Goal: Task Accomplishment & Management: Use online tool/utility

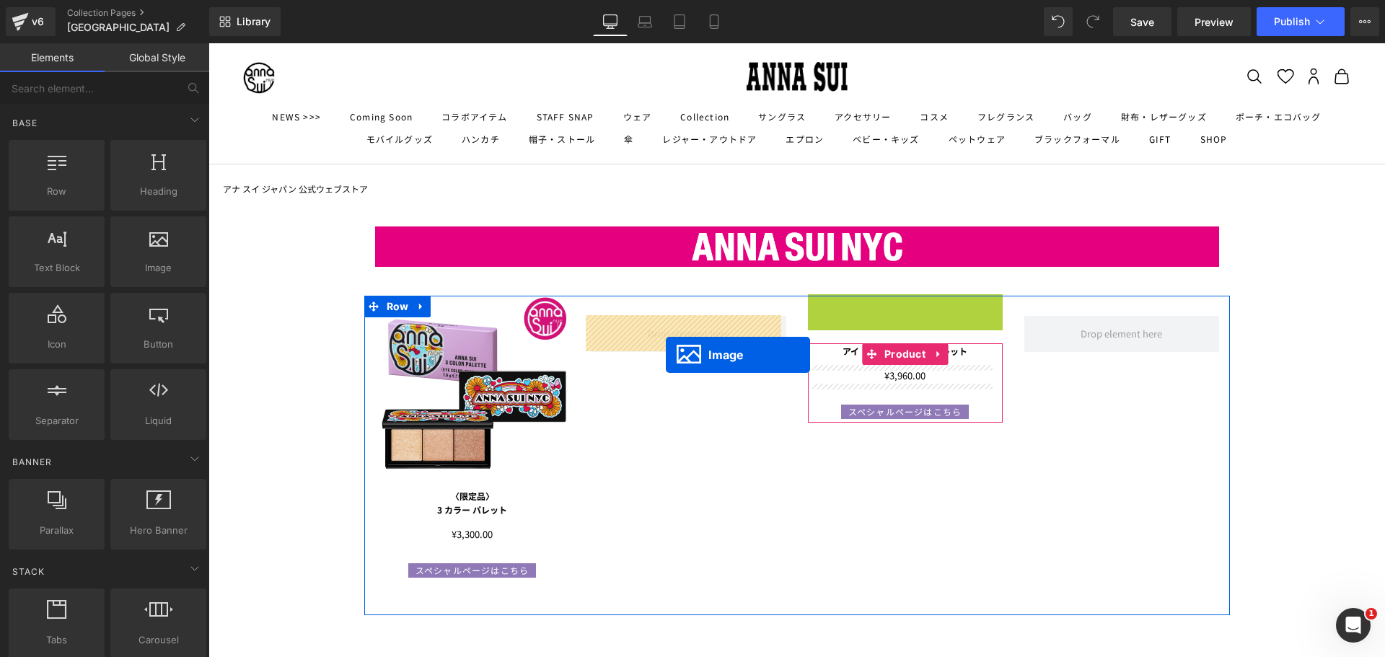
drag, startPoint x: 889, startPoint y: 387, endPoint x: 666, endPoint y: 355, distance: 225.9
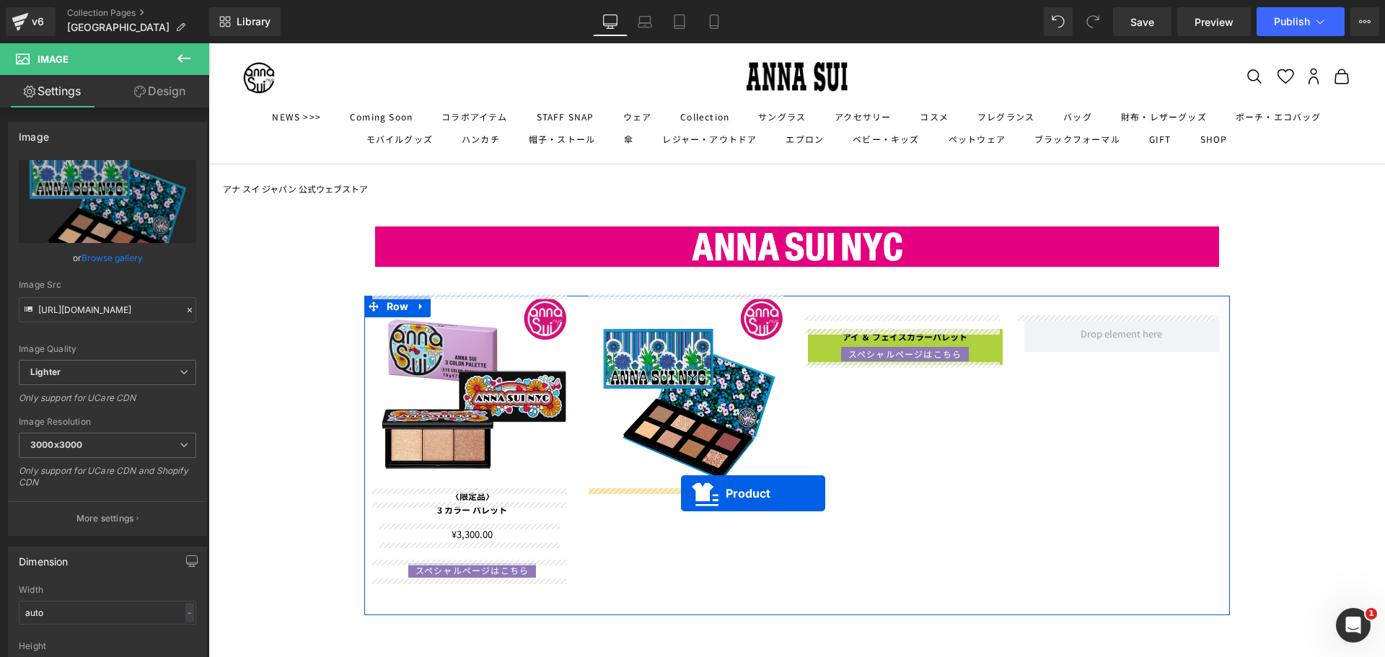
drag, startPoint x: 863, startPoint y: 343, endPoint x: 681, endPoint y: 493, distance: 236.3
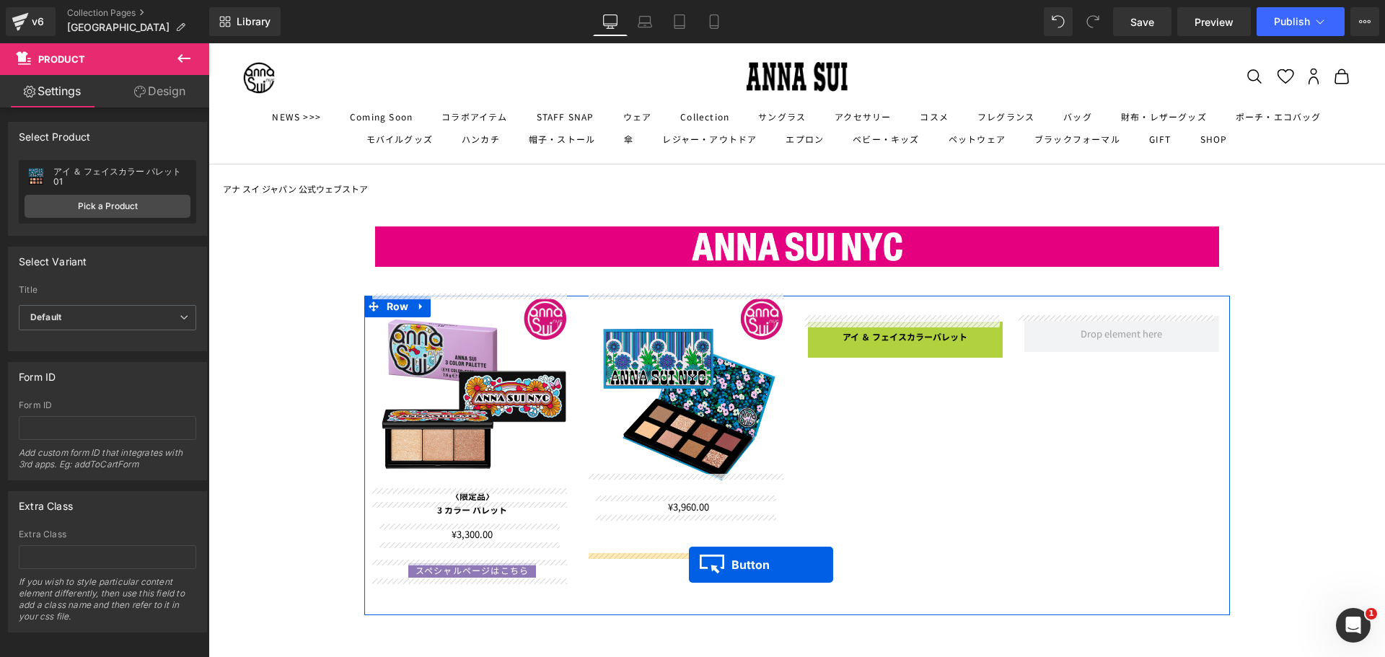
drag, startPoint x: 874, startPoint y: 331, endPoint x: 689, endPoint y: 565, distance: 298.3
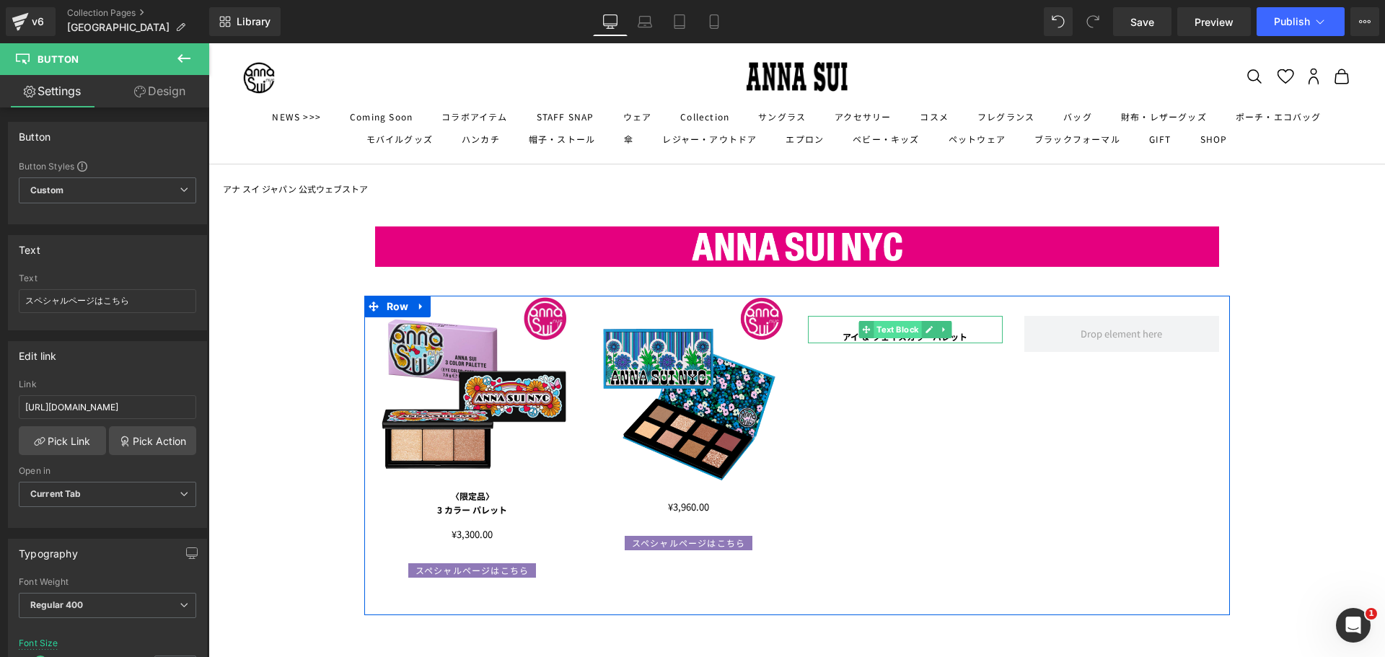
click at [874, 330] on span "Text Block" at bounding box center [898, 329] width 48 height 17
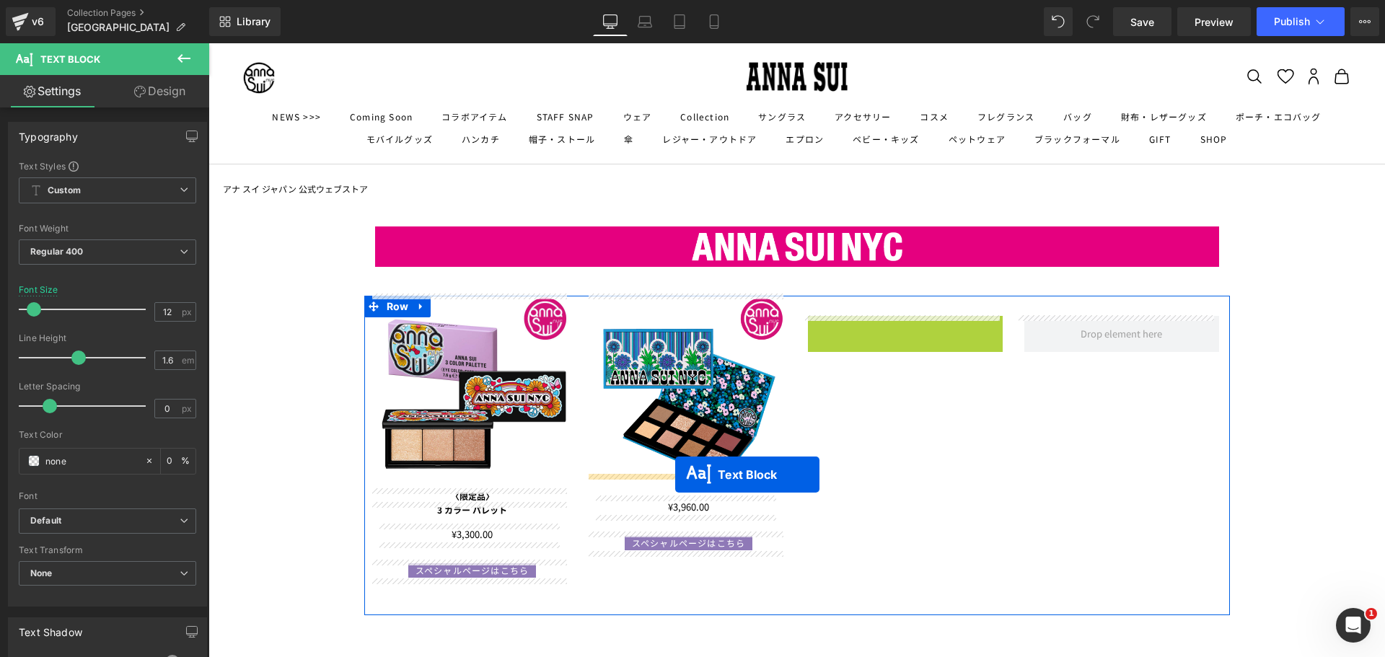
drag, startPoint x: 865, startPoint y: 327, endPoint x: 675, endPoint y: 475, distance: 240.5
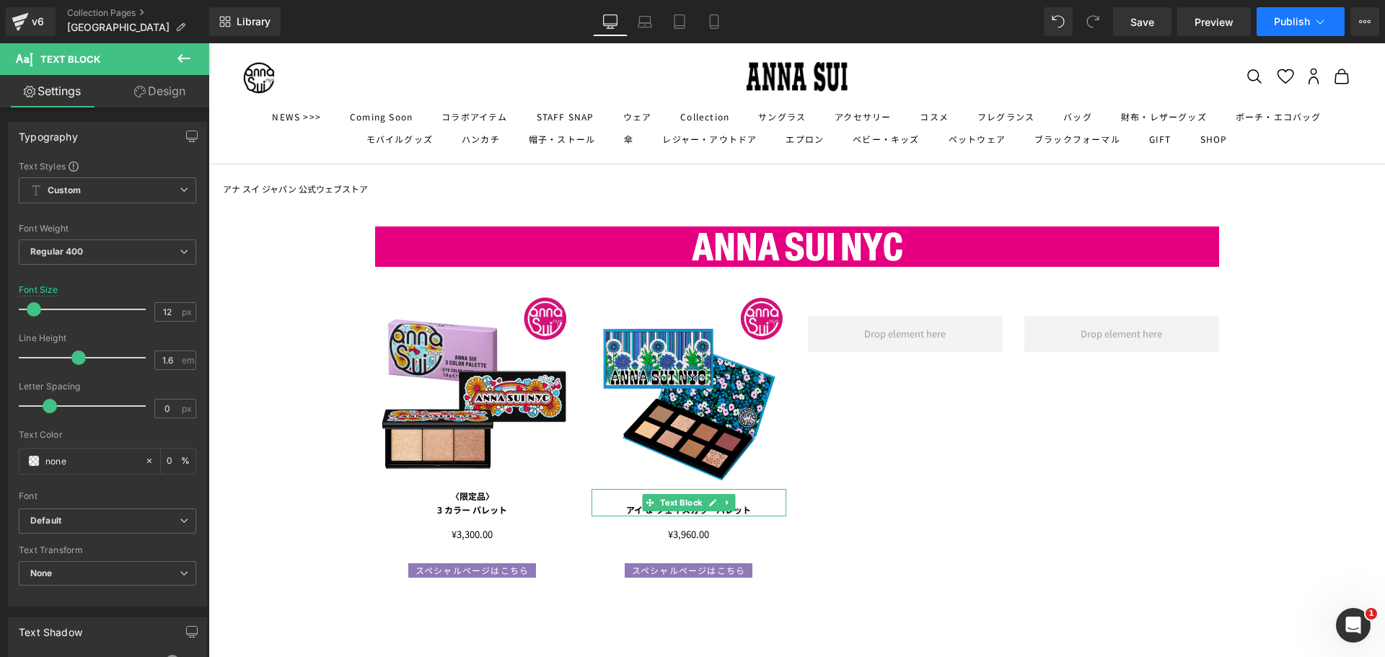
click at [1265, 32] on button "Publish" at bounding box center [1301, 21] width 88 height 29
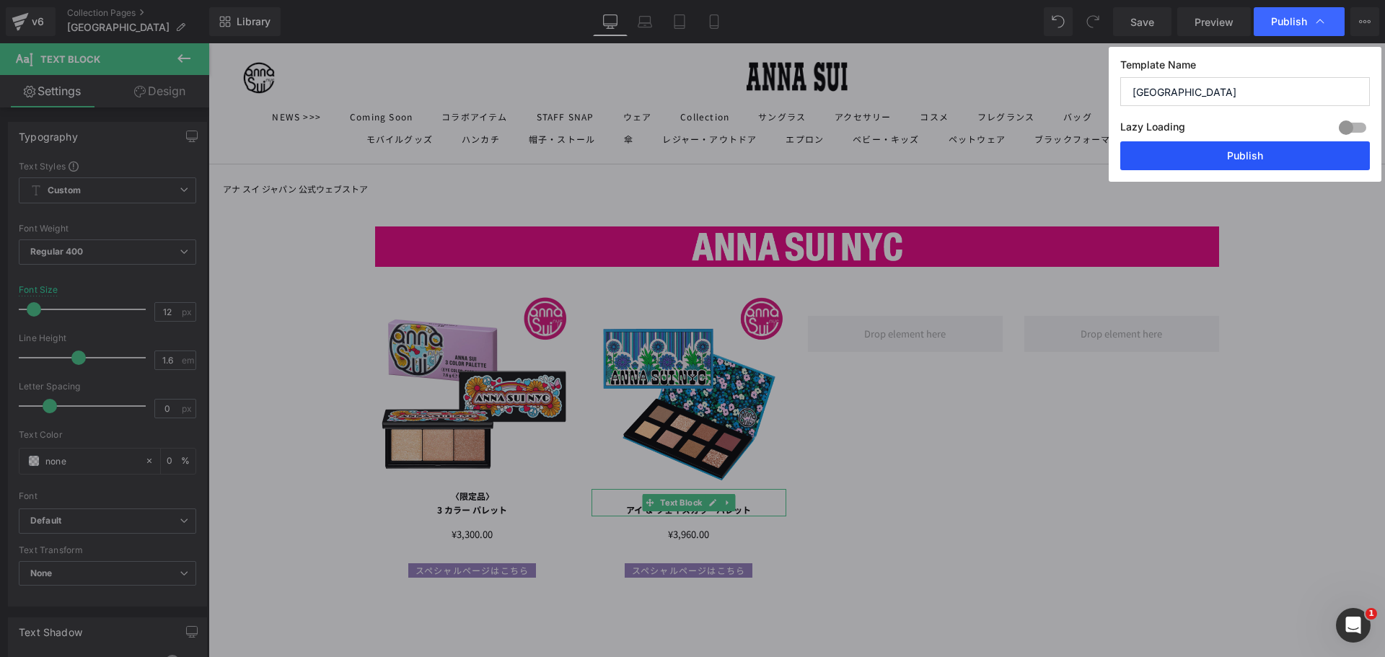
click at [1191, 159] on button "Publish" at bounding box center [1245, 155] width 250 height 29
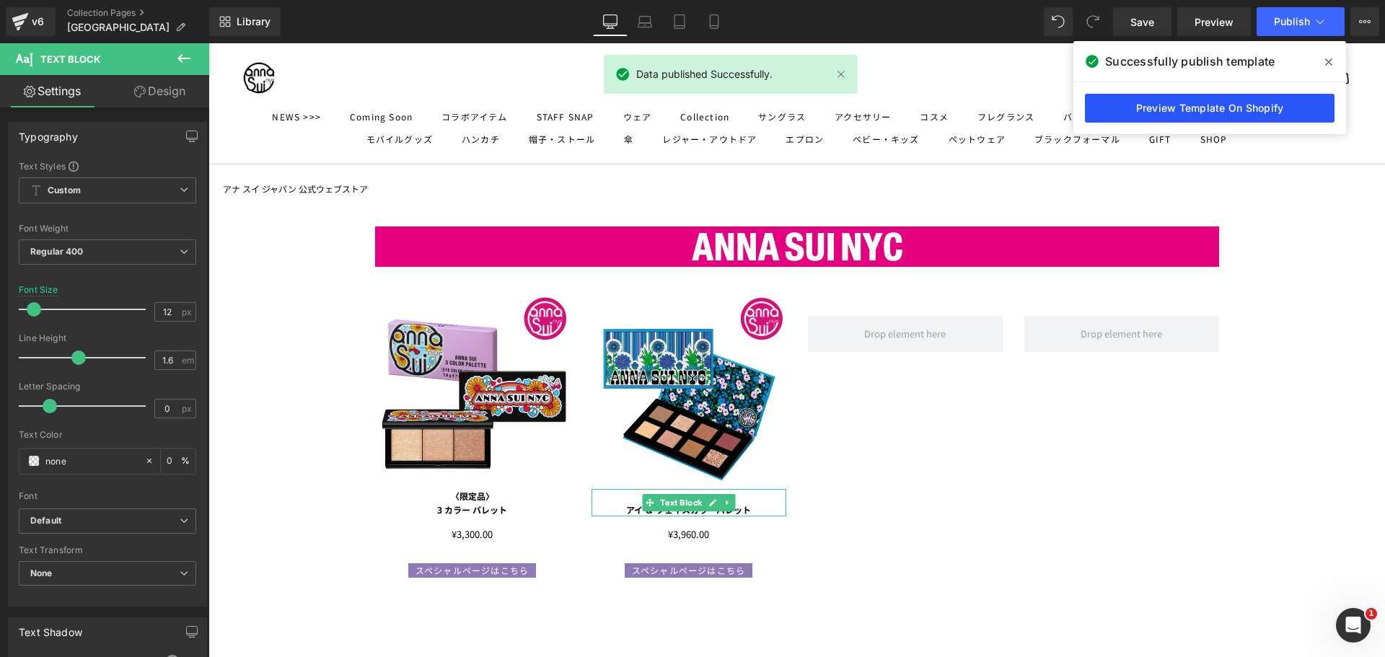
click at [1116, 106] on link "Preview Template On Shopify" at bounding box center [1210, 108] width 250 height 29
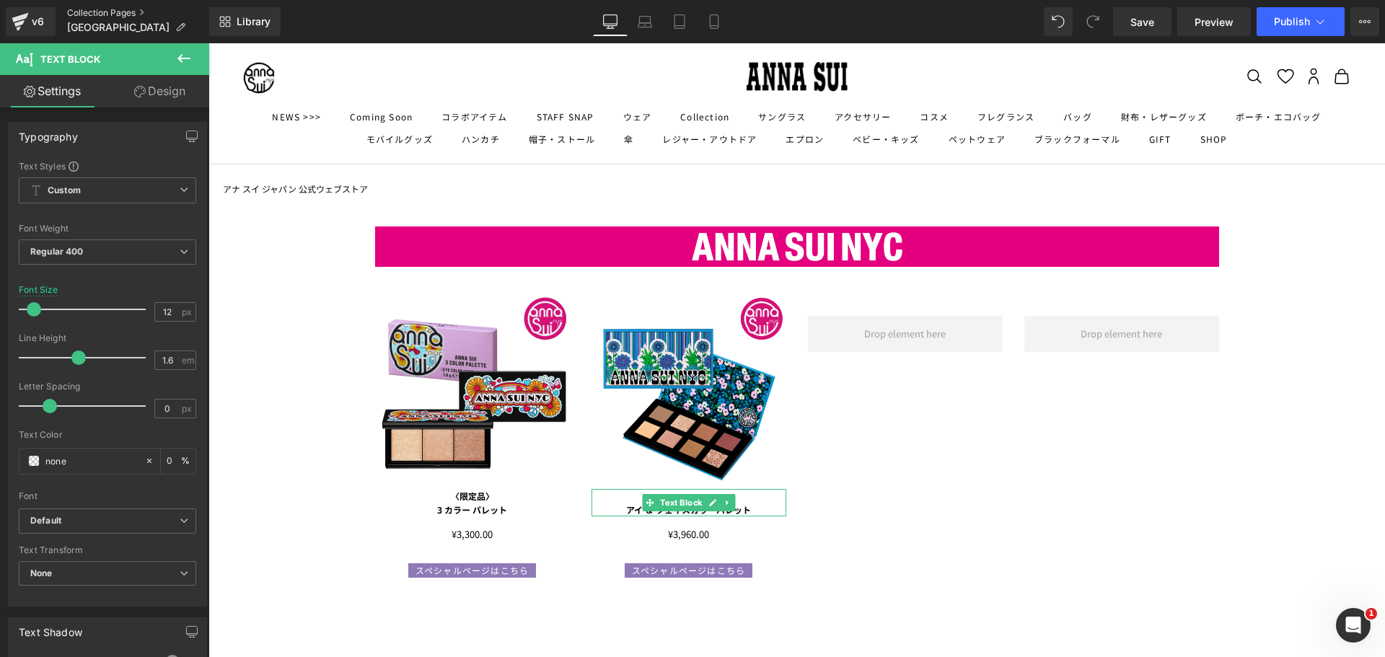
click at [115, 4] on div "v6 Collection Pages NYC" at bounding box center [104, 21] width 209 height 43
click at [113, 9] on link "Collection Pages" at bounding box center [138, 13] width 142 height 12
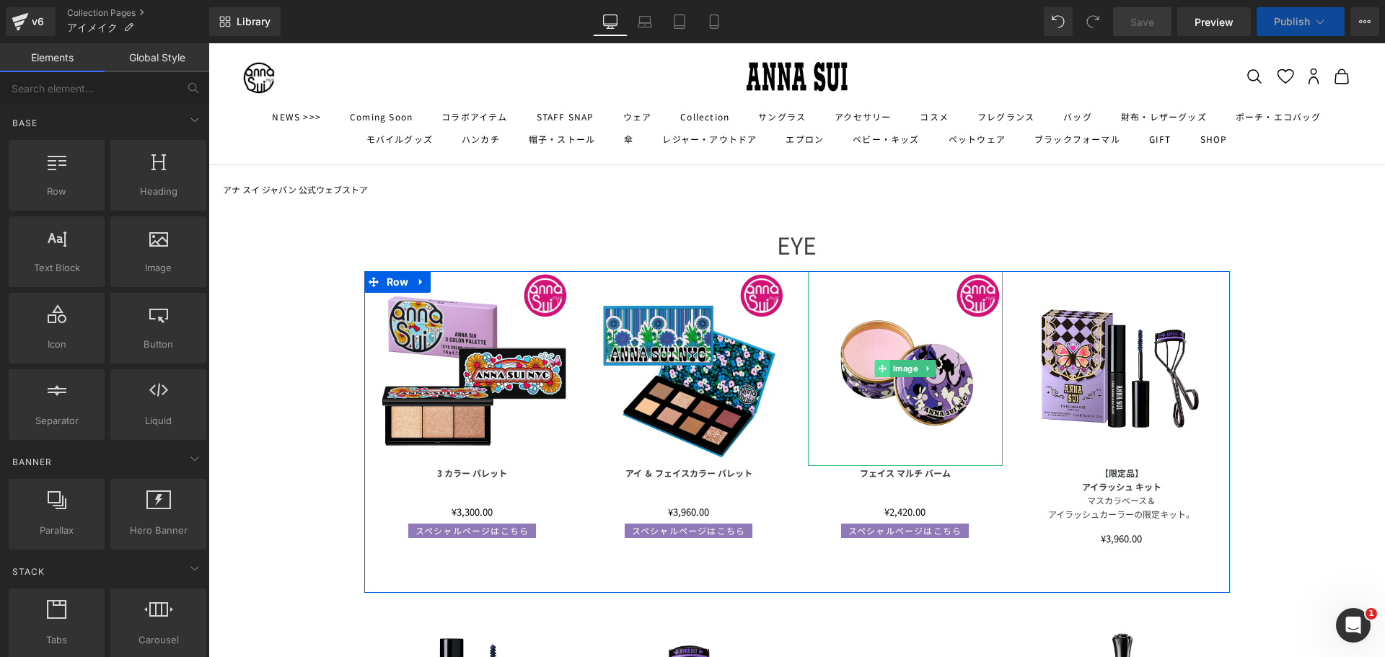
click at [874, 369] on span at bounding box center [881, 368] width 15 height 17
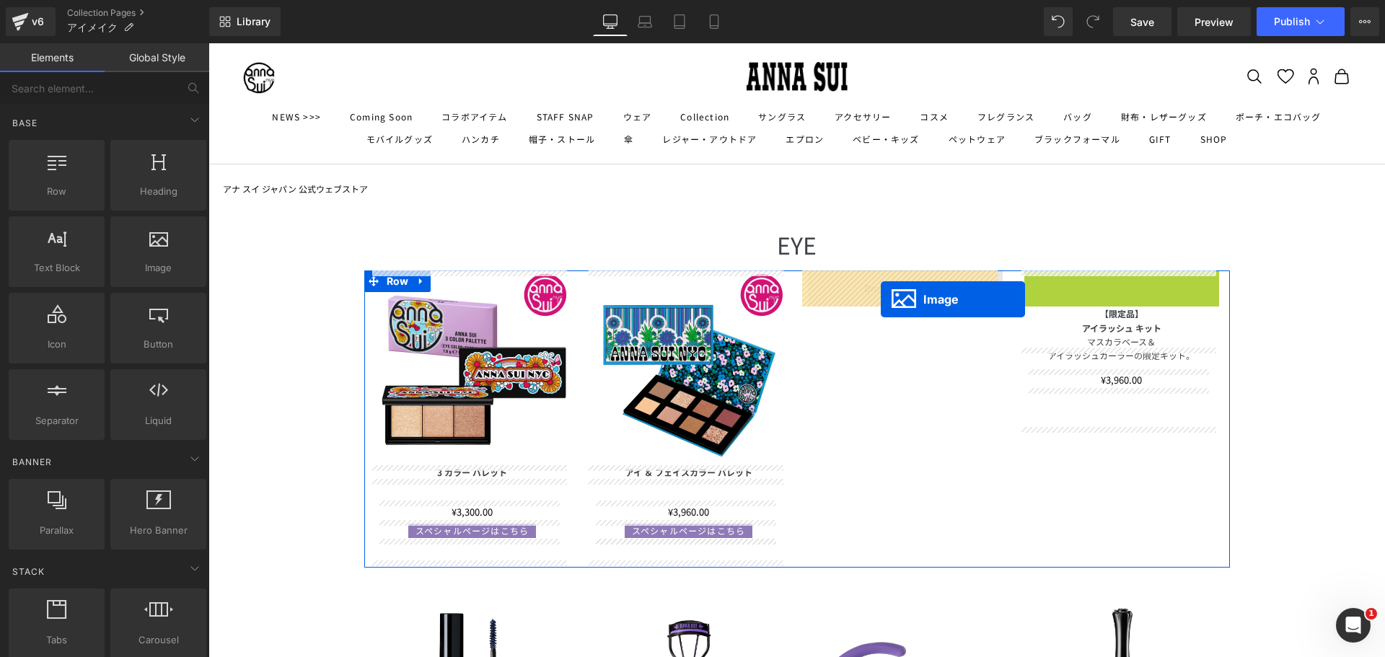
drag, startPoint x: 1089, startPoint y: 361, endPoint x: 881, endPoint y: 299, distance: 217.5
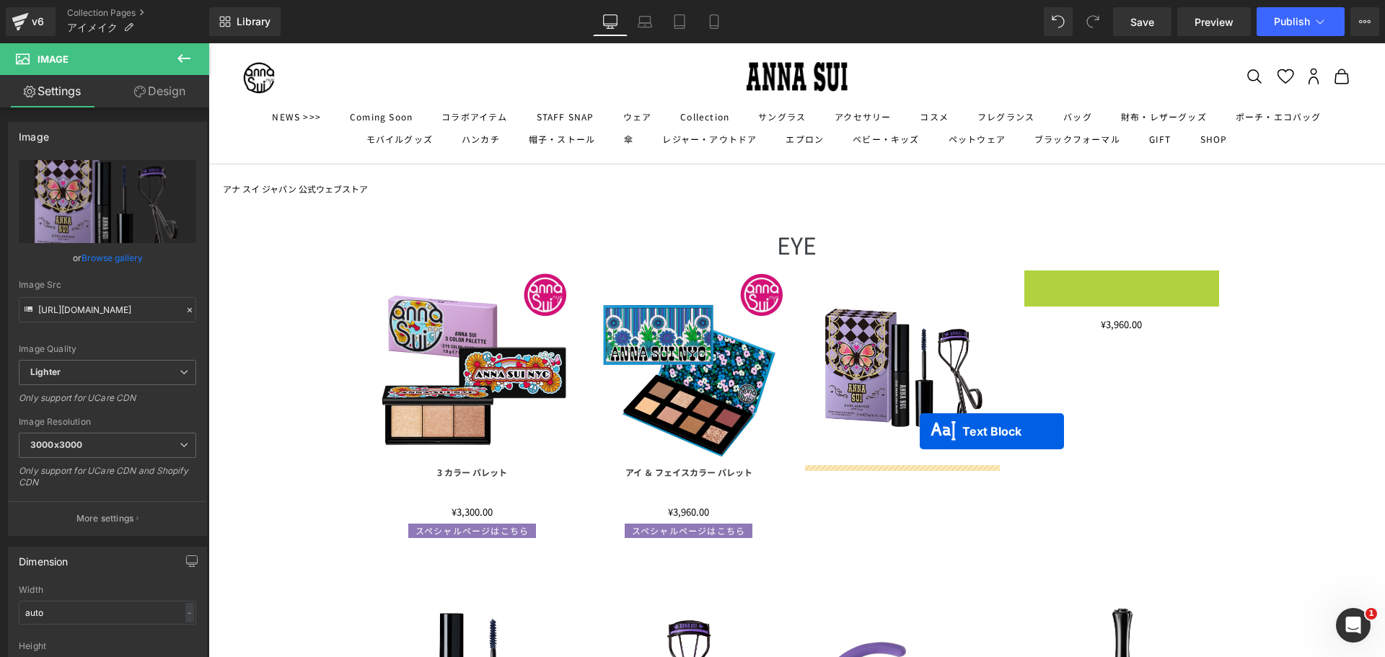
drag, startPoint x: 1080, startPoint y: 299, endPoint x: 919, endPoint y: 431, distance: 208.5
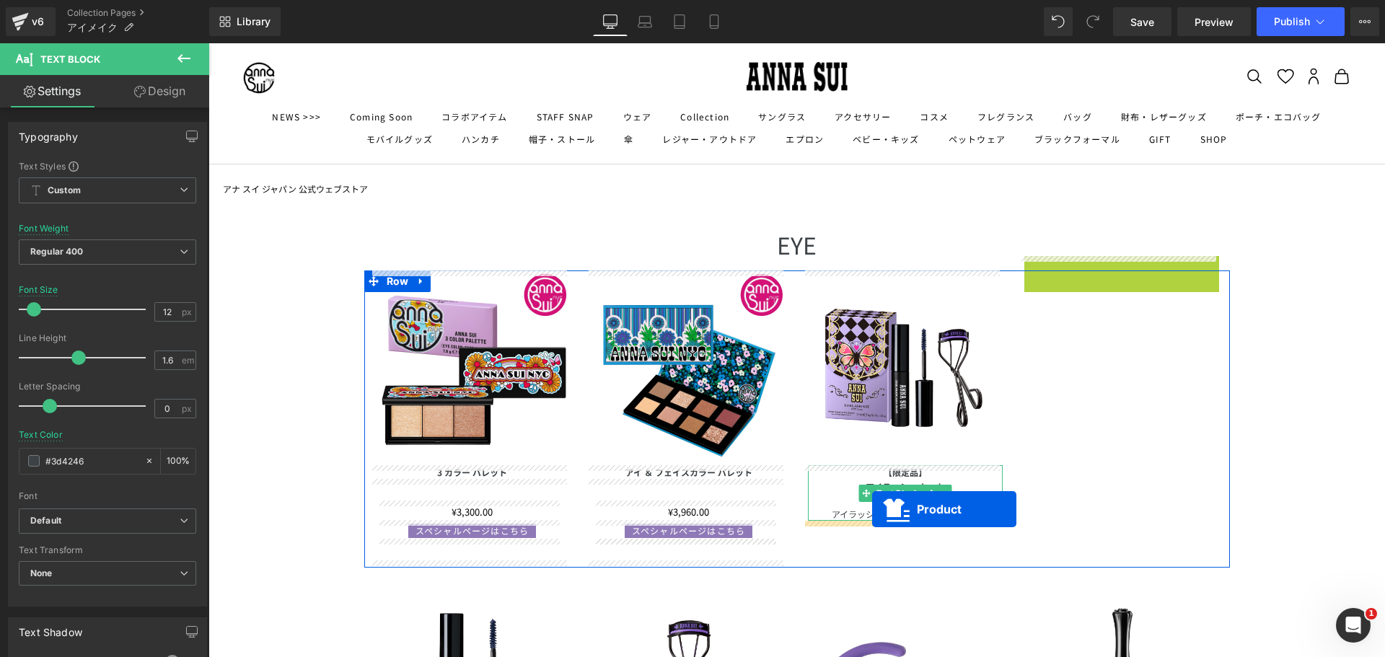
drag, startPoint x: 1087, startPoint y: 268, endPoint x: 871, endPoint y: 509, distance: 323.9
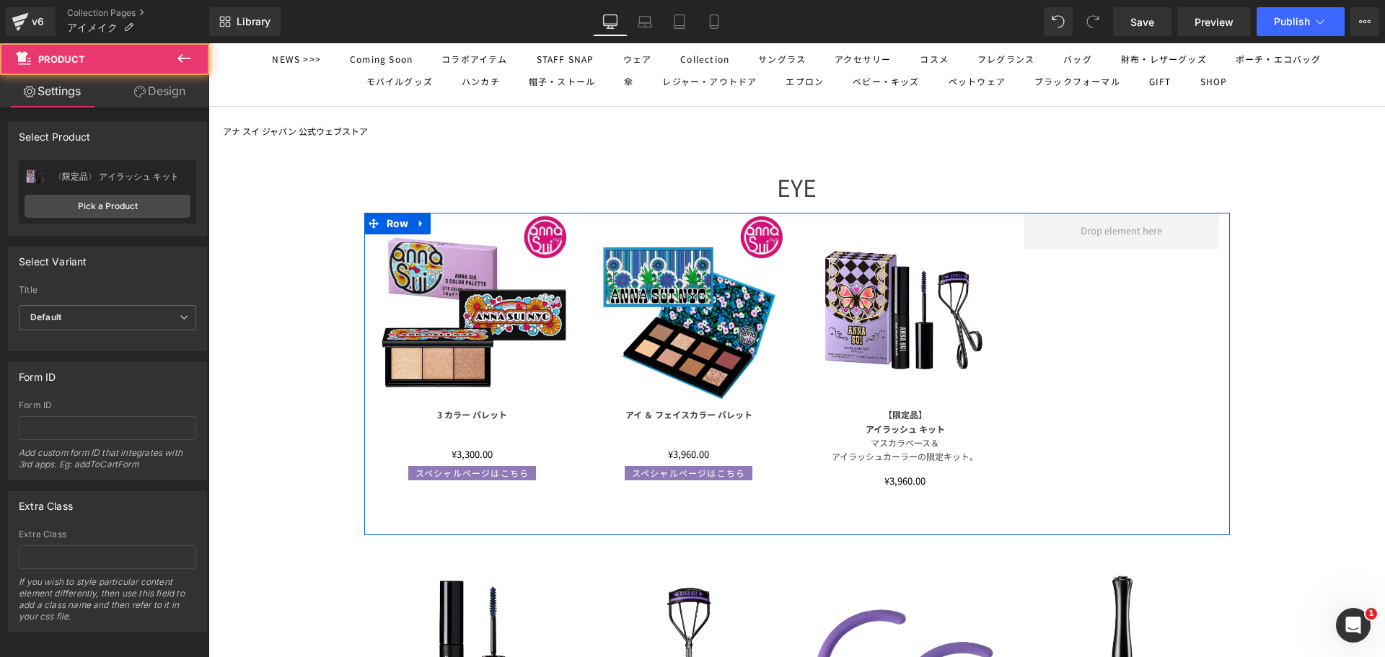
scroll to position [144, 0]
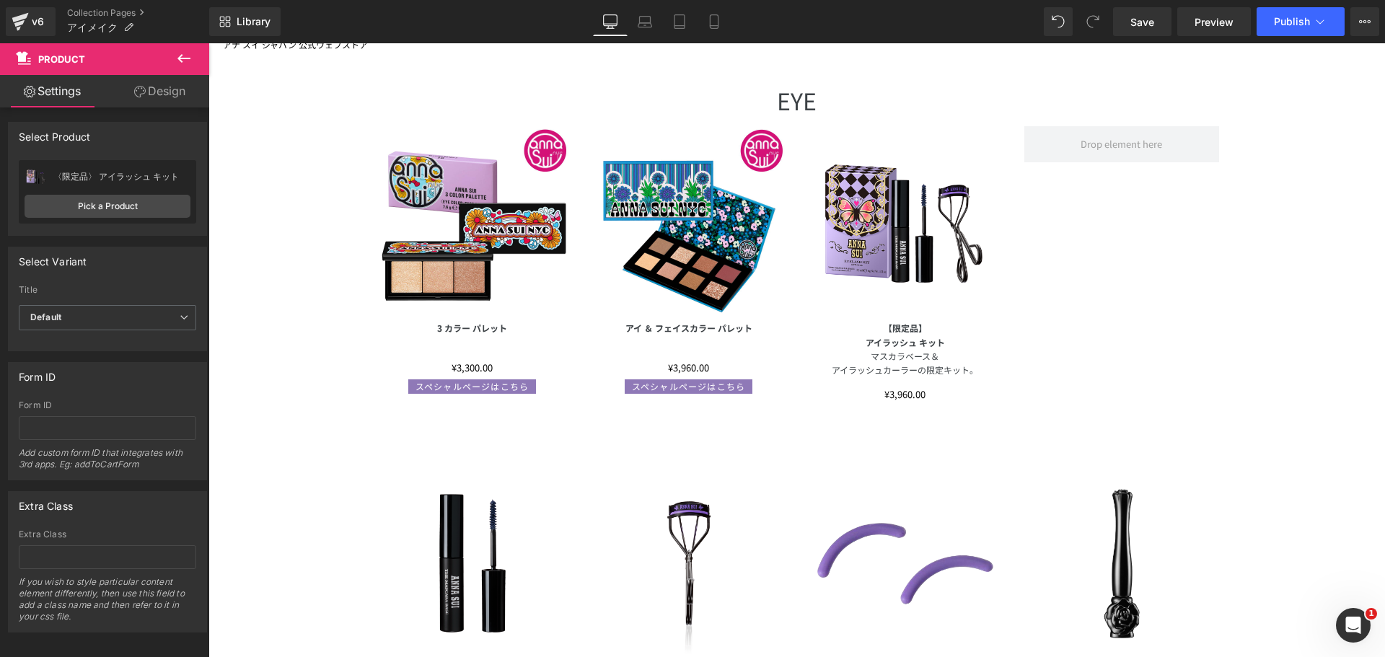
click at [452, 544] on img at bounding box center [472, 563] width 195 height 195
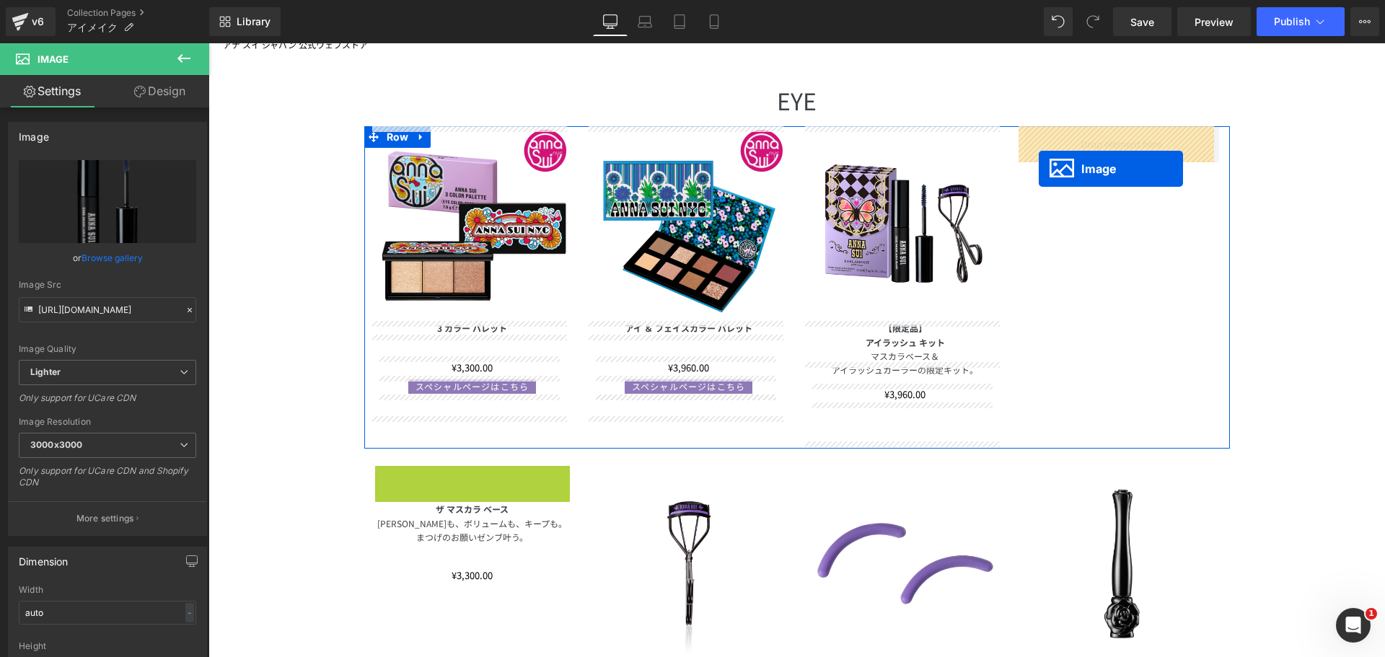
drag, startPoint x: 445, startPoint y: 559, endPoint x: 1039, endPoint y: 169, distance: 710.4
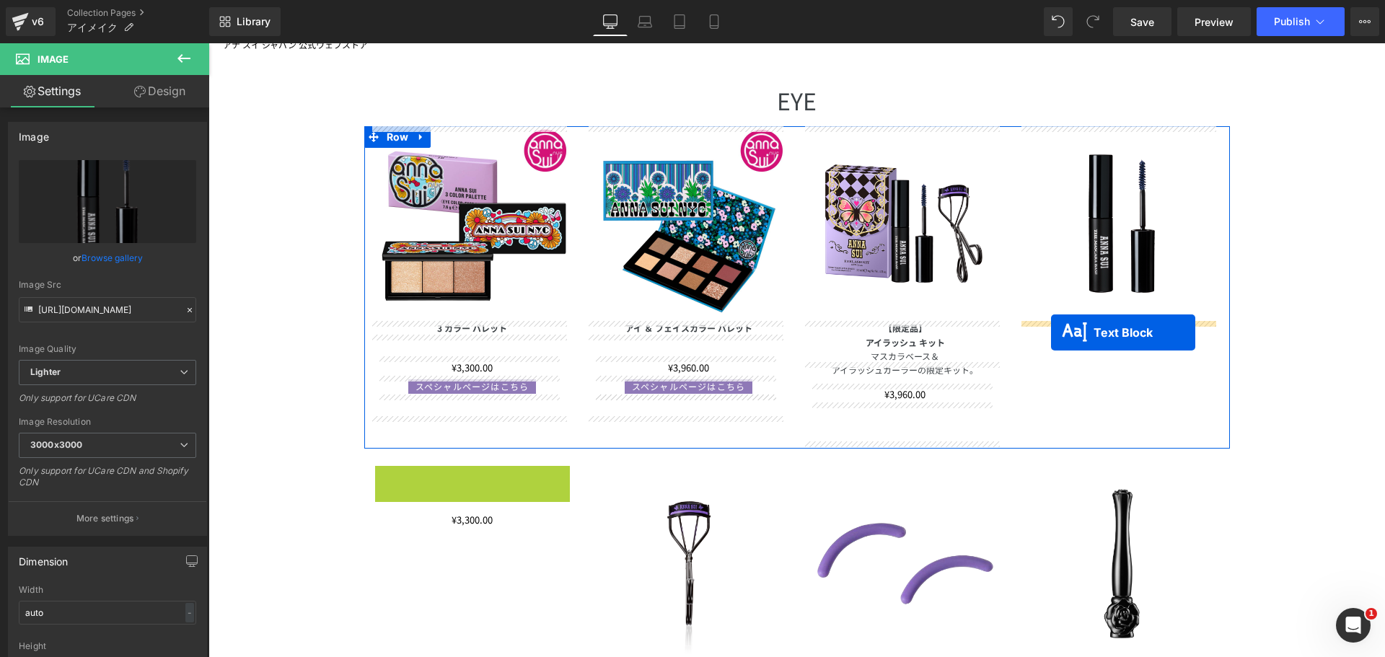
drag, startPoint x: 431, startPoint y: 494, endPoint x: 1051, endPoint y: 333, distance: 641.0
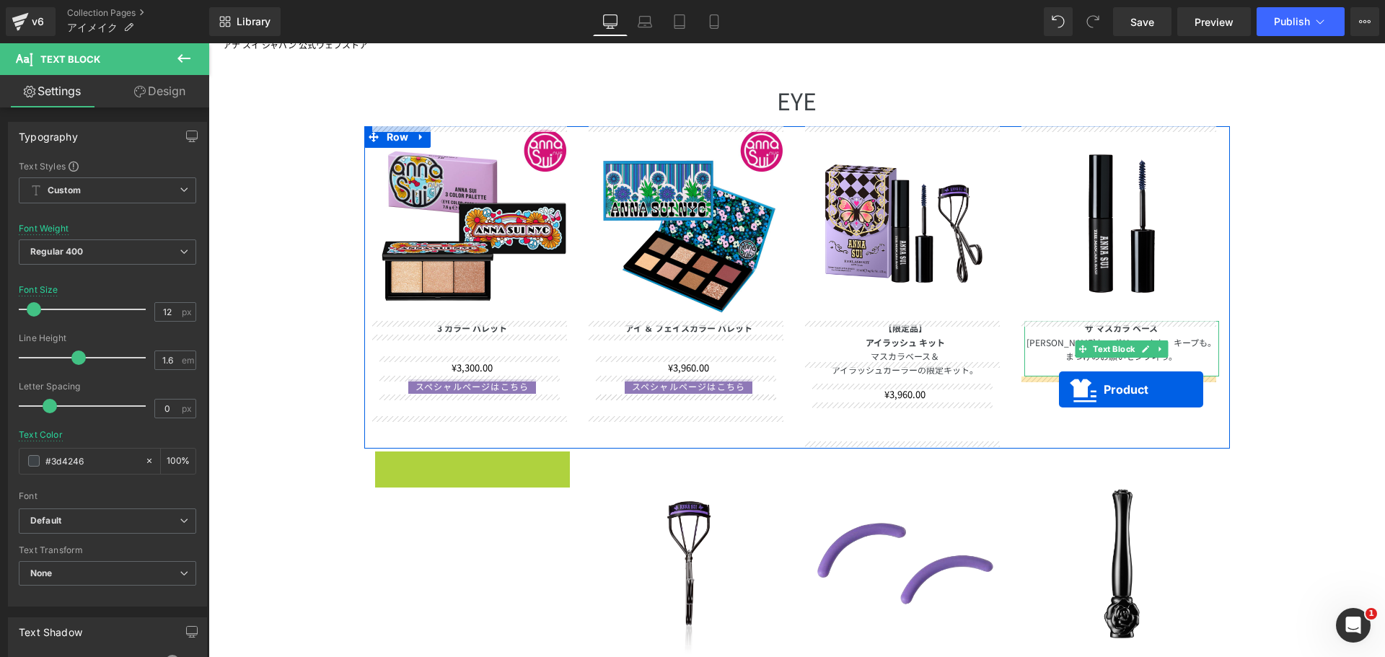
drag, startPoint x: 438, startPoint y: 471, endPoint x: 1059, endPoint y: 390, distance: 626.4
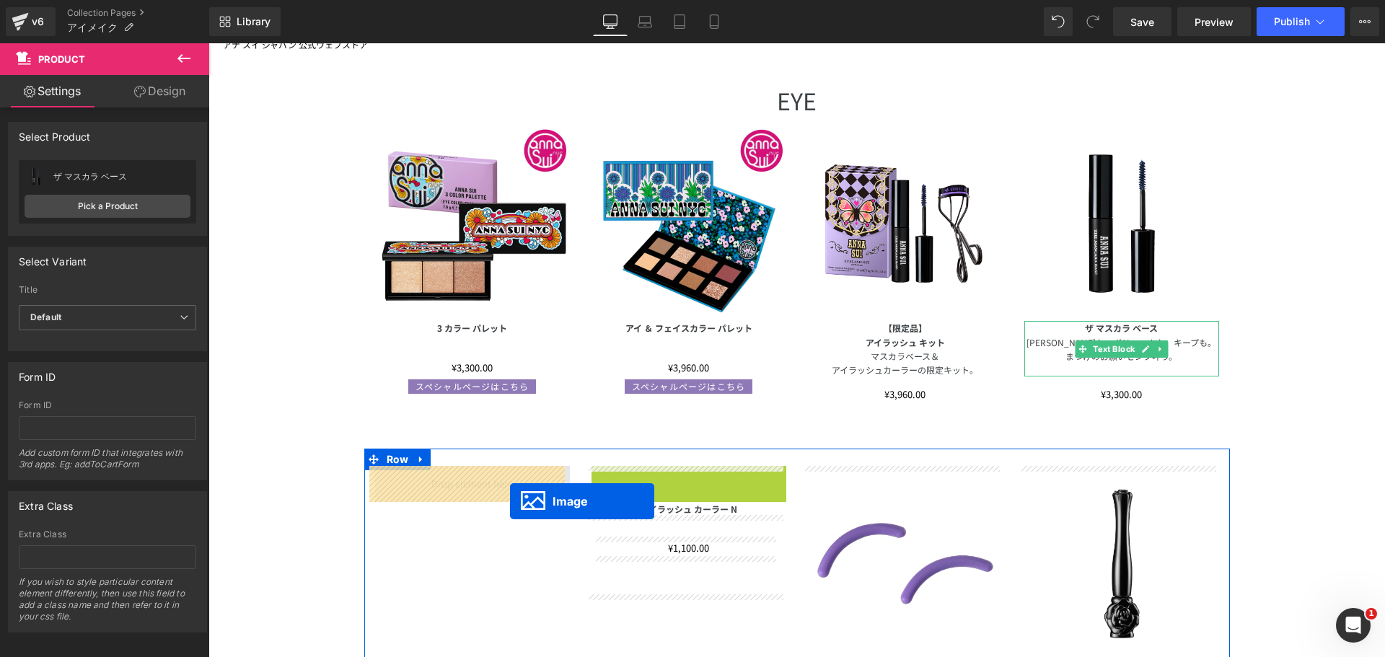
drag, startPoint x: 661, startPoint y: 558, endPoint x: 510, endPoint y: 501, distance: 161.2
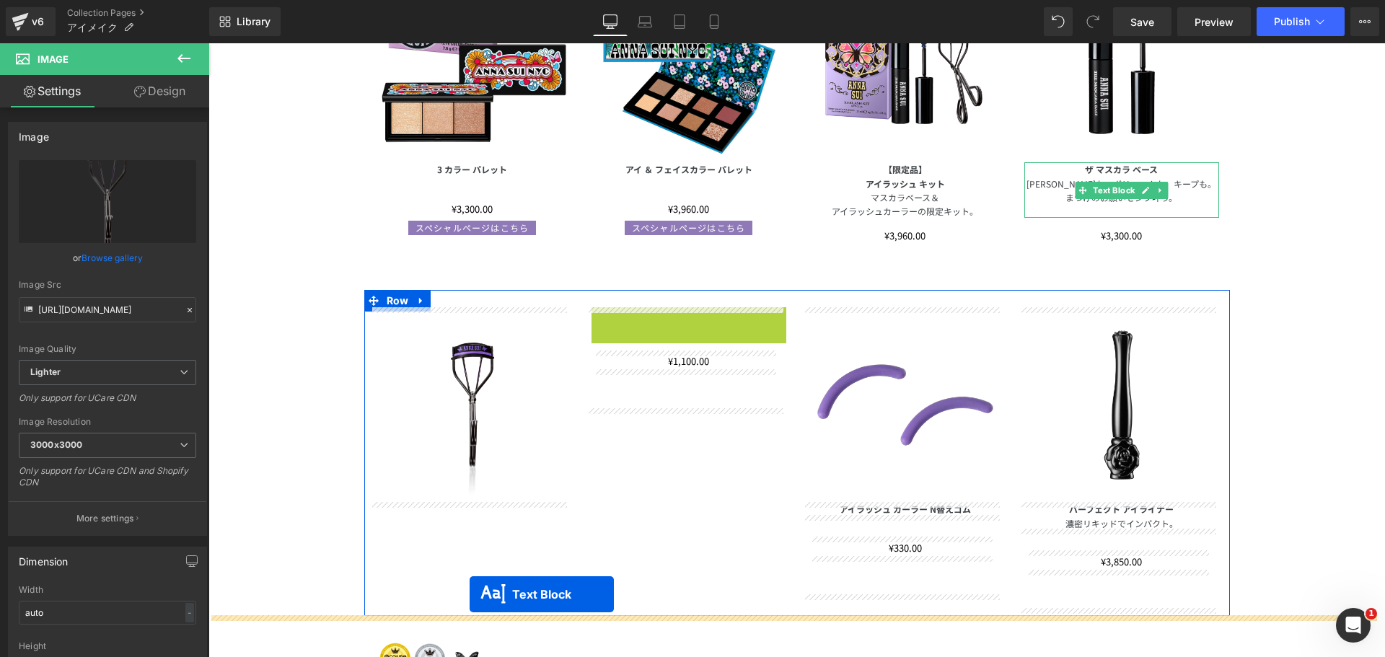
scroll to position [332, 0]
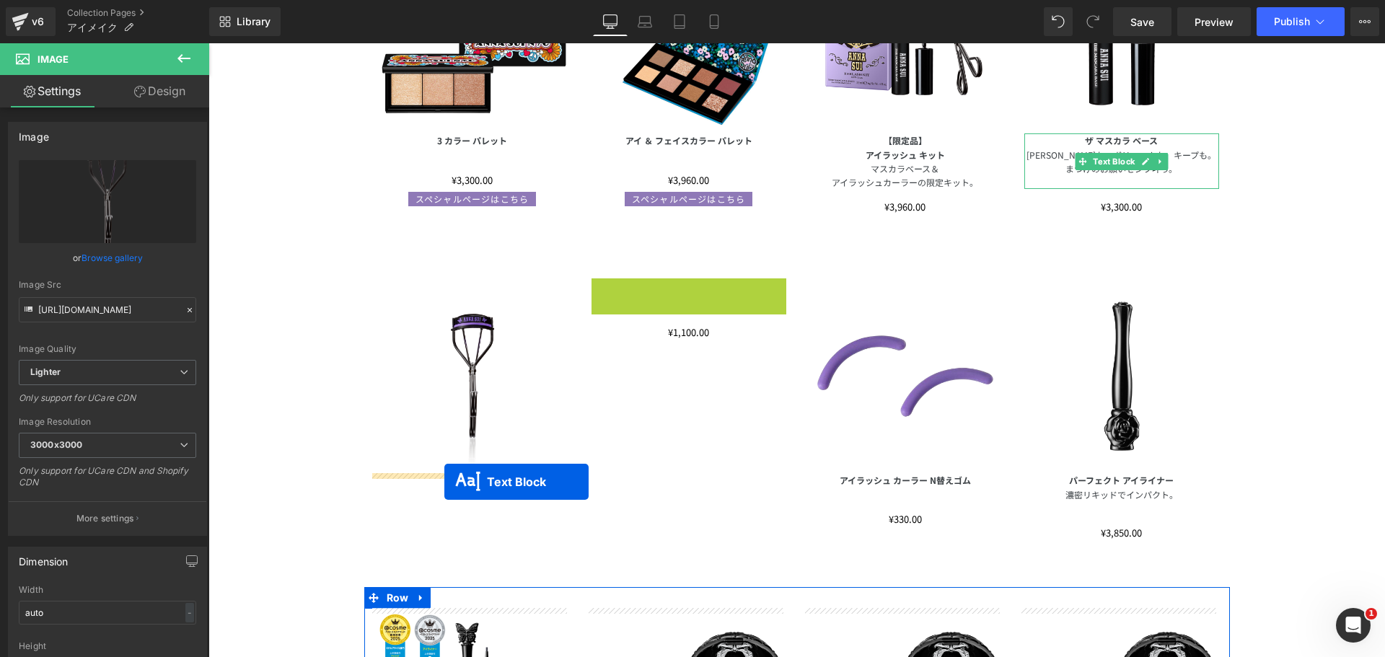
drag, startPoint x: 642, startPoint y: 473, endPoint x: 444, endPoint y: 482, distance: 197.8
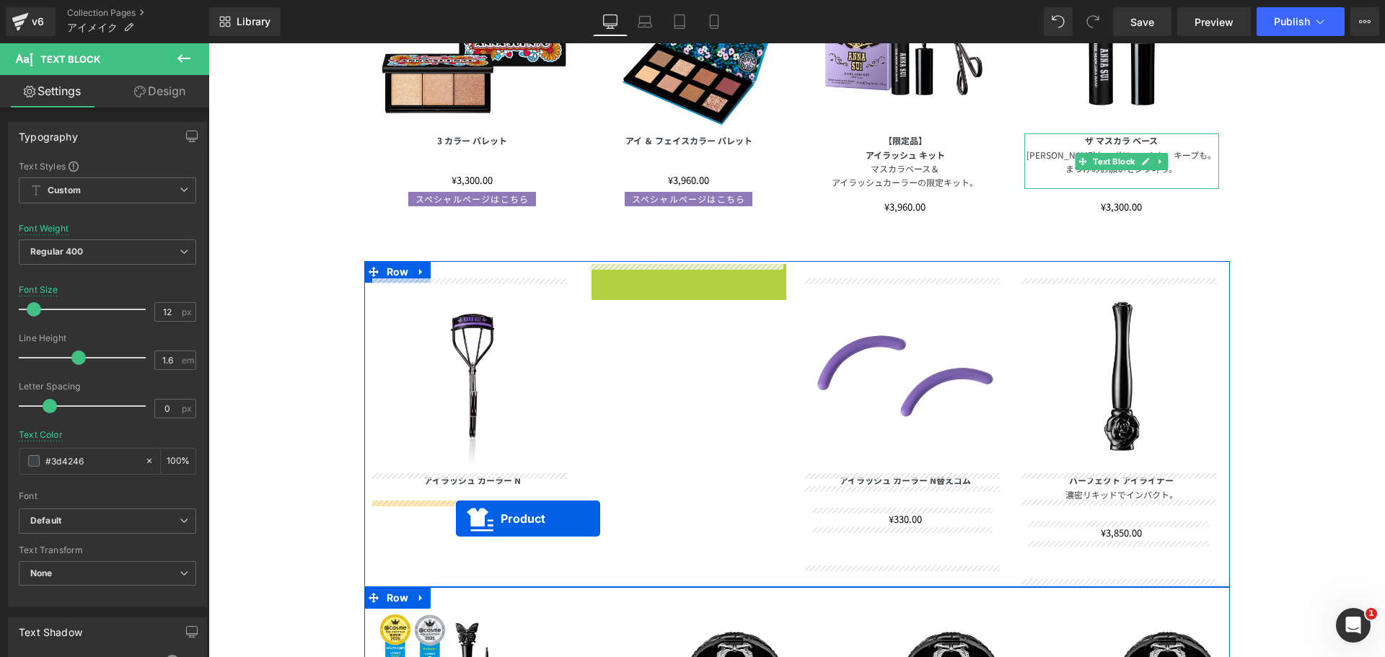
drag, startPoint x: 648, startPoint y: 281, endPoint x: 456, endPoint y: 519, distance: 305.6
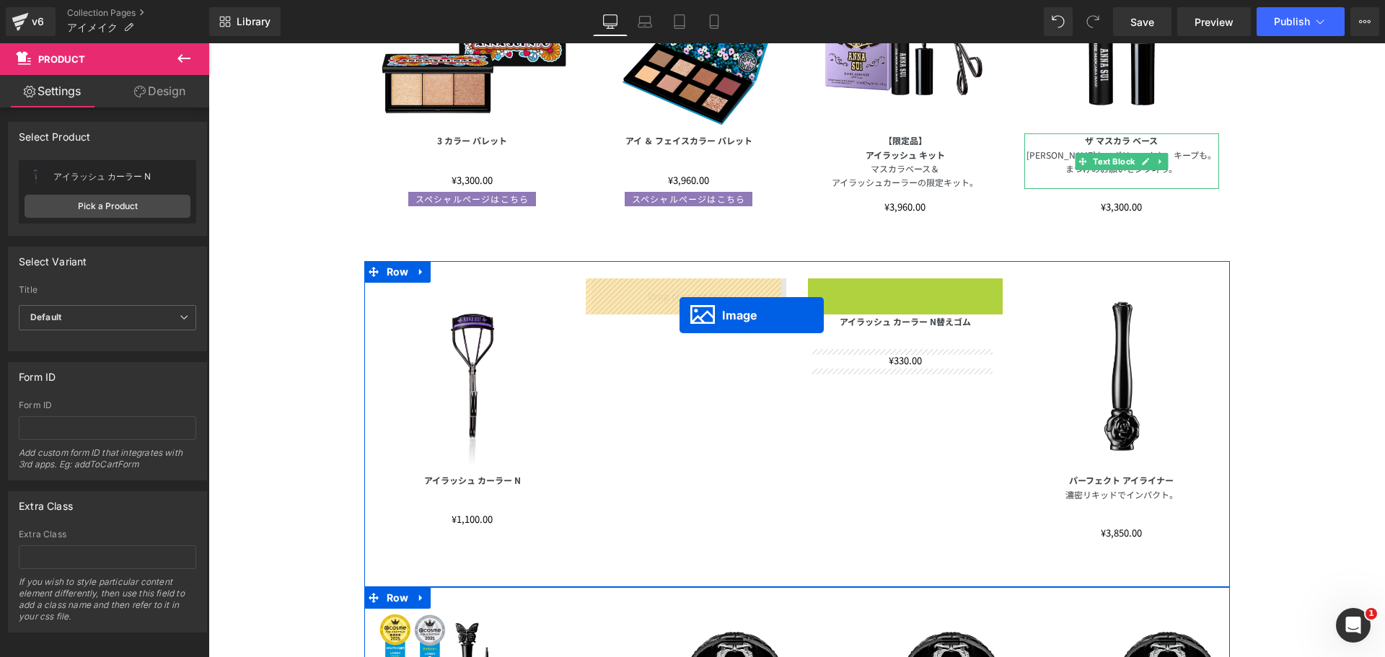
drag, startPoint x: 877, startPoint y: 376, endPoint x: 672, endPoint y: 312, distance: 215.4
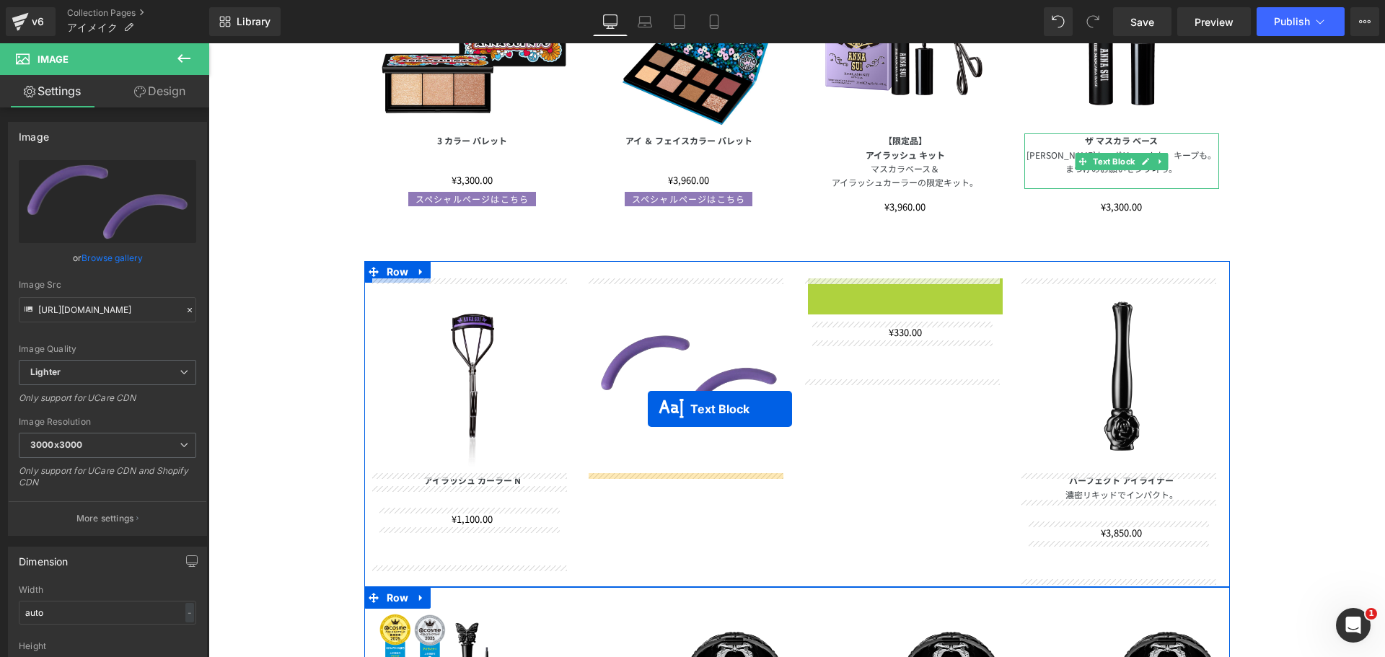
drag, startPoint x: 854, startPoint y: 287, endPoint x: 647, endPoint y: 409, distance: 240.2
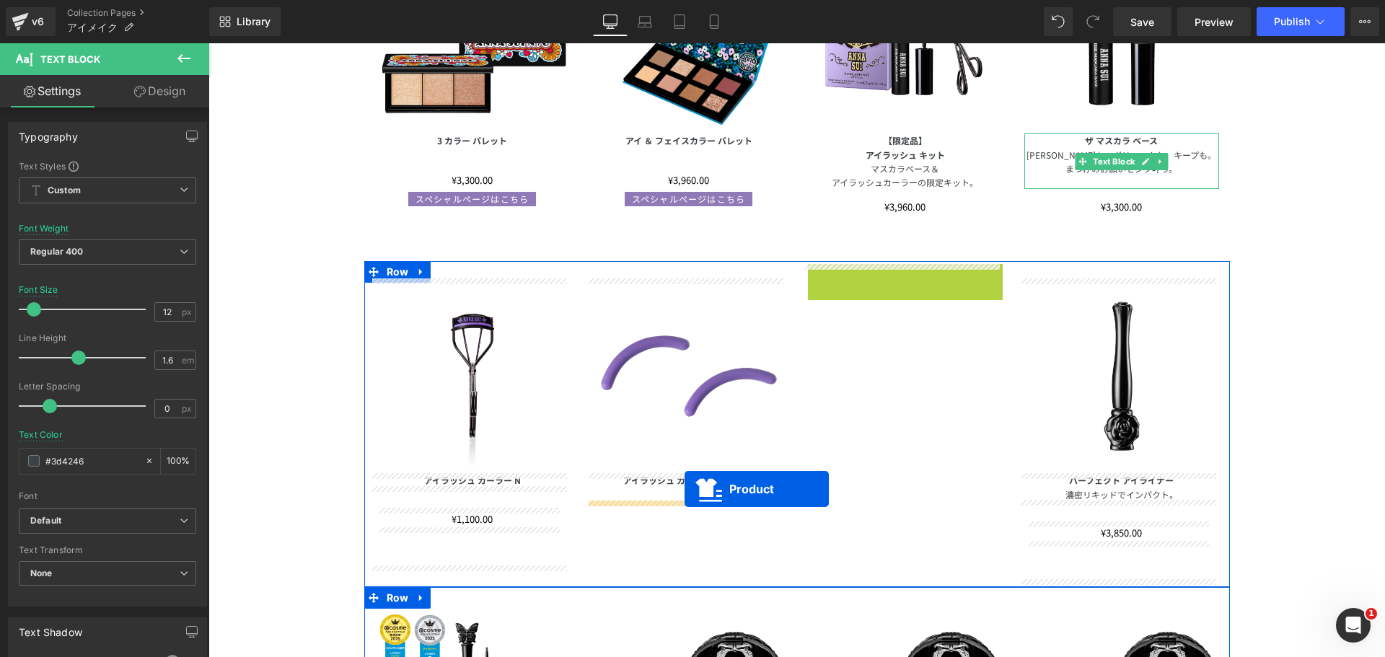
drag, startPoint x: 866, startPoint y: 279, endPoint x: 684, endPoint y: 489, distance: 278.2
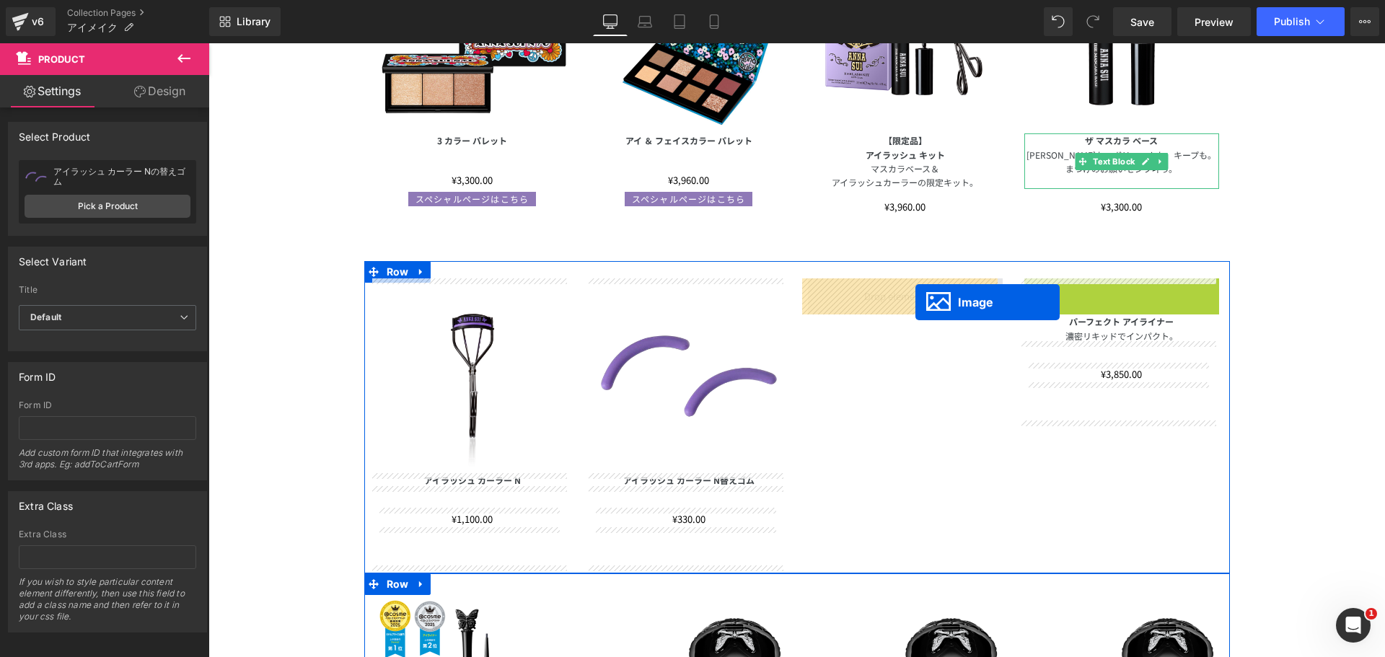
drag, startPoint x: 1095, startPoint y: 367, endPoint x: 915, endPoint y: 302, distance: 191.0
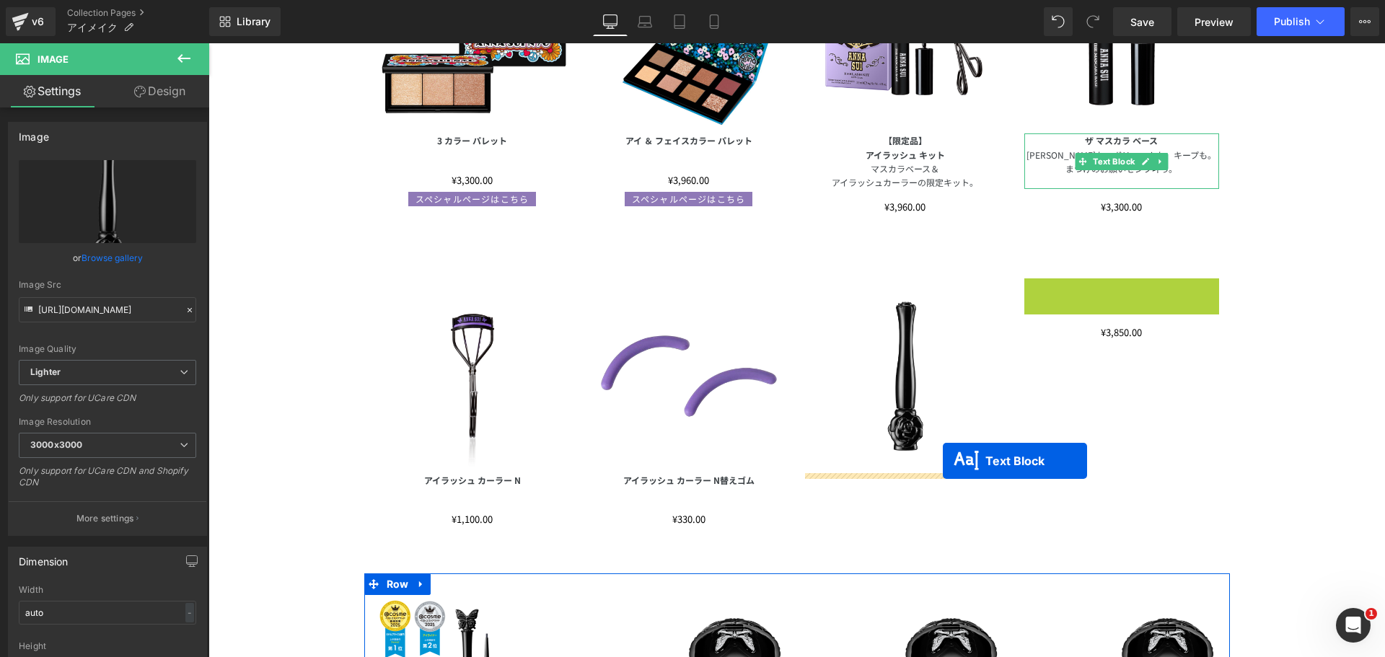
drag, startPoint x: 1081, startPoint y: 291, endPoint x: 966, endPoint y: 432, distance: 181.5
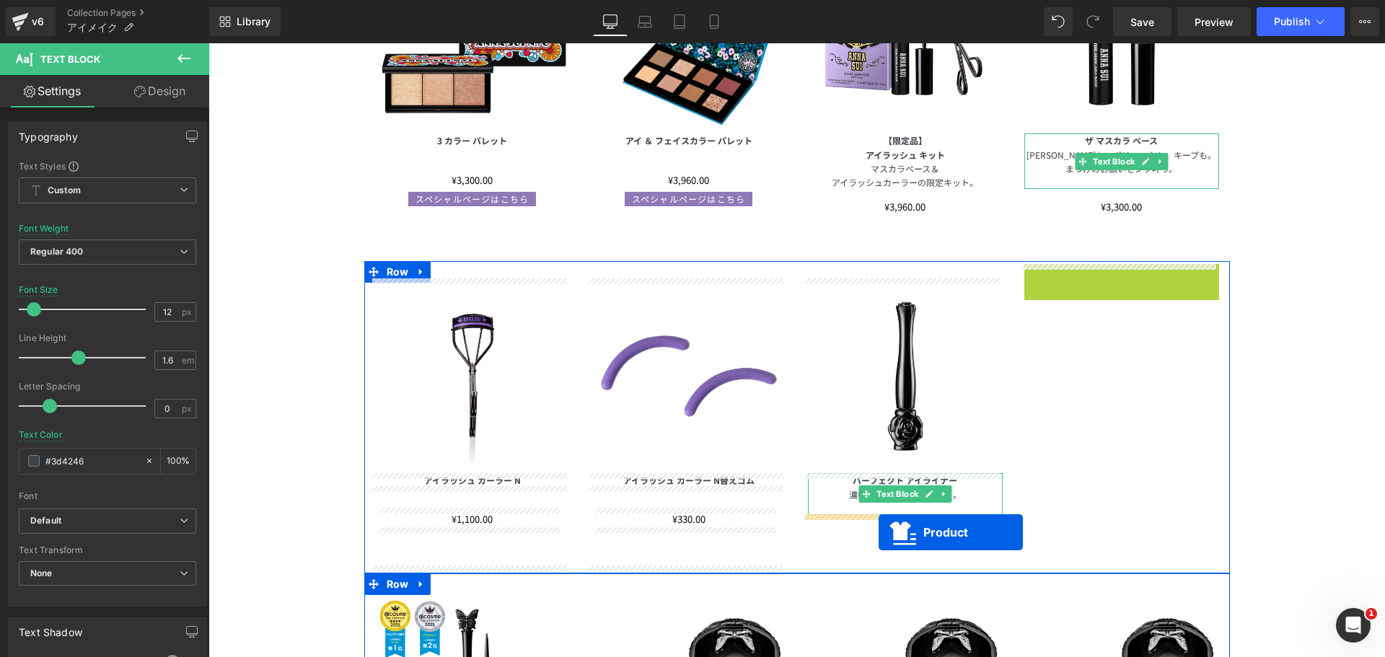
drag, startPoint x: 1086, startPoint y: 281, endPoint x: 878, endPoint y: 532, distance: 325.8
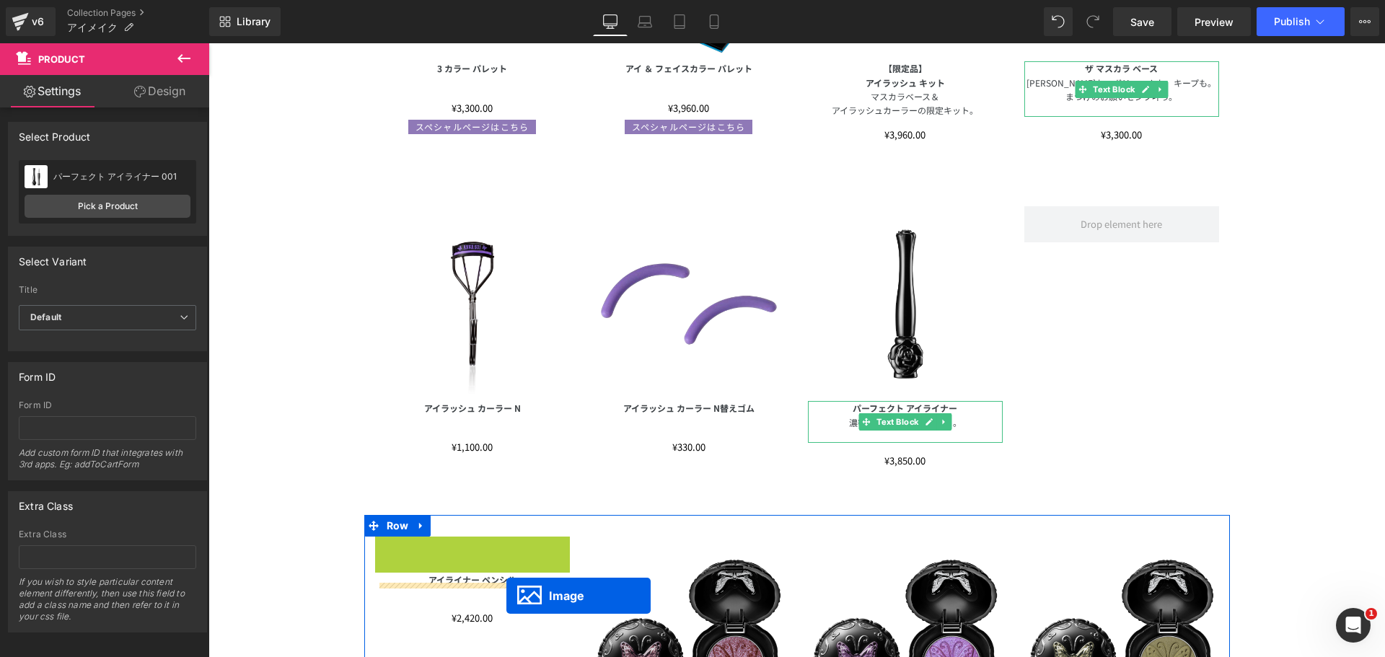
scroll to position [447, 0]
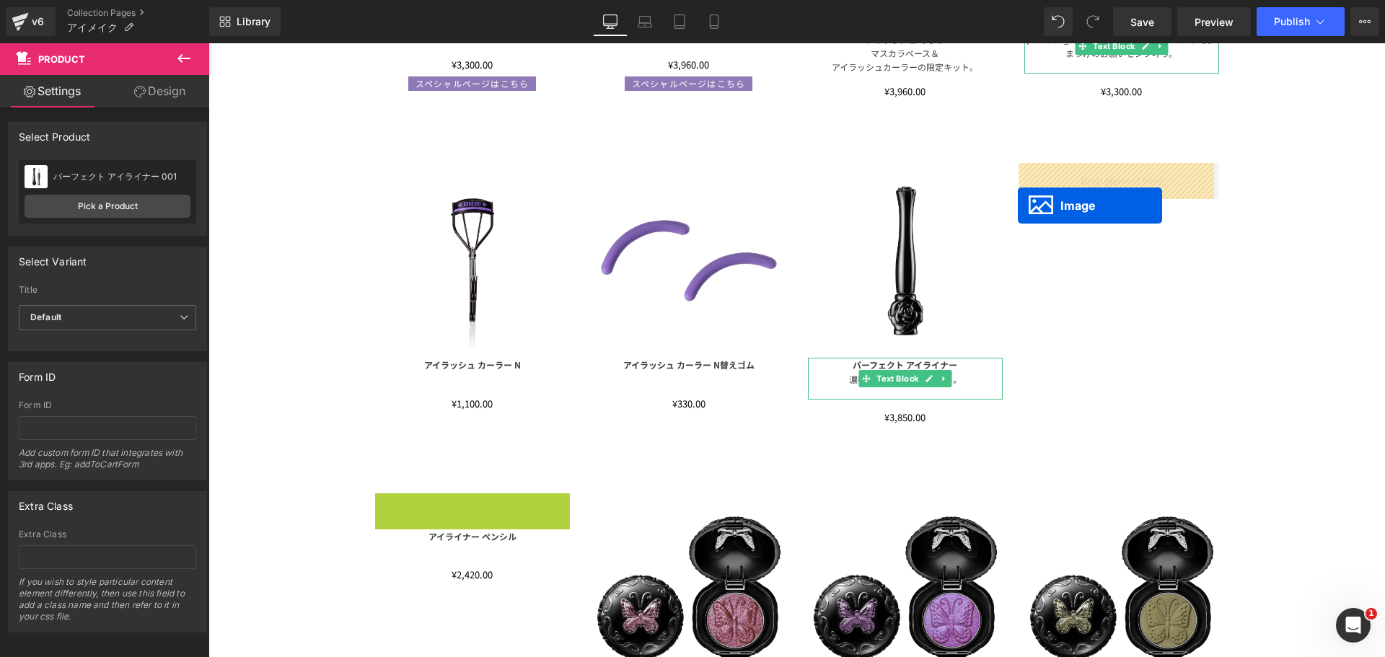
drag, startPoint x: 444, startPoint y: 628, endPoint x: 1018, endPoint y: 206, distance: 713.0
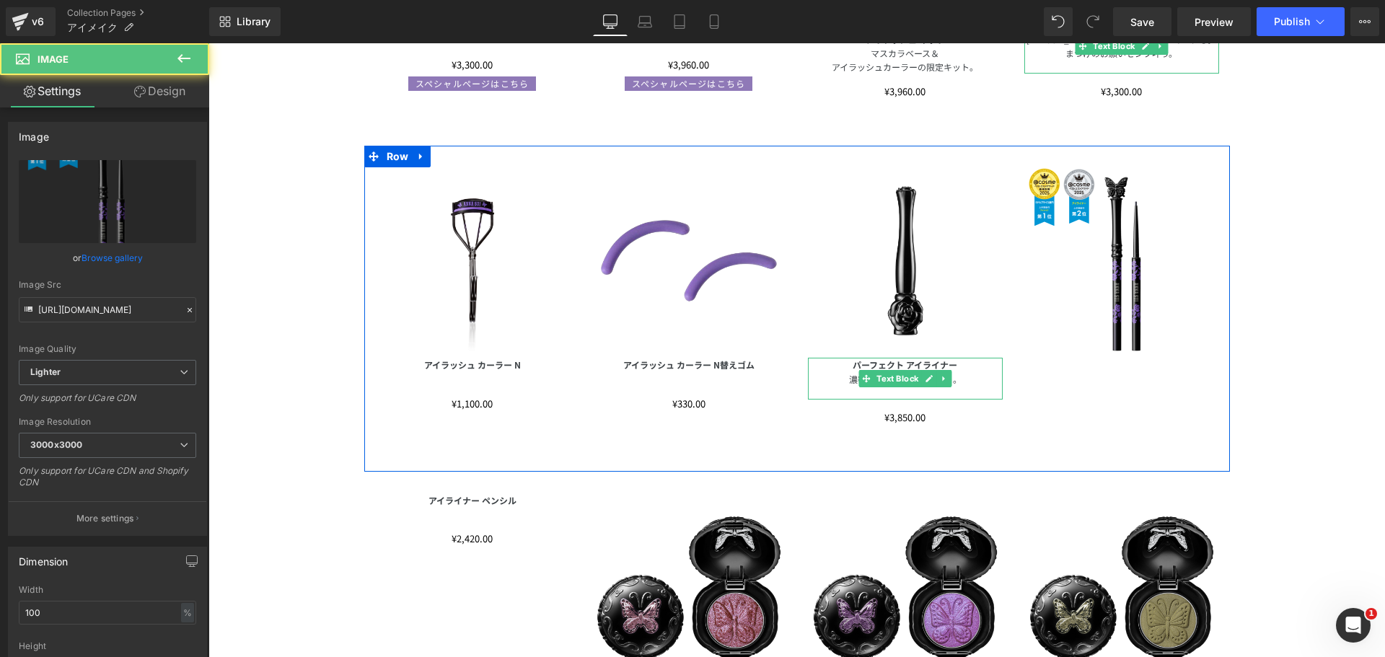
scroll to position [591, 0]
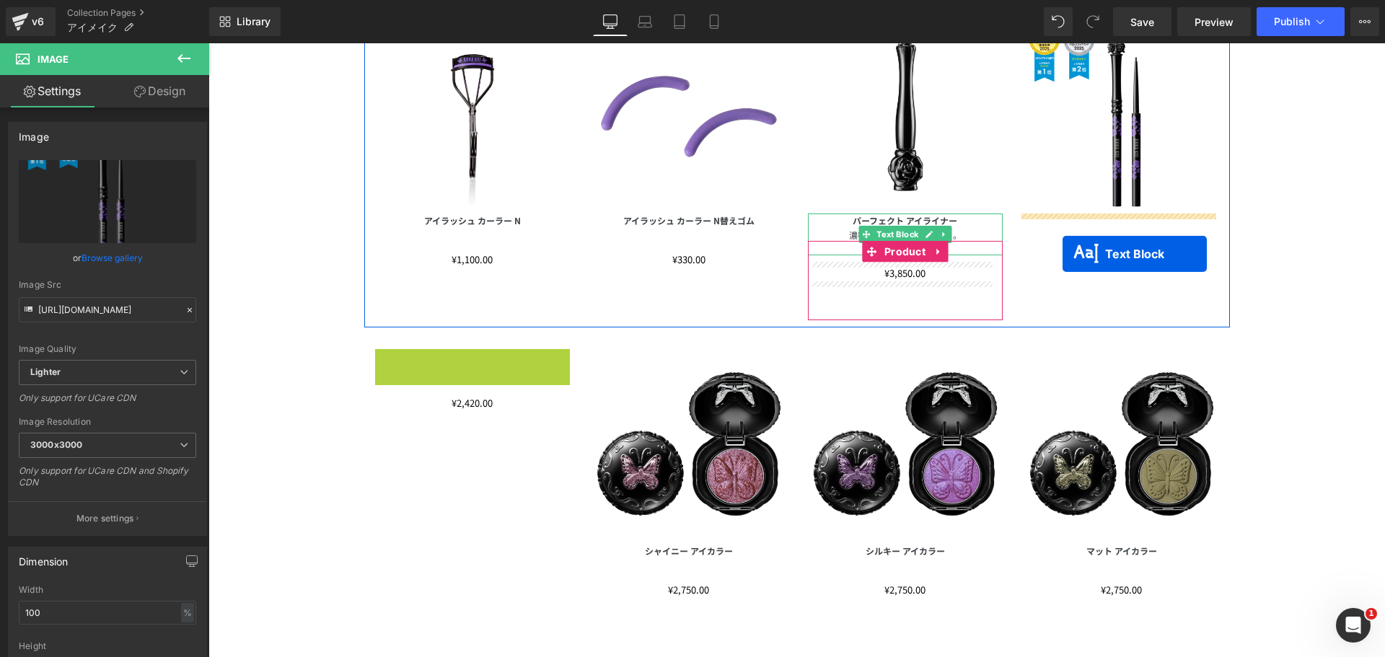
drag, startPoint x: 429, startPoint y: 361, endPoint x: 1065, endPoint y: 249, distance: 645.3
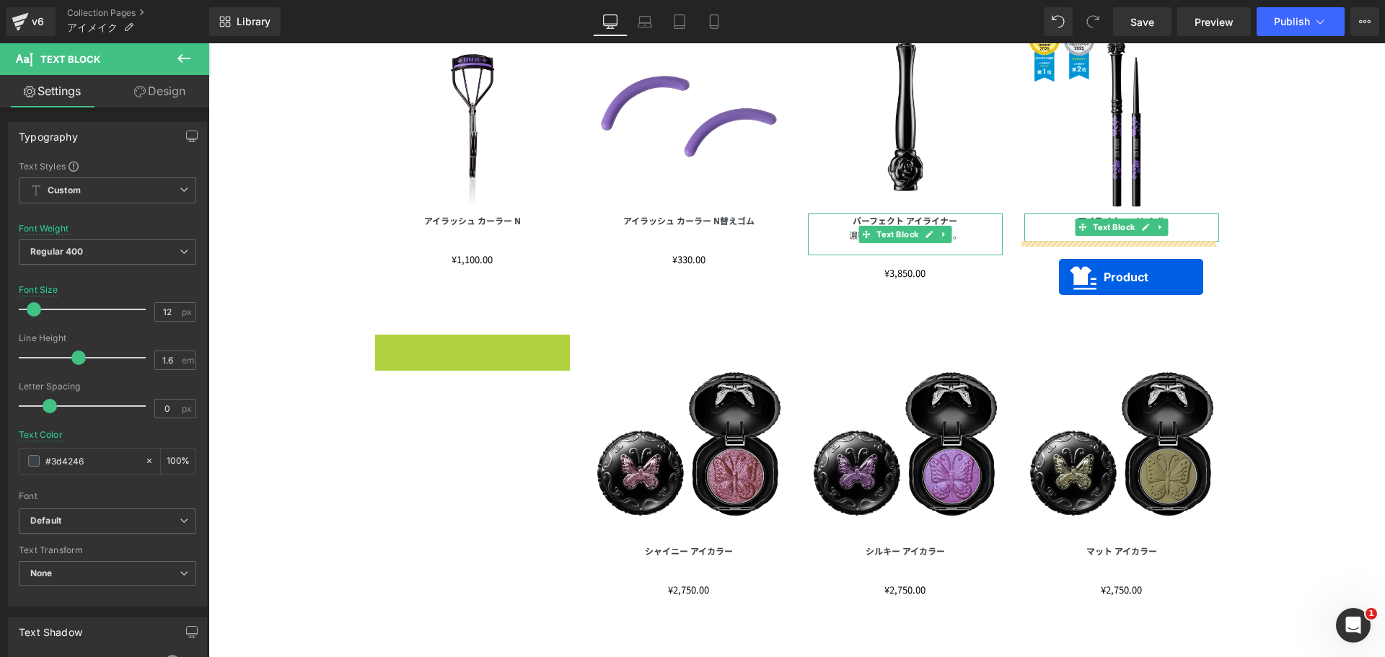
drag, startPoint x: 437, startPoint y: 353, endPoint x: 1059, endPoint y: 277, distance: 626.4
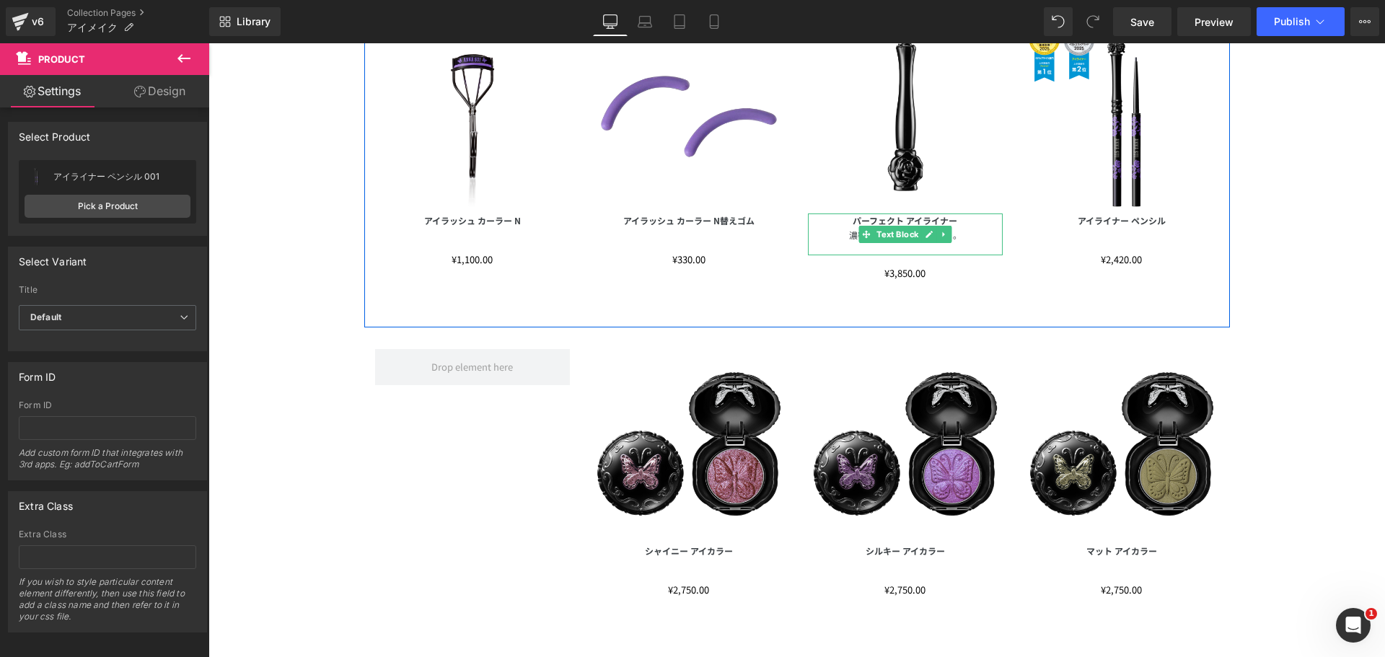
click at [950, 239] on p "濃密リキッドでインパクト。" at bounding box center [905, 235] width 195 height 14
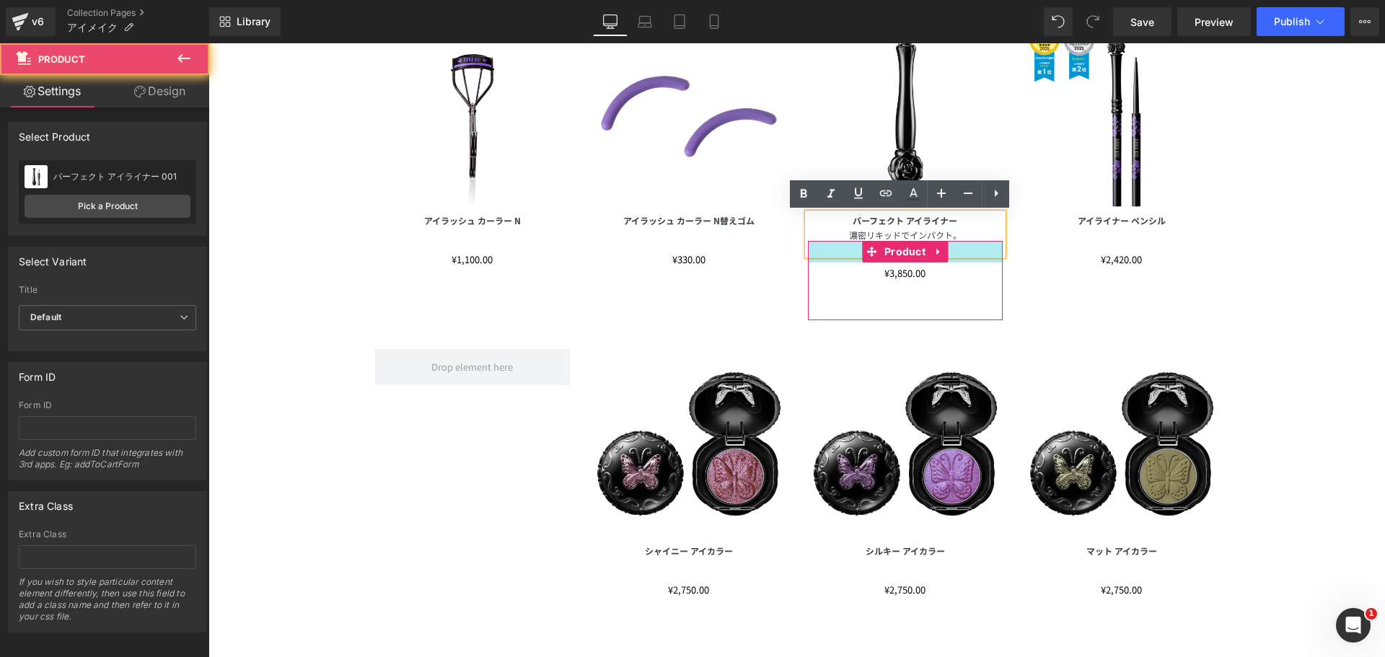
click at [961, 242] on div "¥0 ¥3,850.00 (P) Price Product" at bounding box center [905, 280] width 195 height 79
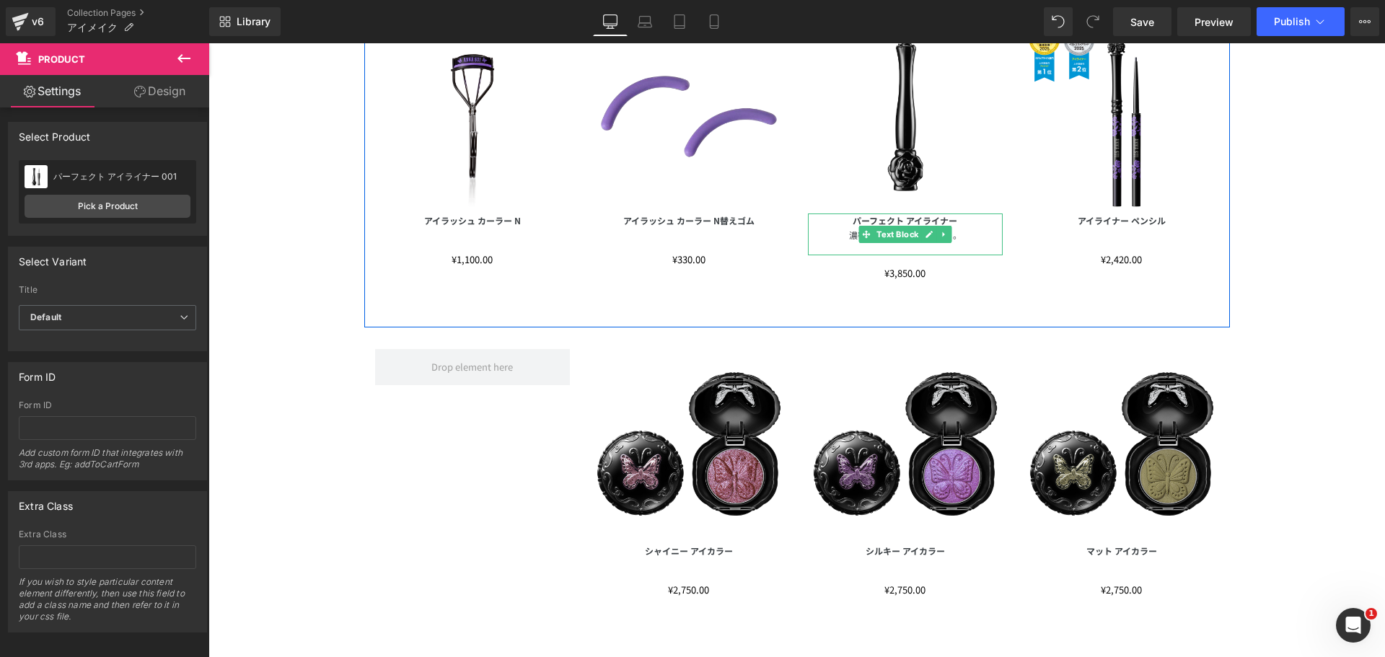
click at [961, 235] on p "濃密リキッドでインパクト。" at bounding box center [905, 235] width 195 height 14
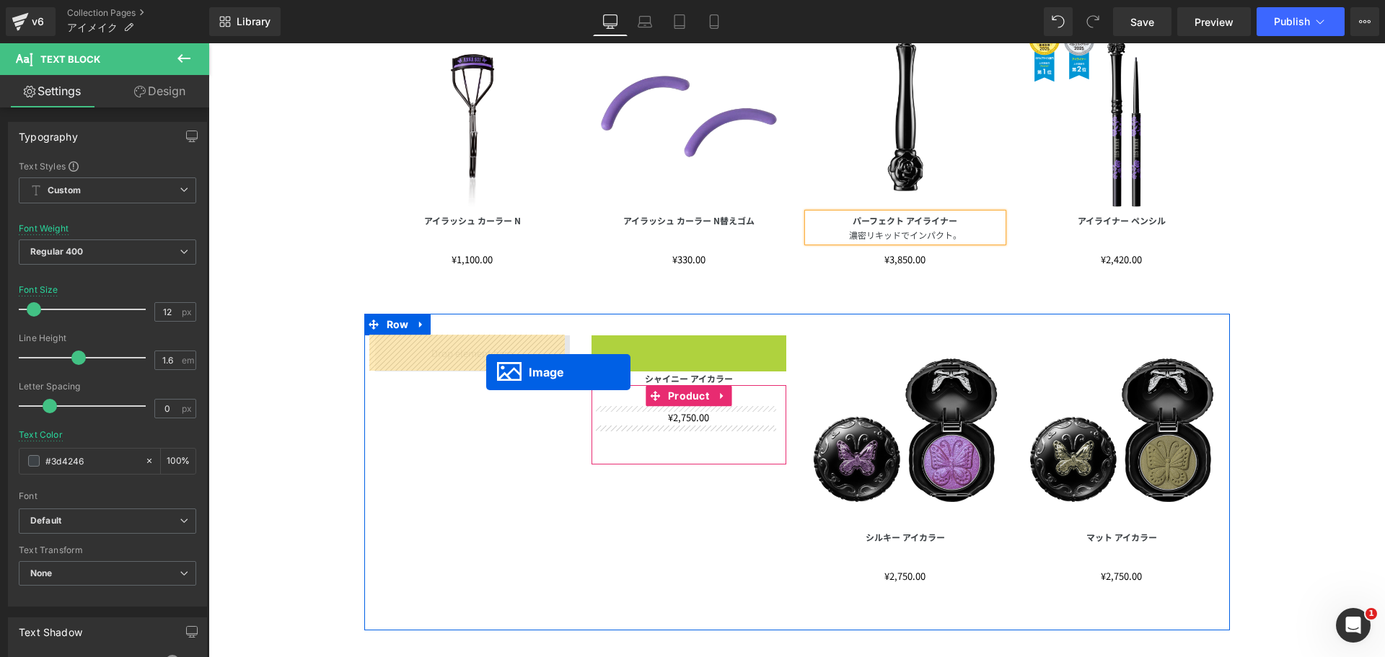
drag, startPoint x: 663, startPoint y: 433, endPoint x: 486, endPoint y: 371, distance: 187.3
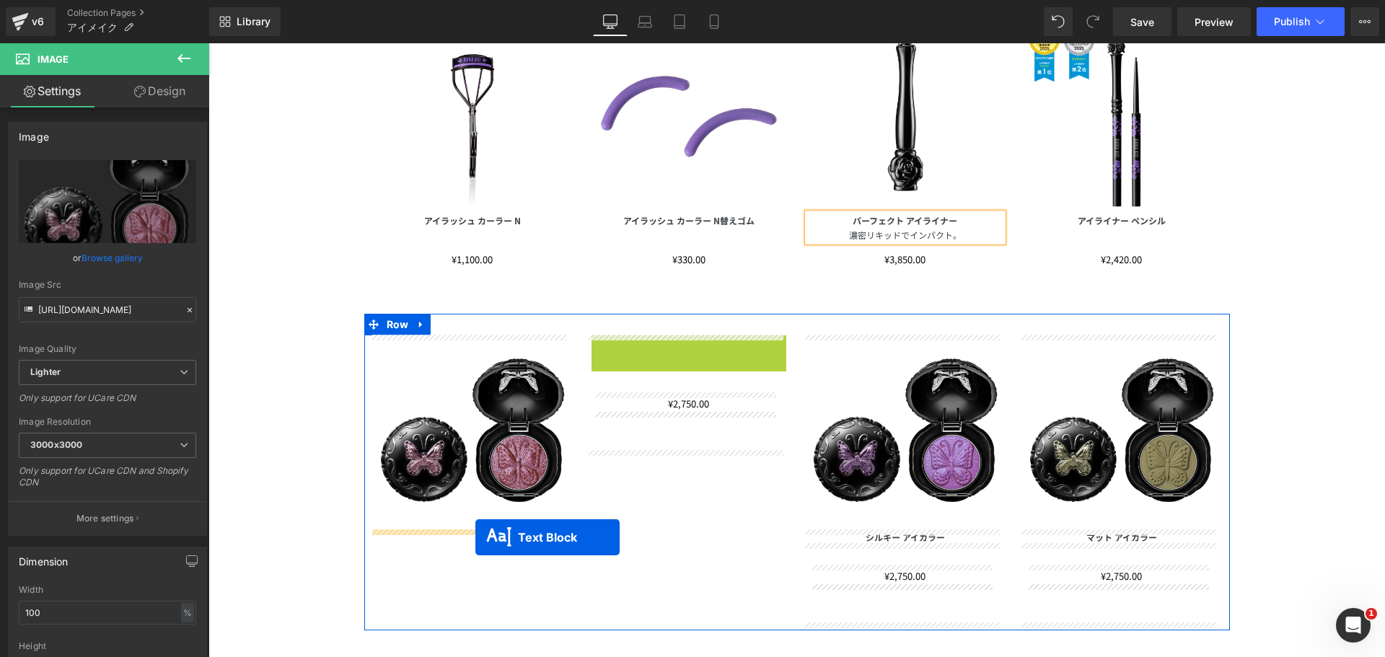
drag, startPoint x: 648, startPoint y: 340, endPoint x: 475, endPoint y: 537, distance: 261.7
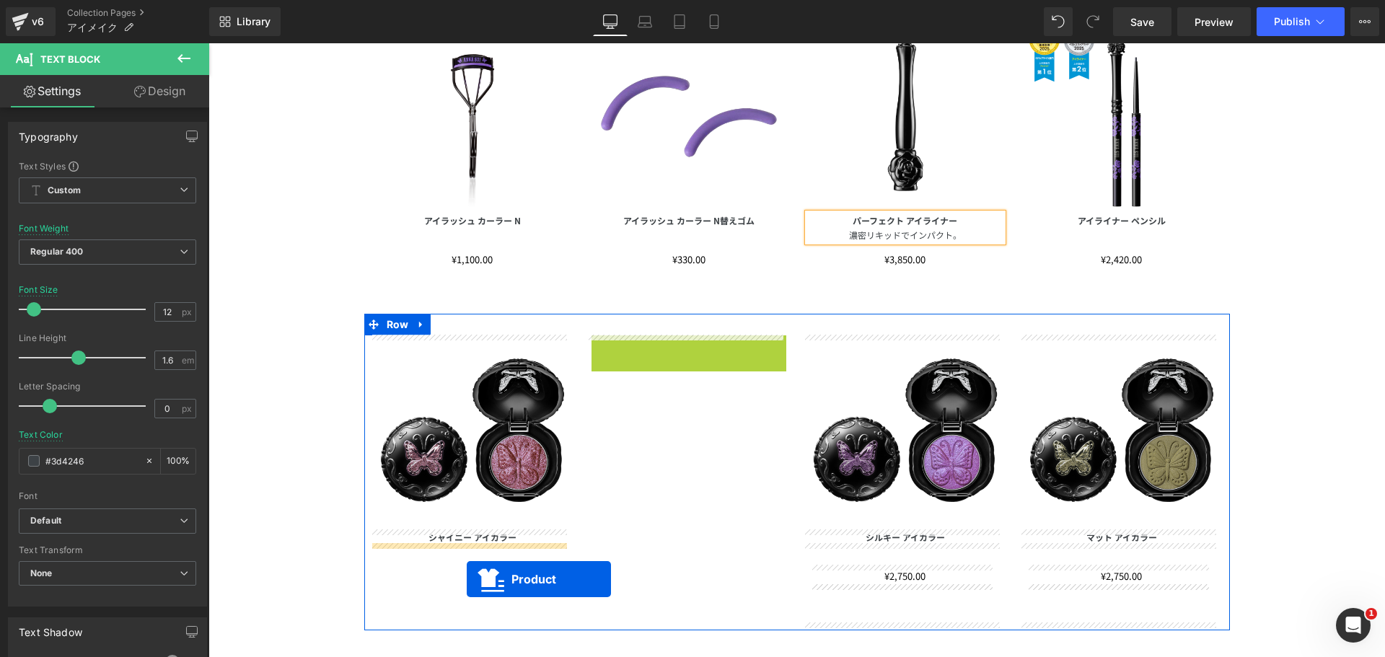
drag, startPoint x: 644, startPoint y: 361, endPoint x: 467, endPoint y: 579, distance: 281.0
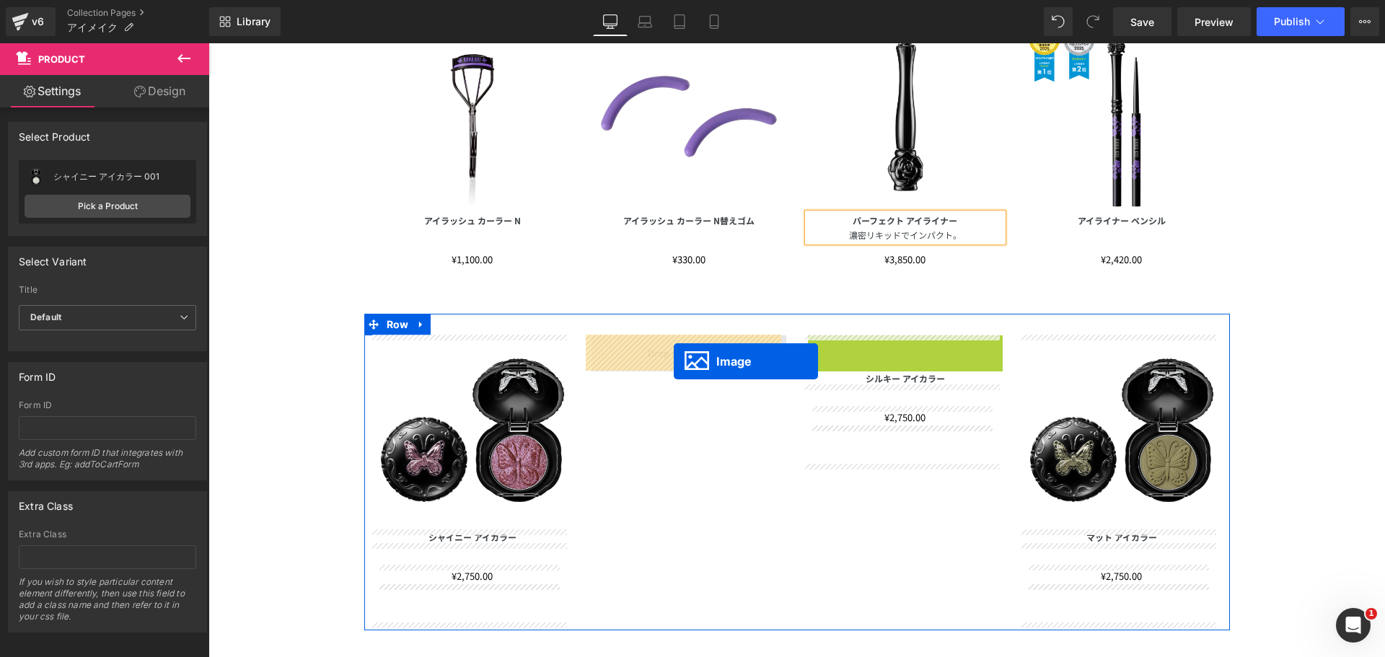
drag, startPoint x: 871, startPoint y: 428, endPoint x: 674, endPoint y: 361, distance: 208.7
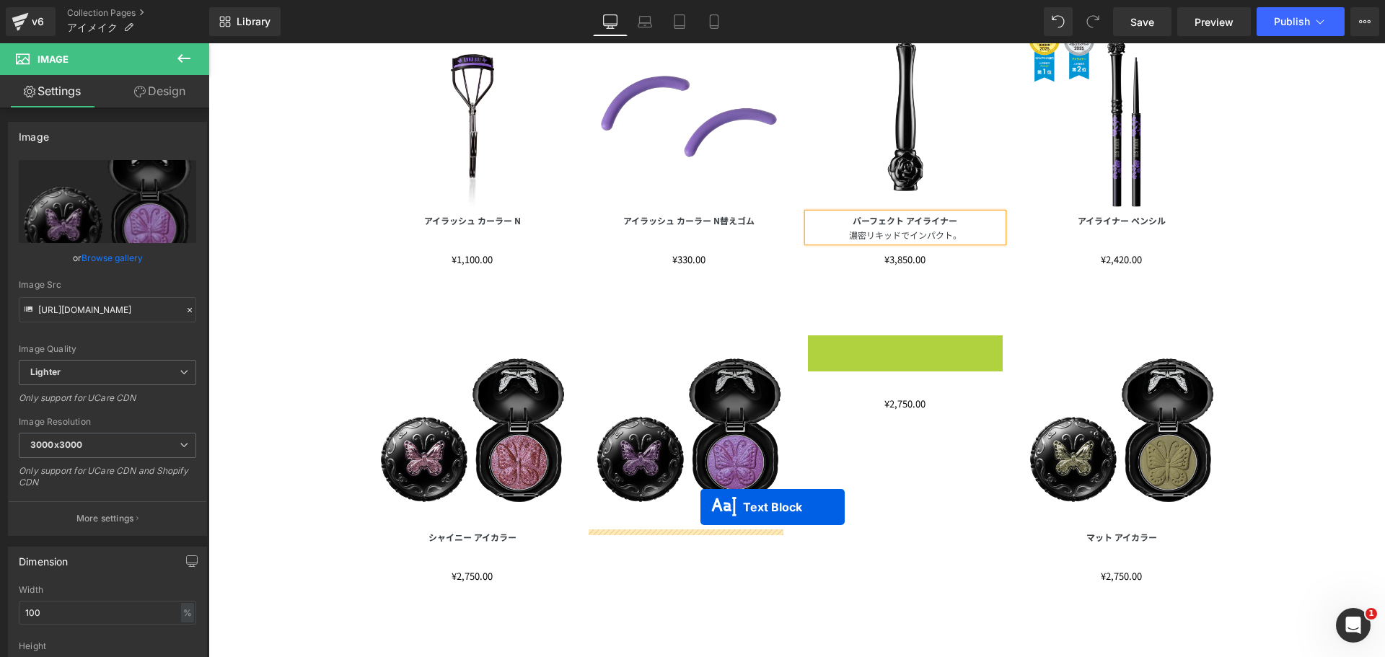
drag, startPoint x: 862, startPoint y: 338, endPoint x: 687, endPoint y: 511, distance: 245.3
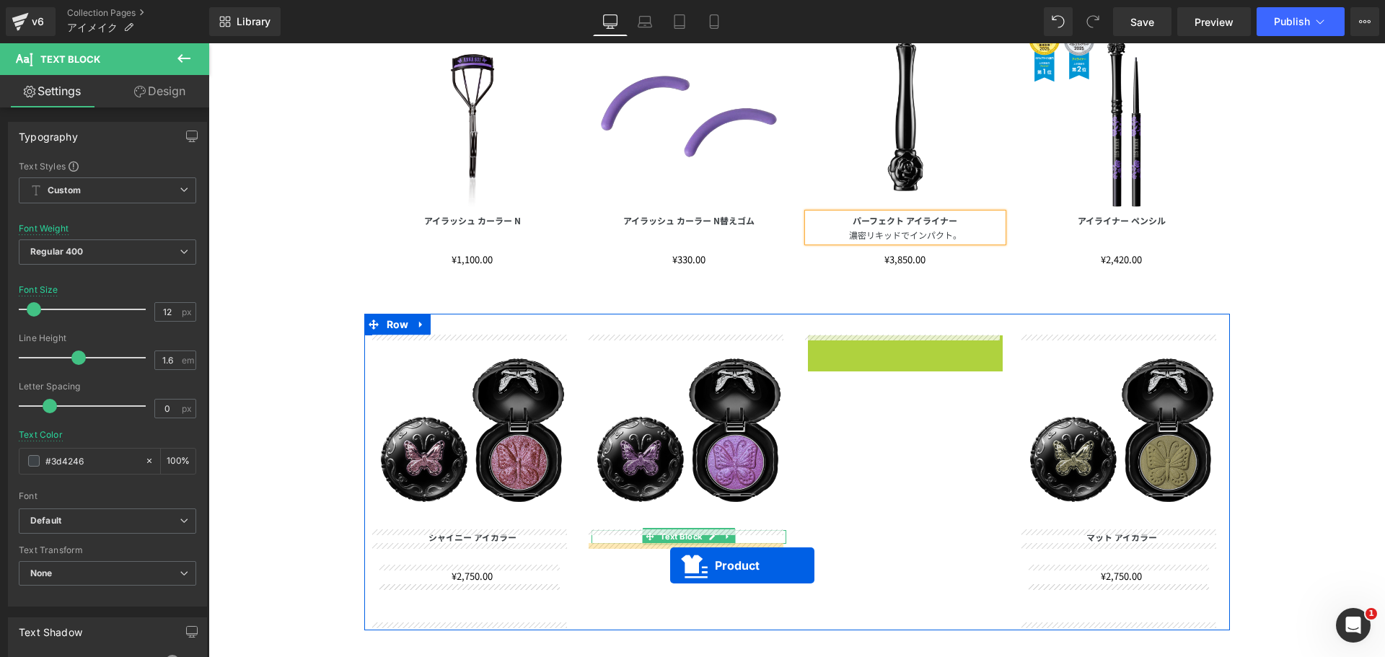
drag, startPoint x: 867, startPoint y: 350, endPoint x: 670, endPoint y: 565, distance: 291.5
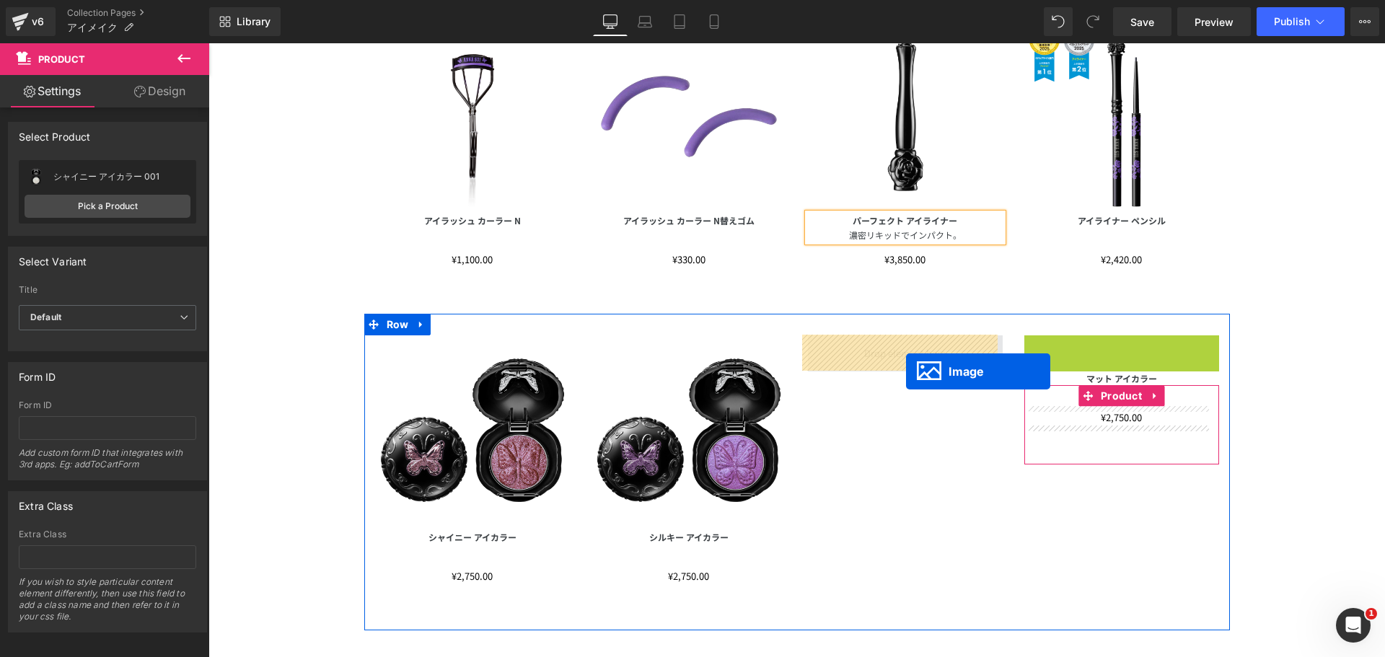
drag, startPoint x: 1094, startPoint y: 428, endPoint x: 902, endPoint y: 370, distance: 199.9
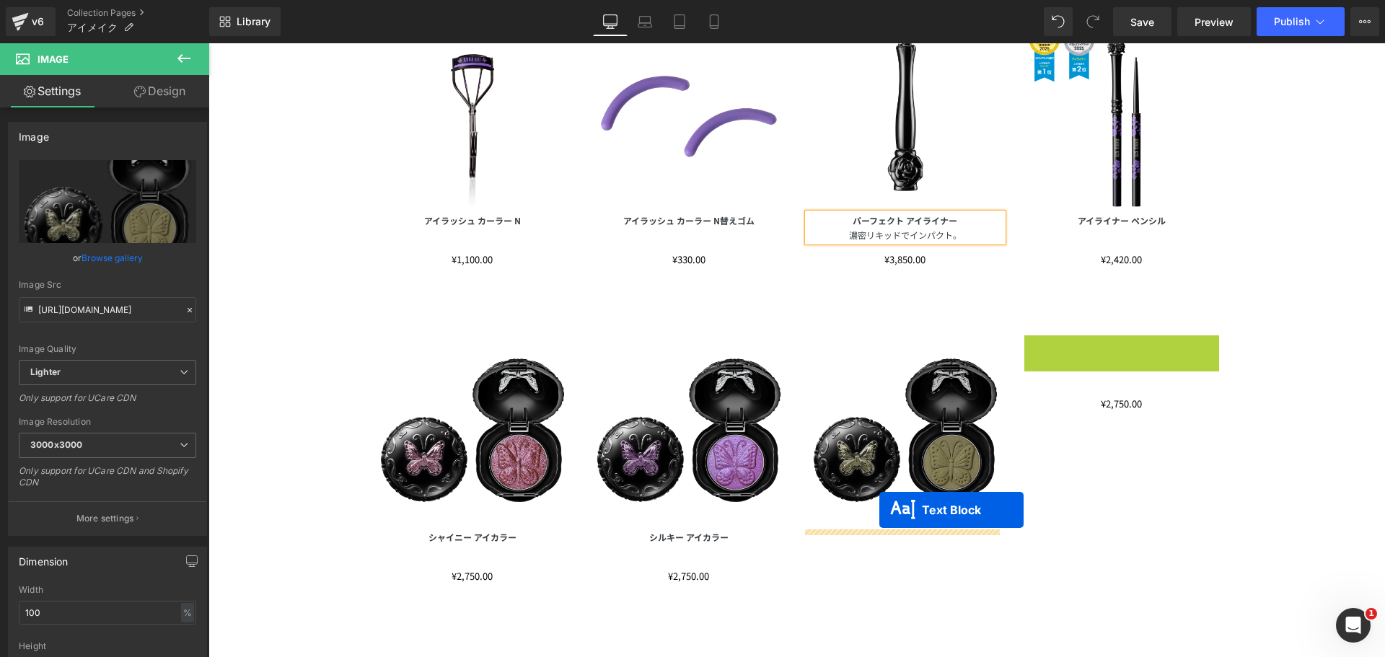
drag, startPoint x: 1073, startPoint y: 345, endPoint x: 902, endPoint y: 491, distance: 224.1
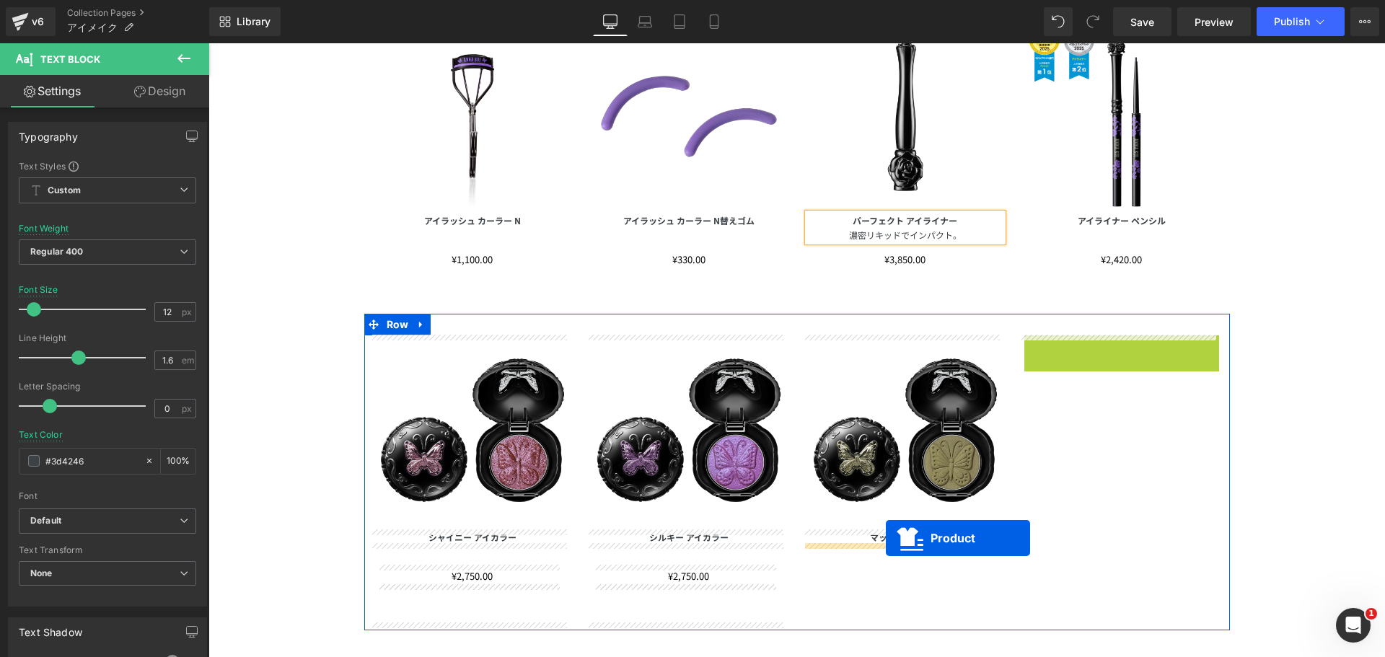
drag, startPoint x: 1083, startPoint y: 342, endPoint x: 886, endPoint y: 538, distance: 278.0
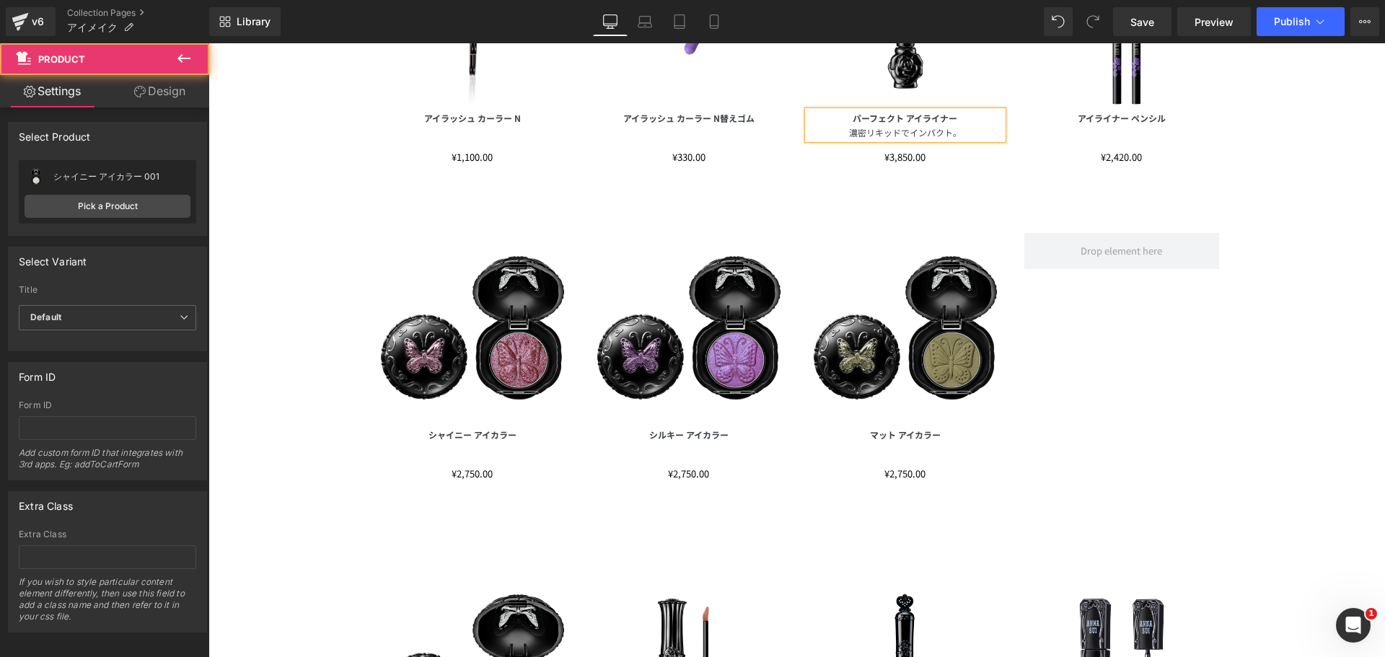
scroll to position [808, 0]
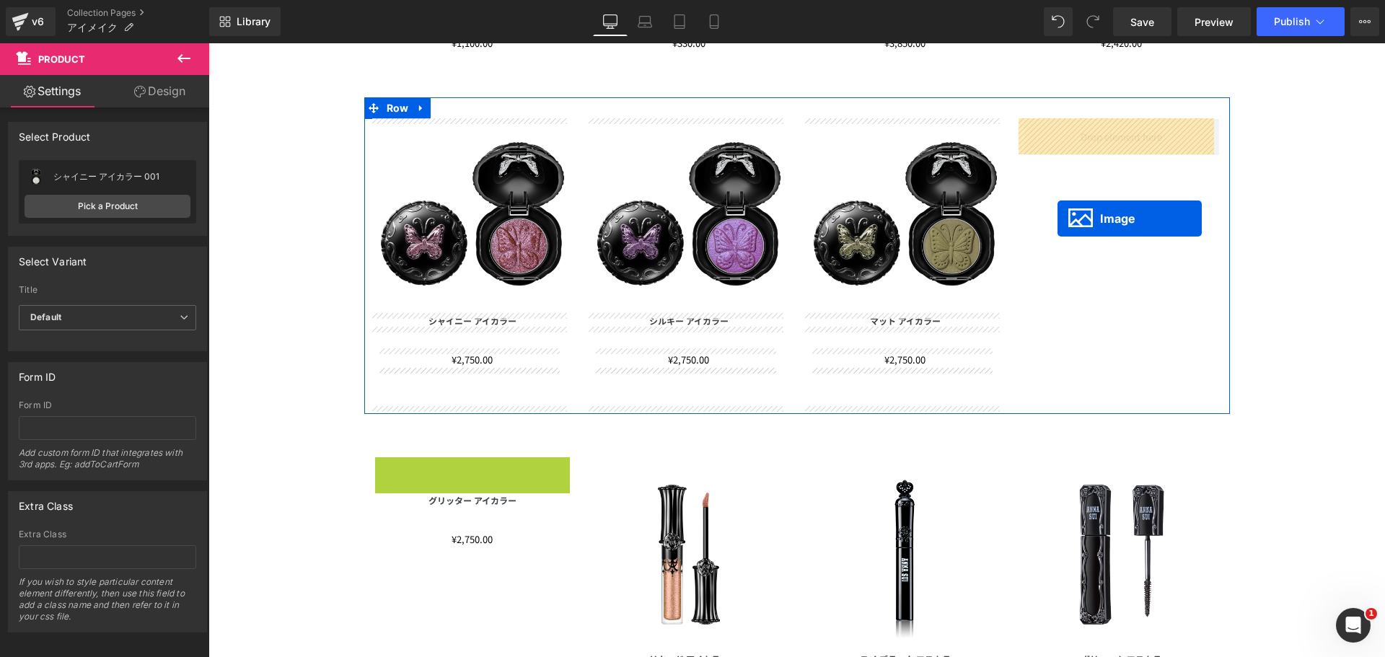
drag, startPoint x: 445, startPoint y: 556, endPoint x: 1057, endPoint y: 217, distance: 700.0
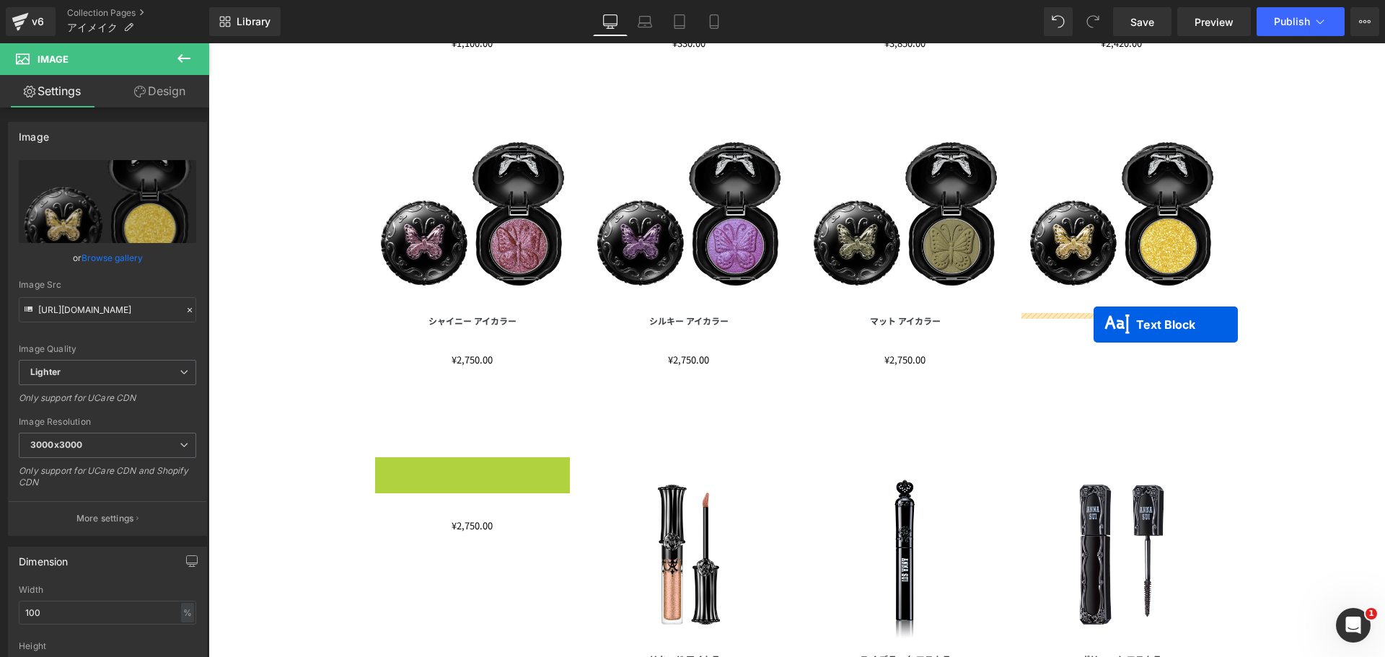
drag, startPoint x: 431, startPoint y: 461, endPoint x: 1094, endPoint y: 325, distance: 676.1
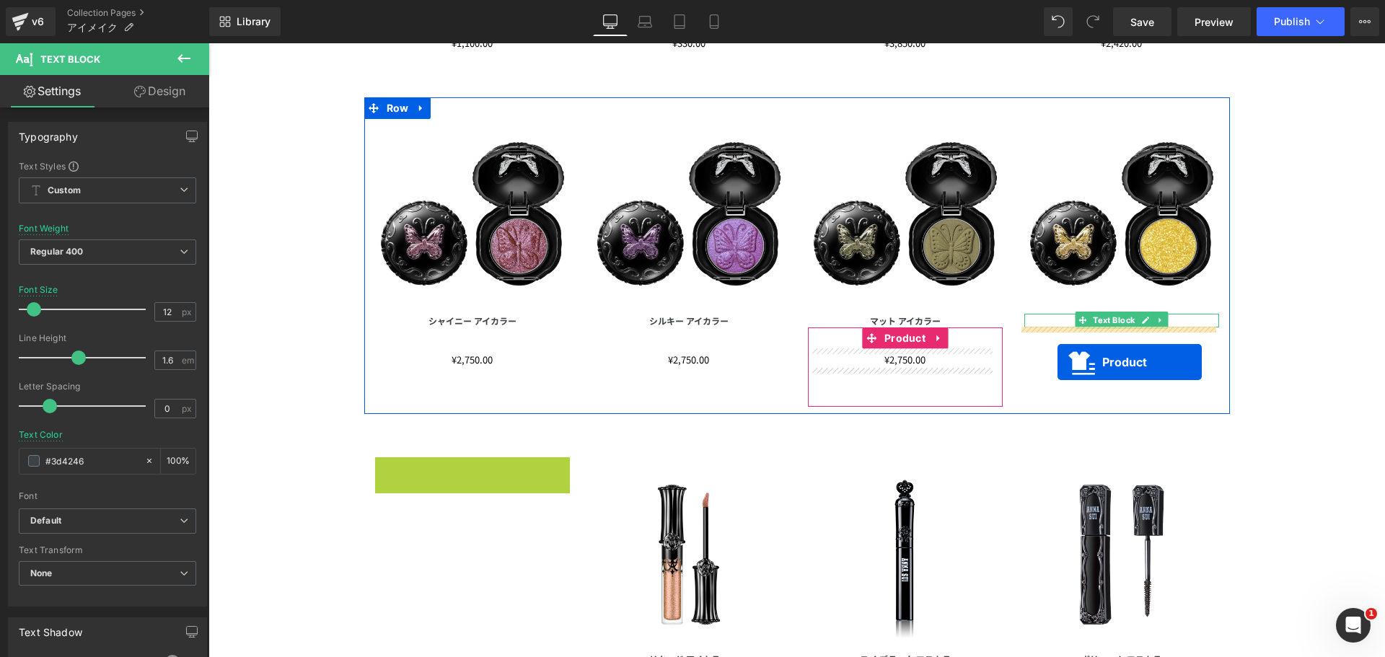
drag, startPoint x: 438, startPoint y: 468, endPoint x: 1057, endPoint y: 362, distance: 628.6
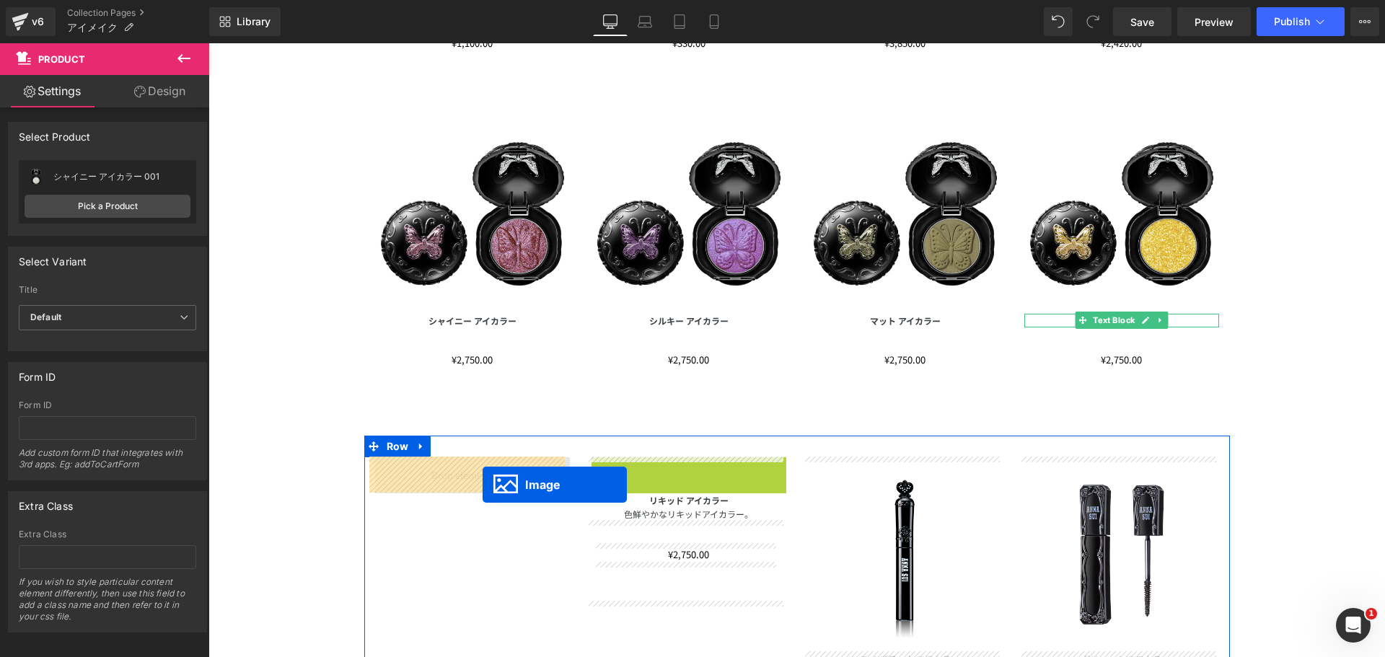
drag, startPoint x: 659, startPoint y: 550, endPoint x: 483, endPoint y: 485, distance: 187.8
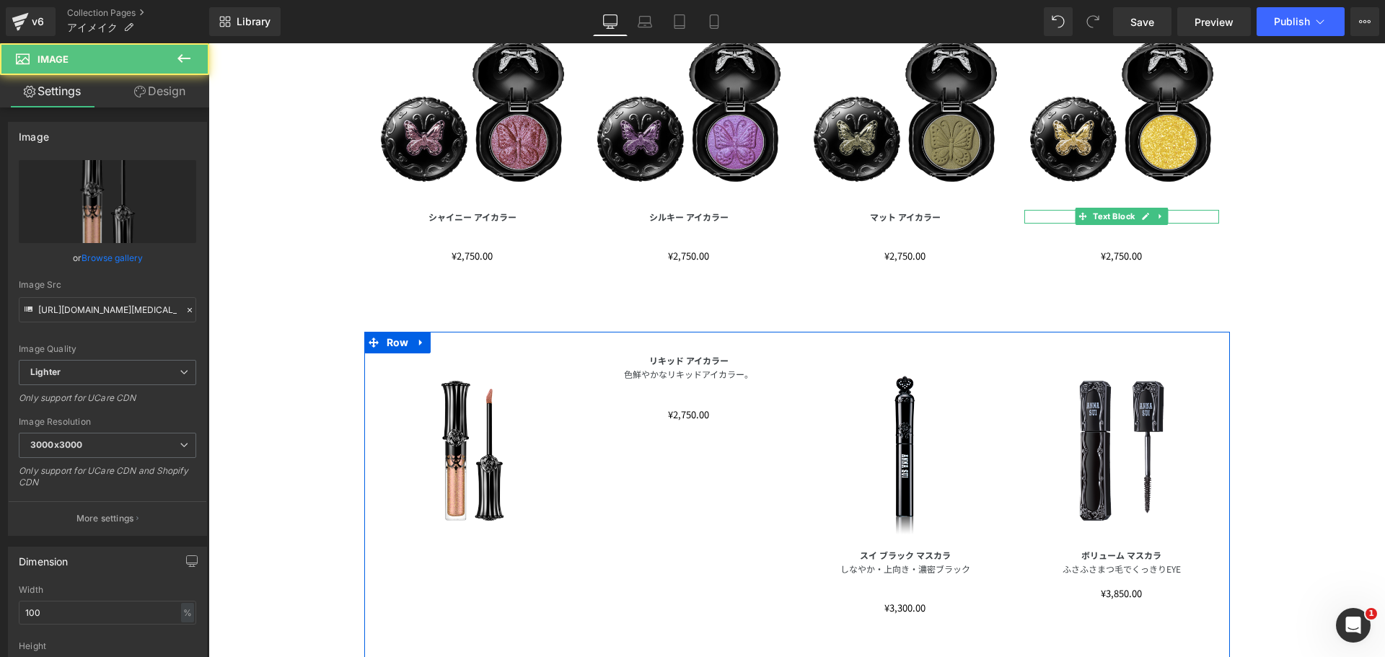
scroll to position [1024, 0]
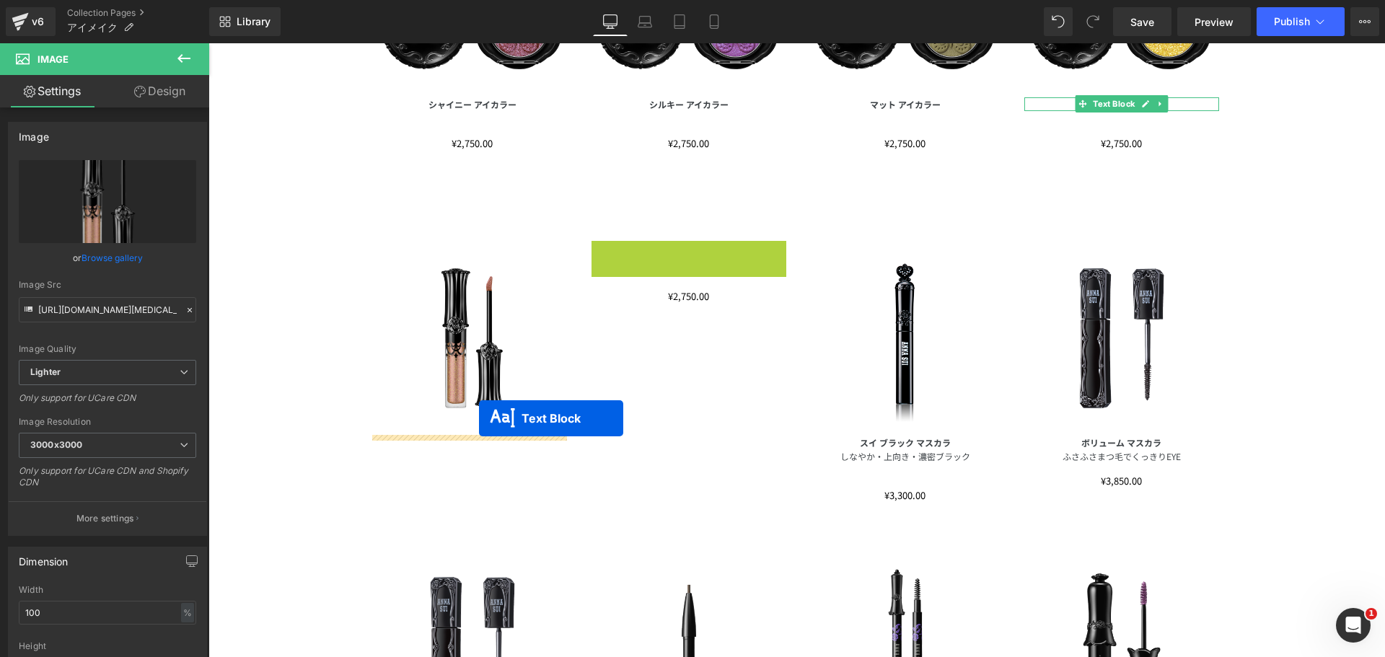
drag, startPoint x: 641, startPoint y: 260, endPoint x: 466, endPoint y: 416, distance: 234.0
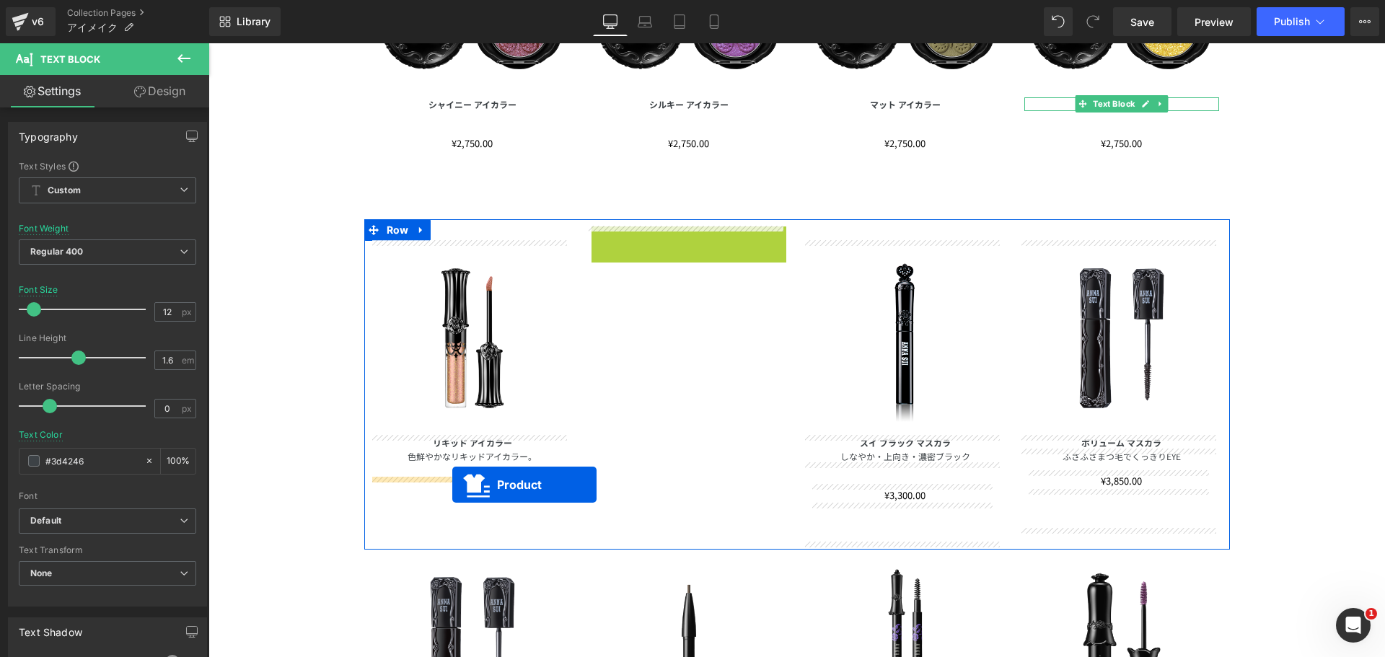
drag, startPoint x: 643, startPoint y: 239, endPoint x: 452, endPoint y: 485, distance: 311.5
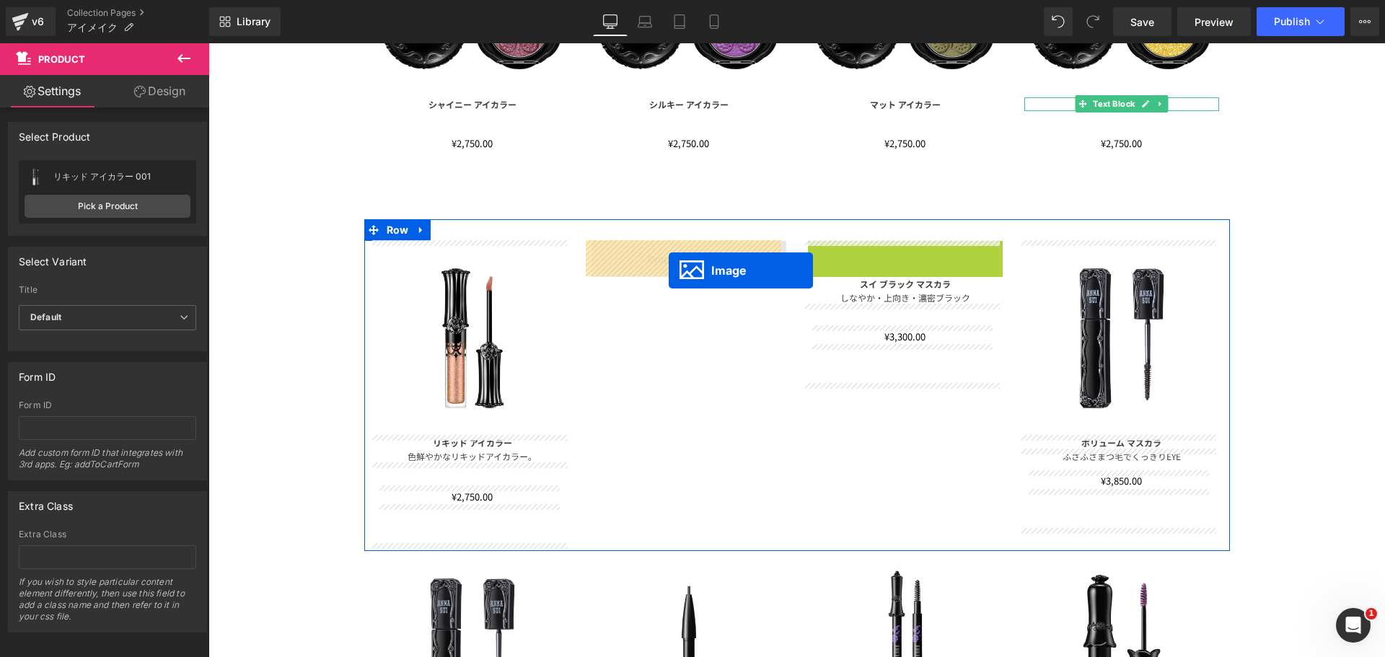
drag, startPoint x: 871, startPoint y: 336, endPoint x: 669, endPoint y: 271, distance: 212.4
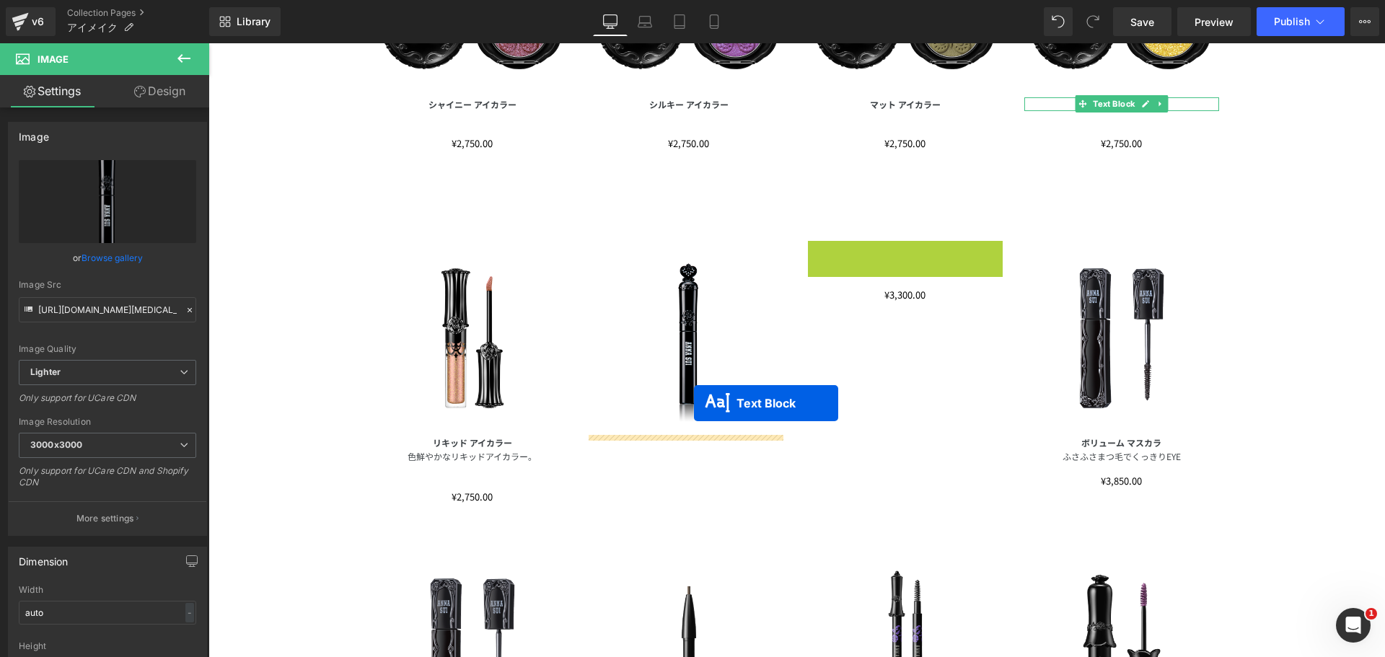
drag, startPoint x: 831, startPoint y: 294, endPoint x: 688, endPoint y: 407, distance: 182.3
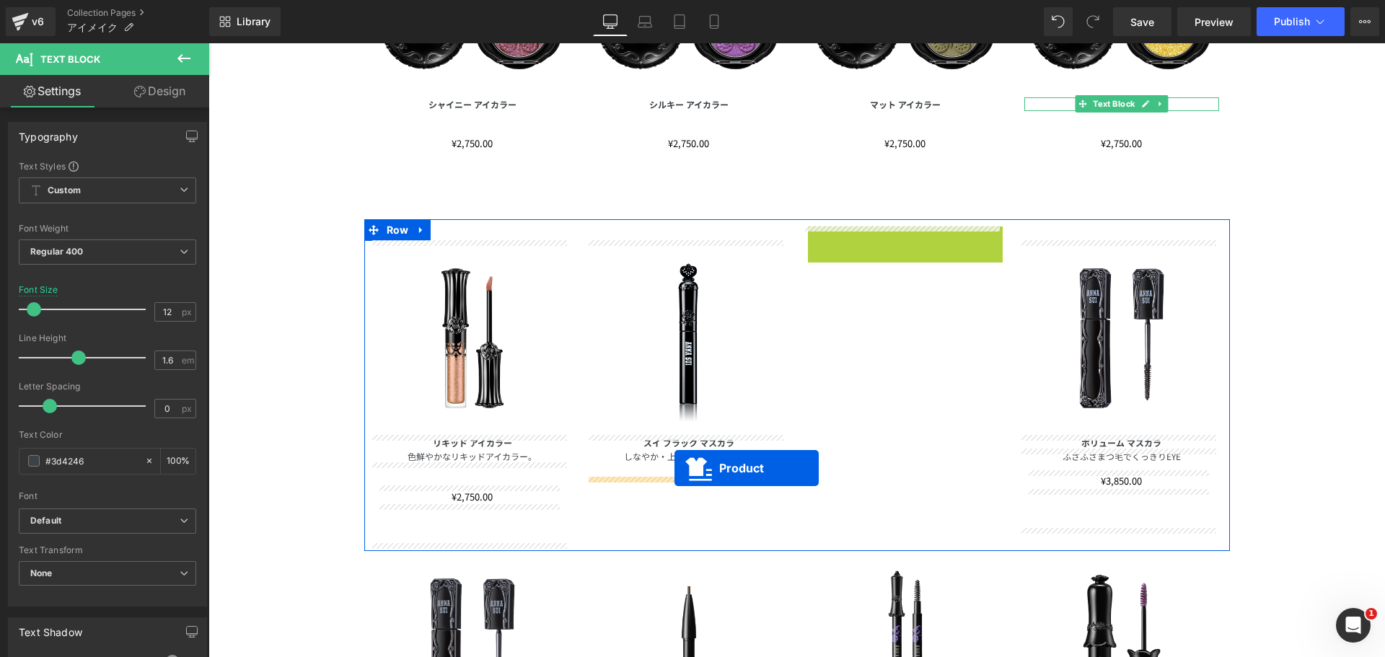
drag, startPoint x: 868, startPoint y: 243, endPoint x: 674, endPoint y: 468, distance: 296.7
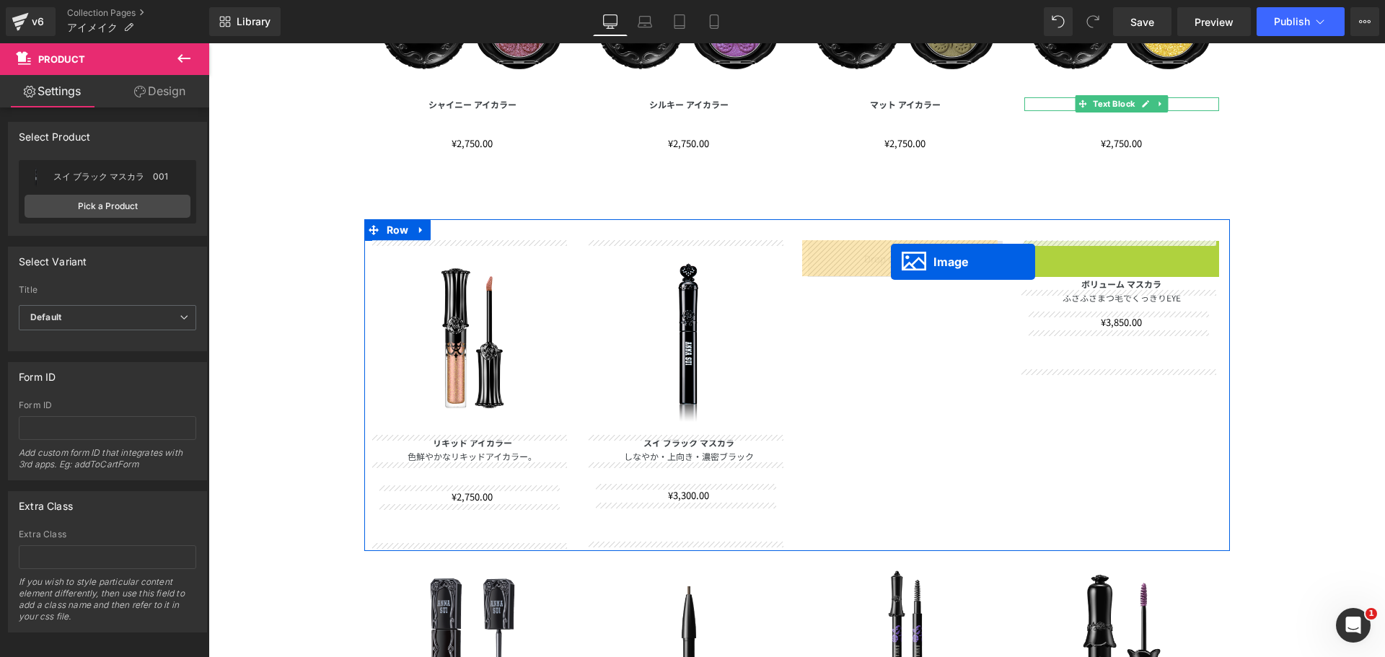
drag, startPoint x: 1086, startPoint y: 339, endPoint x: 889, endPoint y: 262, distance: 211.5
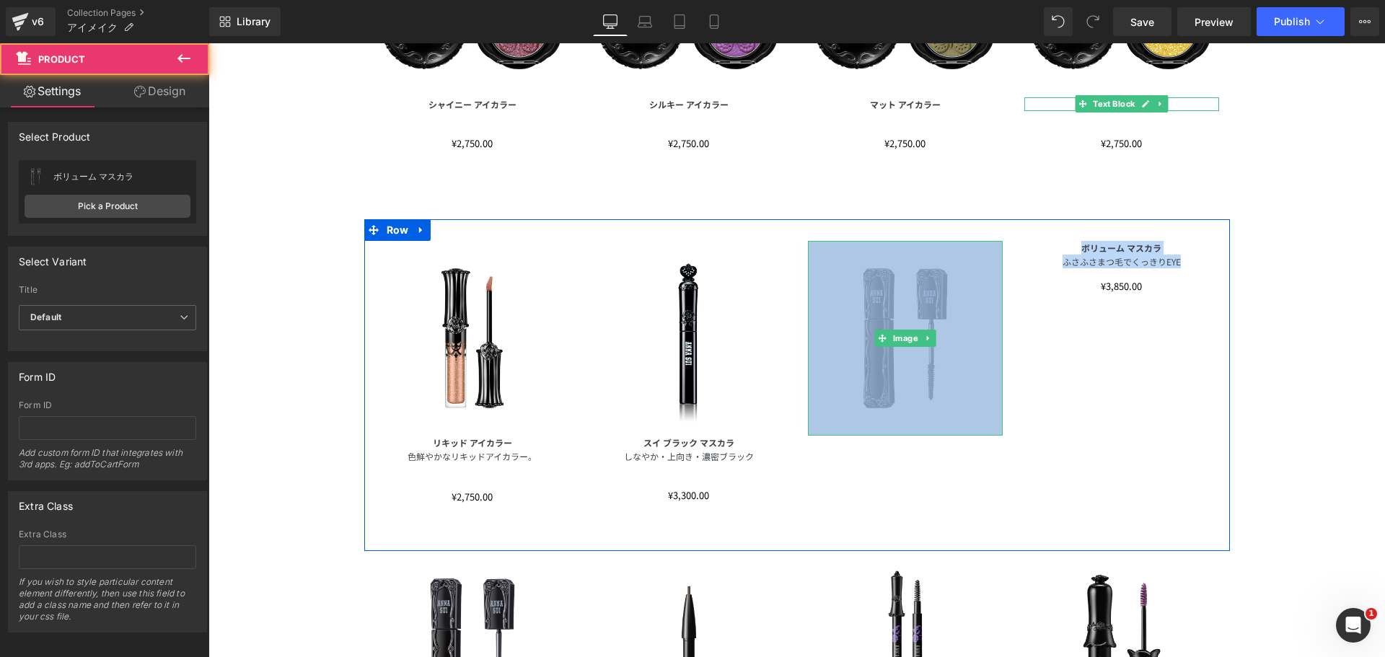
drag, startPoint x: 1065, startPoint y: 271, endPoint x: 946, endPoint y: 403, distance: 178.2
click at [946, 403] on div "Image リキッド アイカラー 色鮮やかなリキッドアイカラー。 Text Block ¥0 ¥2,750.00 (P) Price Product Imag…" at bounding box center [797, 385] width 866 height 332
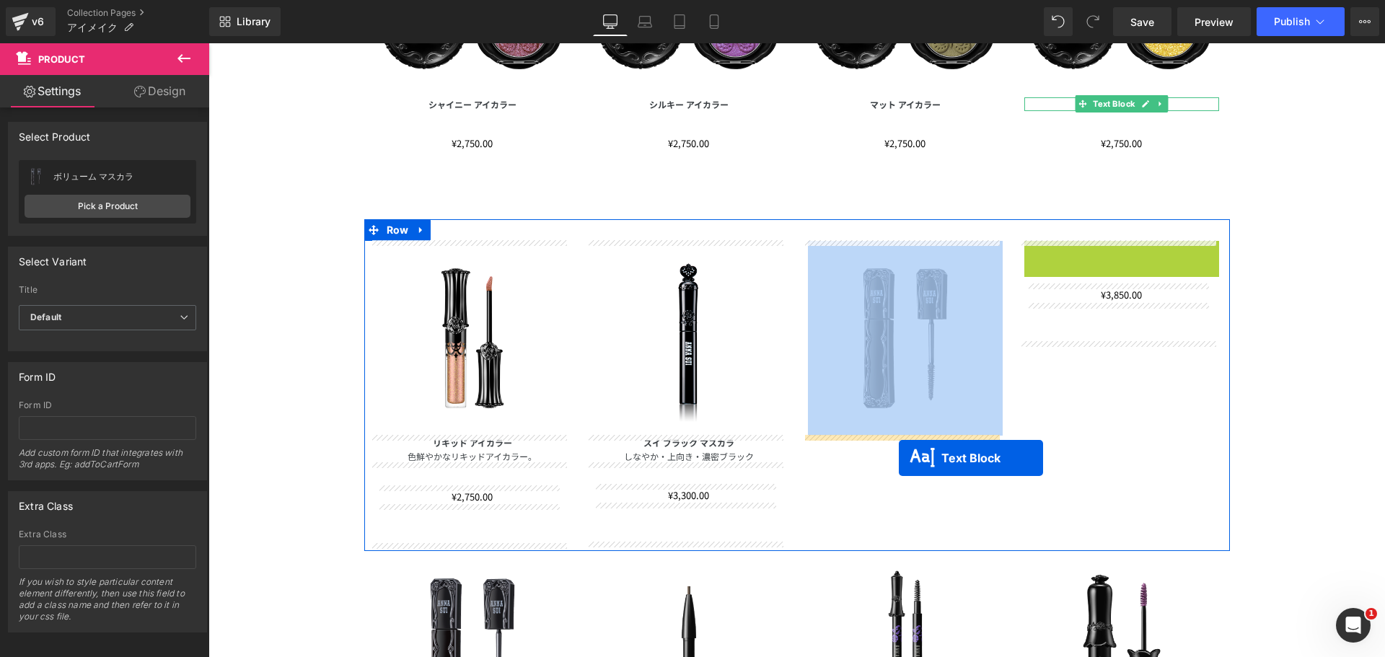
drag, startPoint x: 1076, startPoint y: 252, endPoint x: 899, endPoint y: 458, distance: 272.1
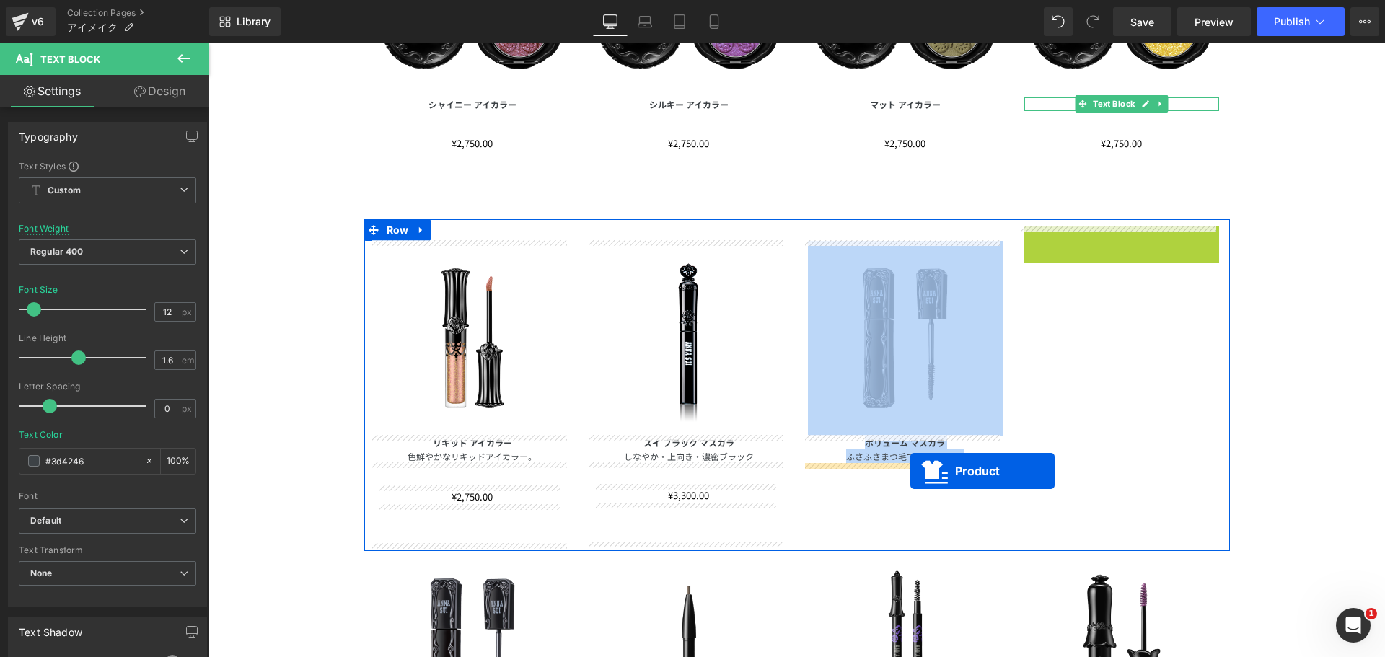
drag, startPoint x: 1087, startPoint y: 240, endPoint x: 910, endPoint y: 471, distance: 290.7
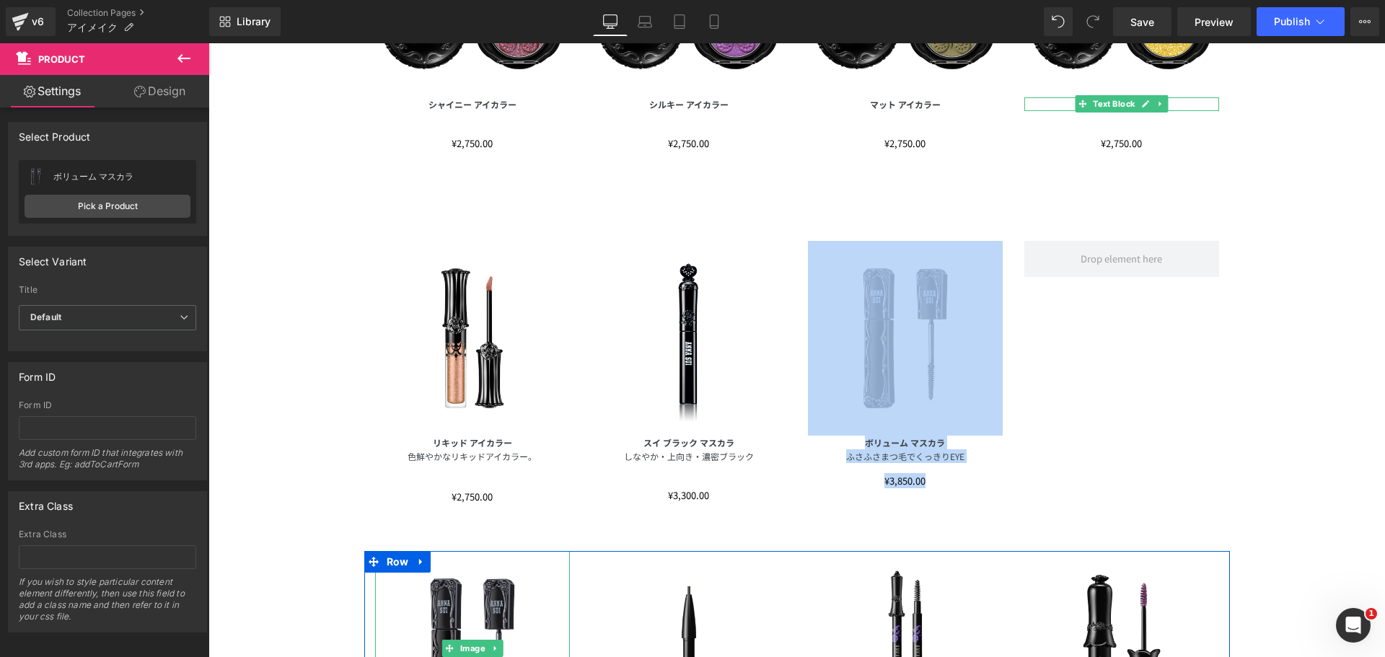
scroll to position [1068, 0]
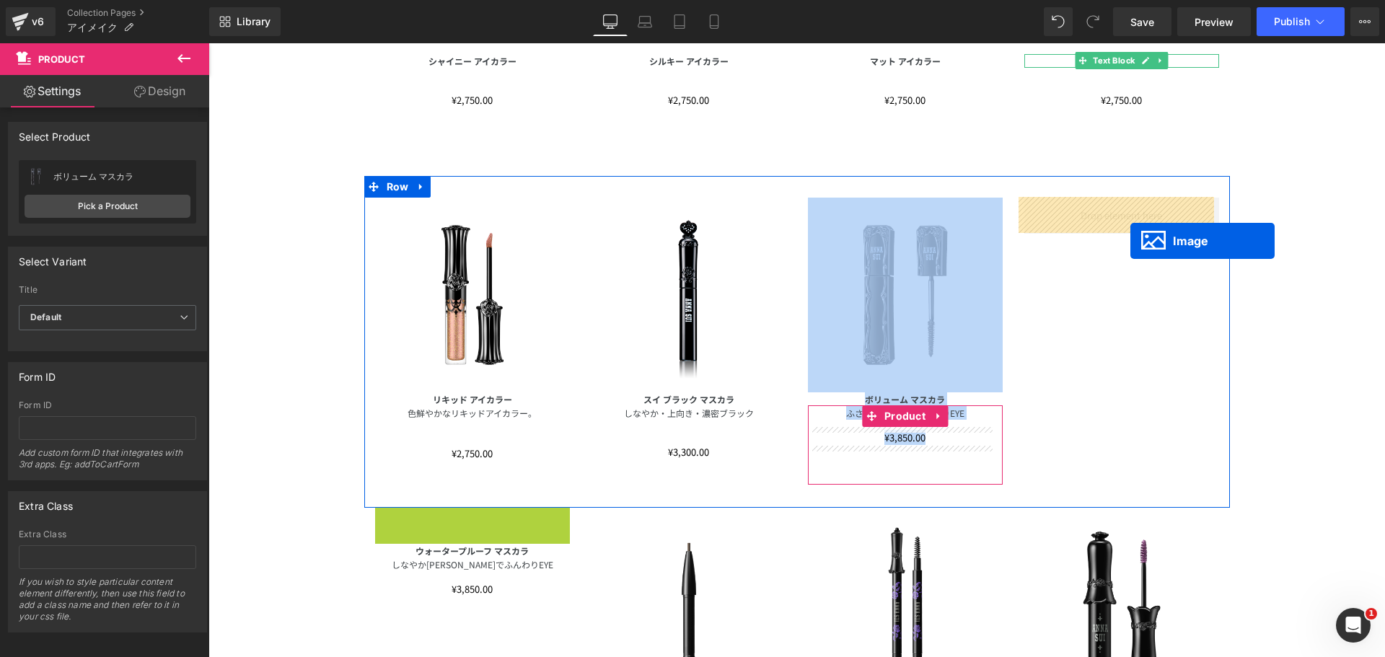
drag, startPoint x: 448, startPoint y: 643, endPoint x: 1127, endPoint y: 241, distance: 789.8
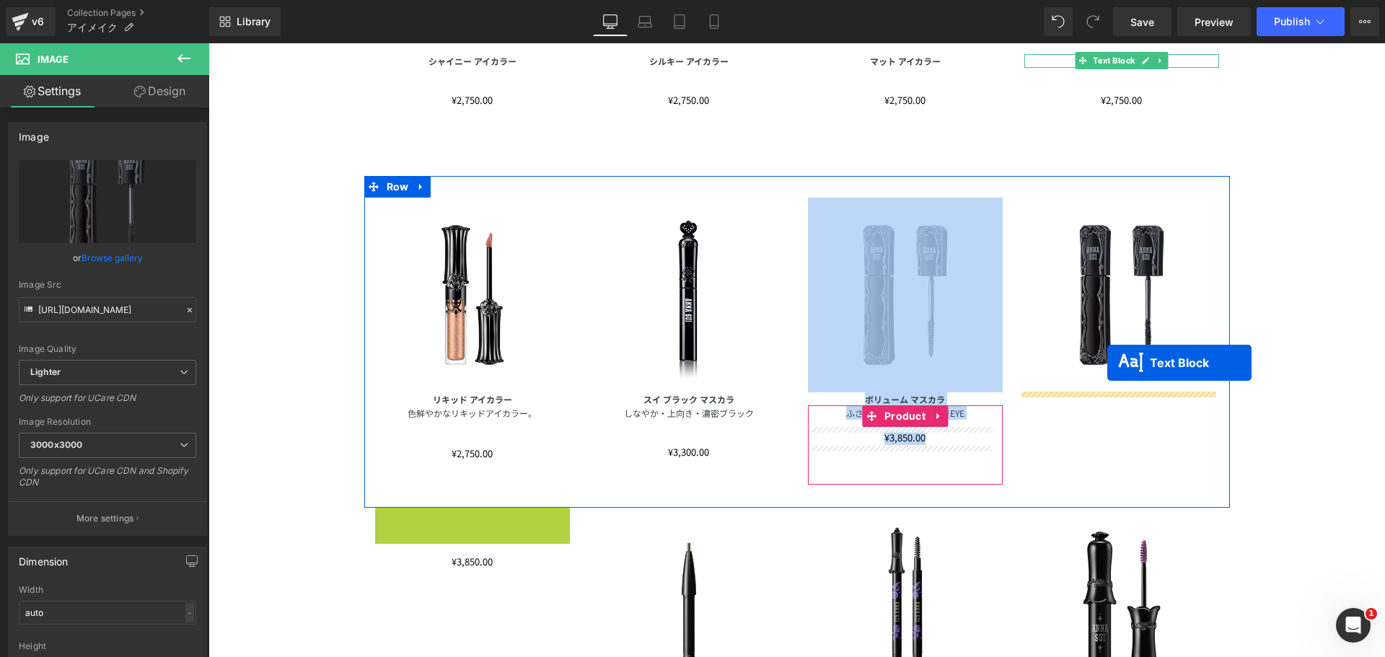
drag, startPoint x: 441, startPoint y: 516, endPoint x: 1107, endPoint y: 364, distance: 683.8
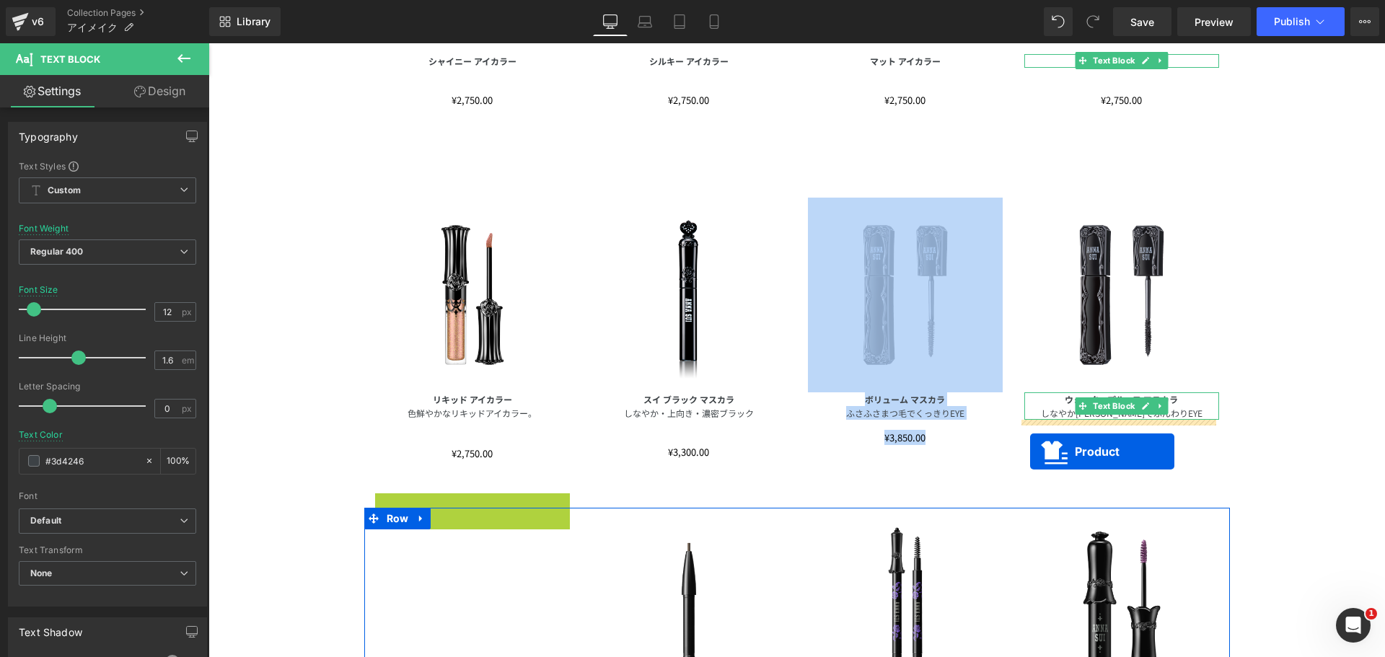
drag, startPoint x: 438, startPoint y: 506, endPoint x: 1030, endPoint y: 452, distance: 594.8
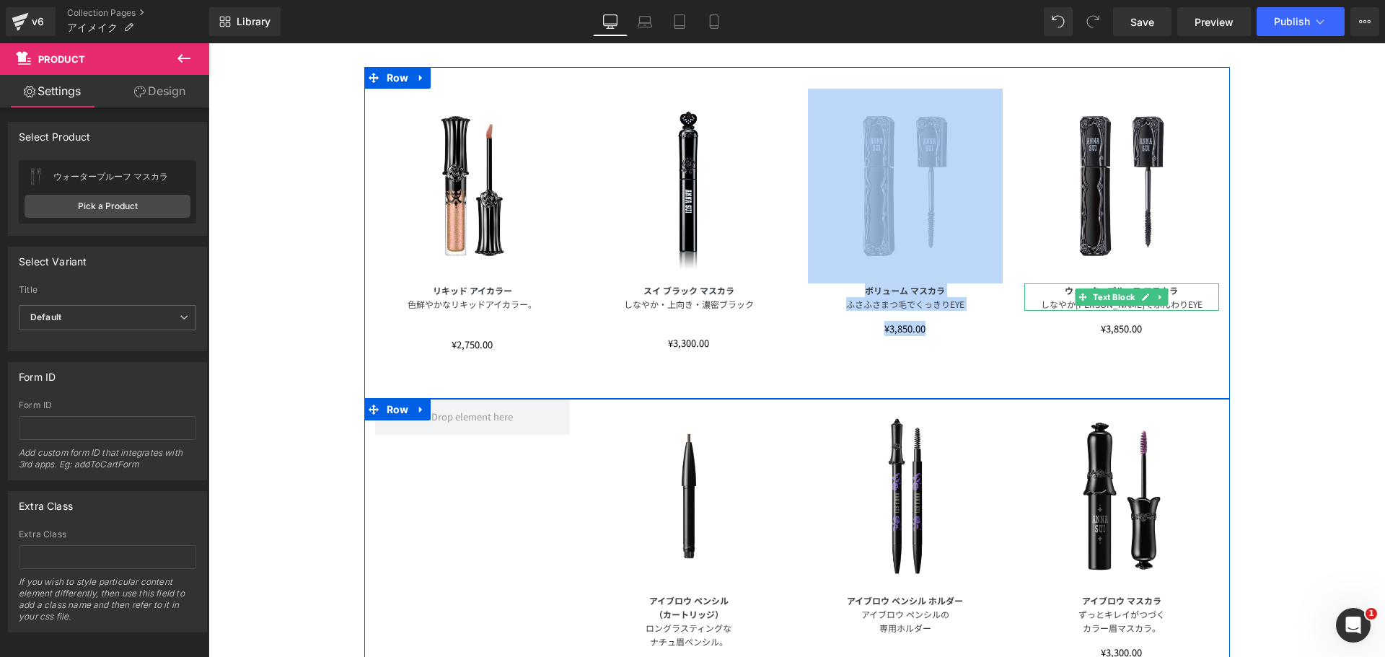
scroll to position [1284, 0]
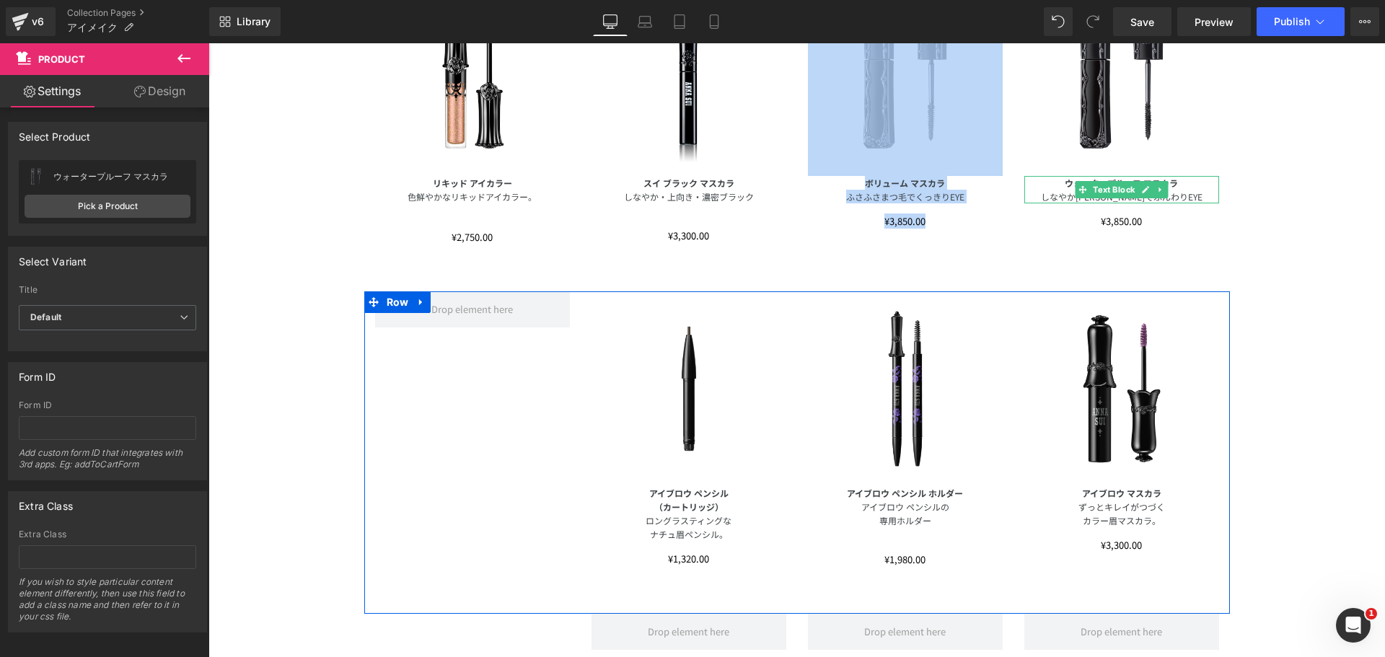
click at [674, 382] on div "Image" at bounding box center [688, 388] width 195 height 195
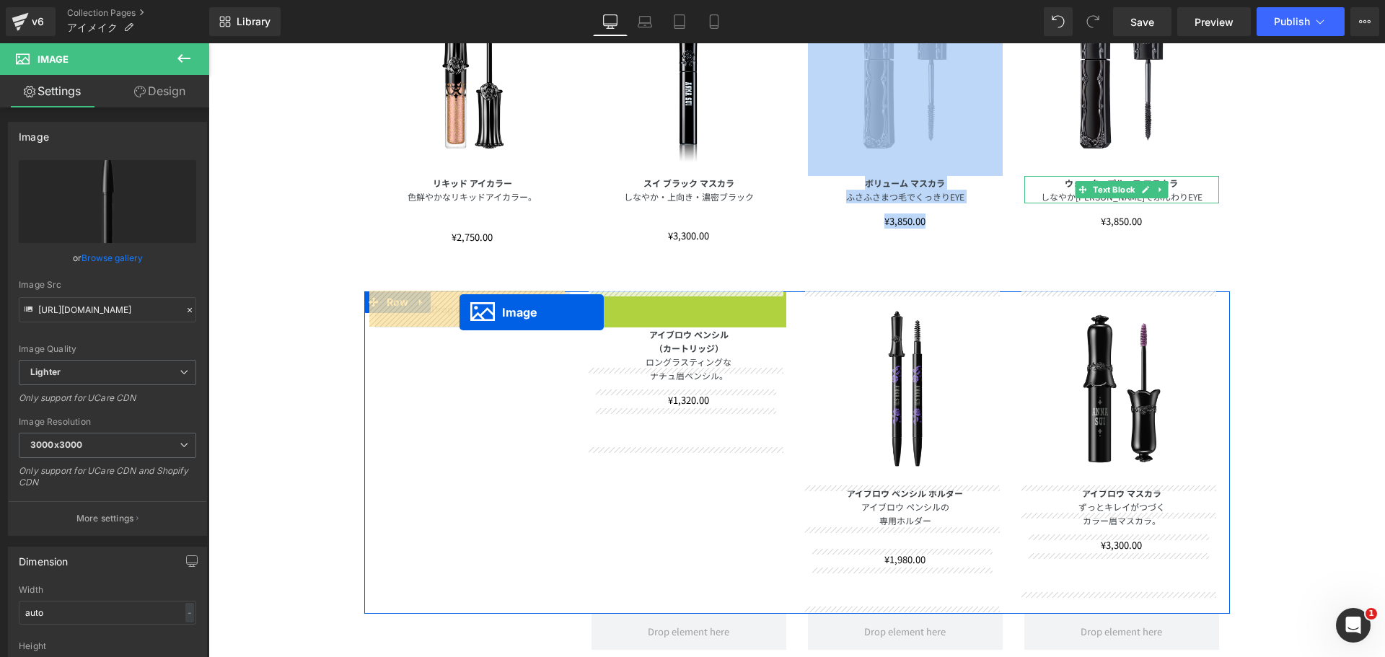
drag, startPoint x: 664, startPoint y: 388, endPoint x: 459, endPoint y: 312, distance: 217.7
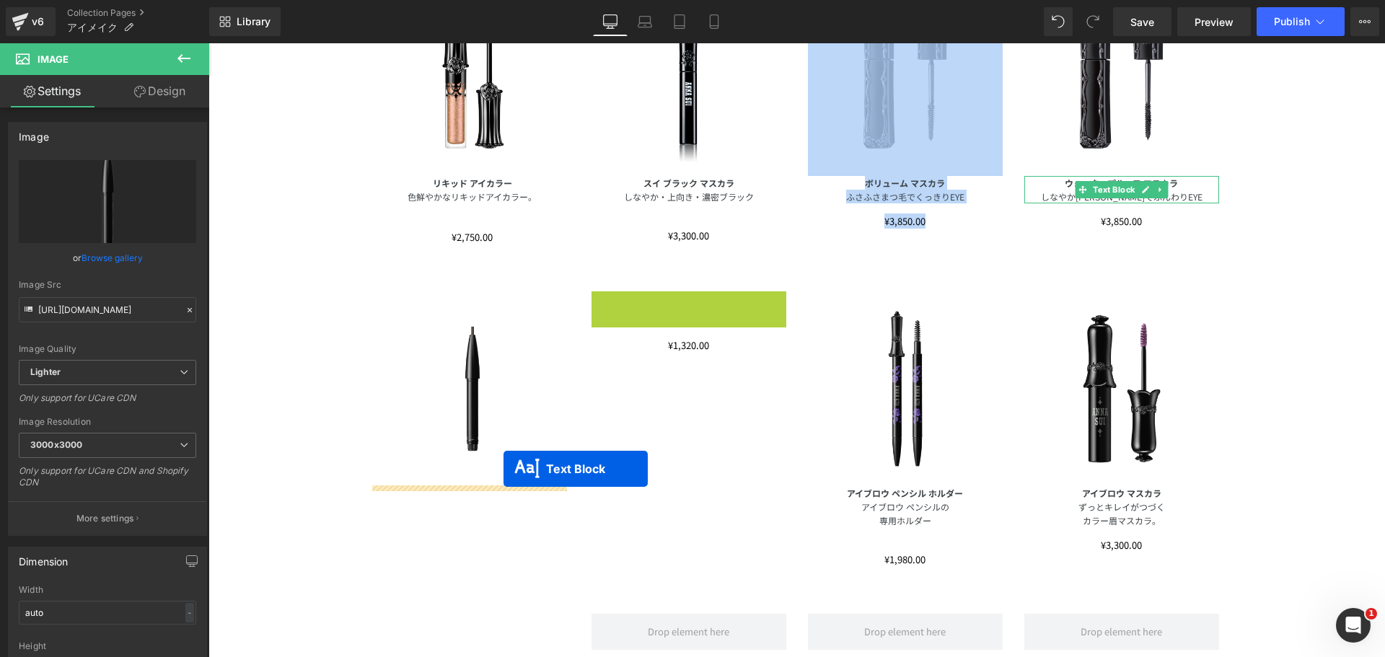
drag, startPoint x: 641, startPoint y: 319, endPoint x: 503, endPoint y: 469, distance: 203.2
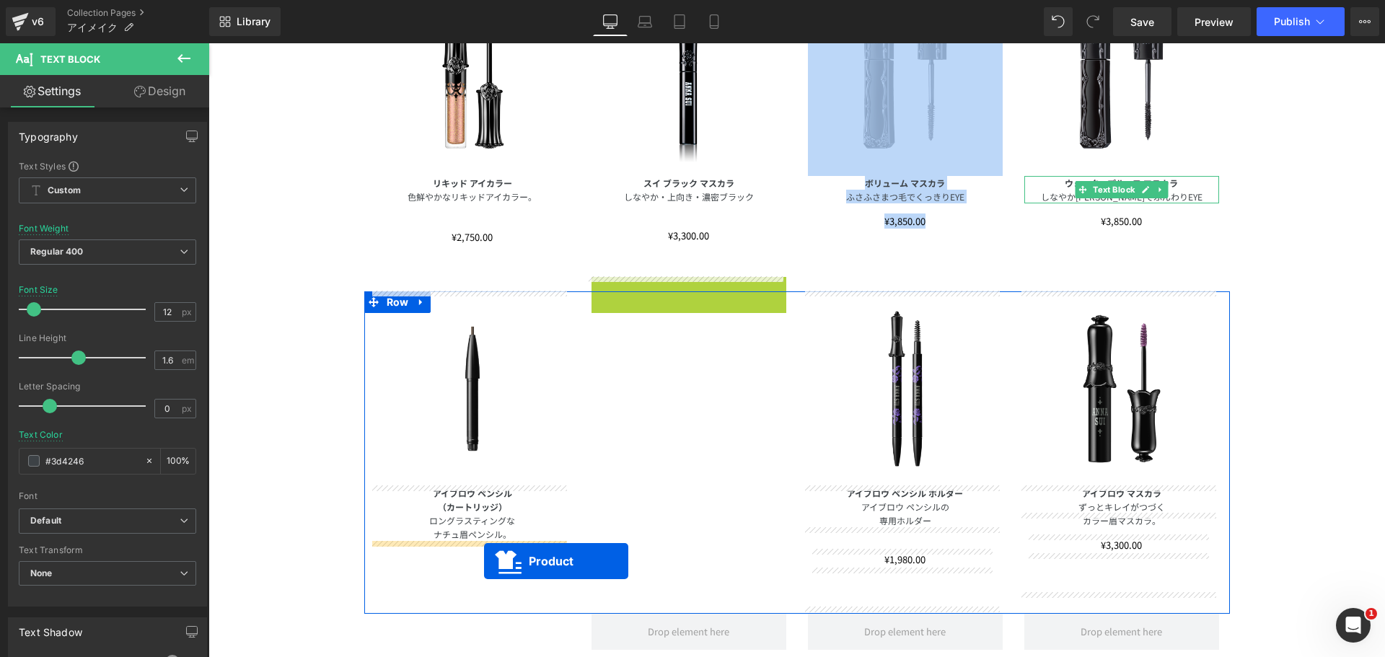
drag, startPoint x: 644, startPoint y: 296, endPoint x: 484, endPoint y: 561, distance: 310.0
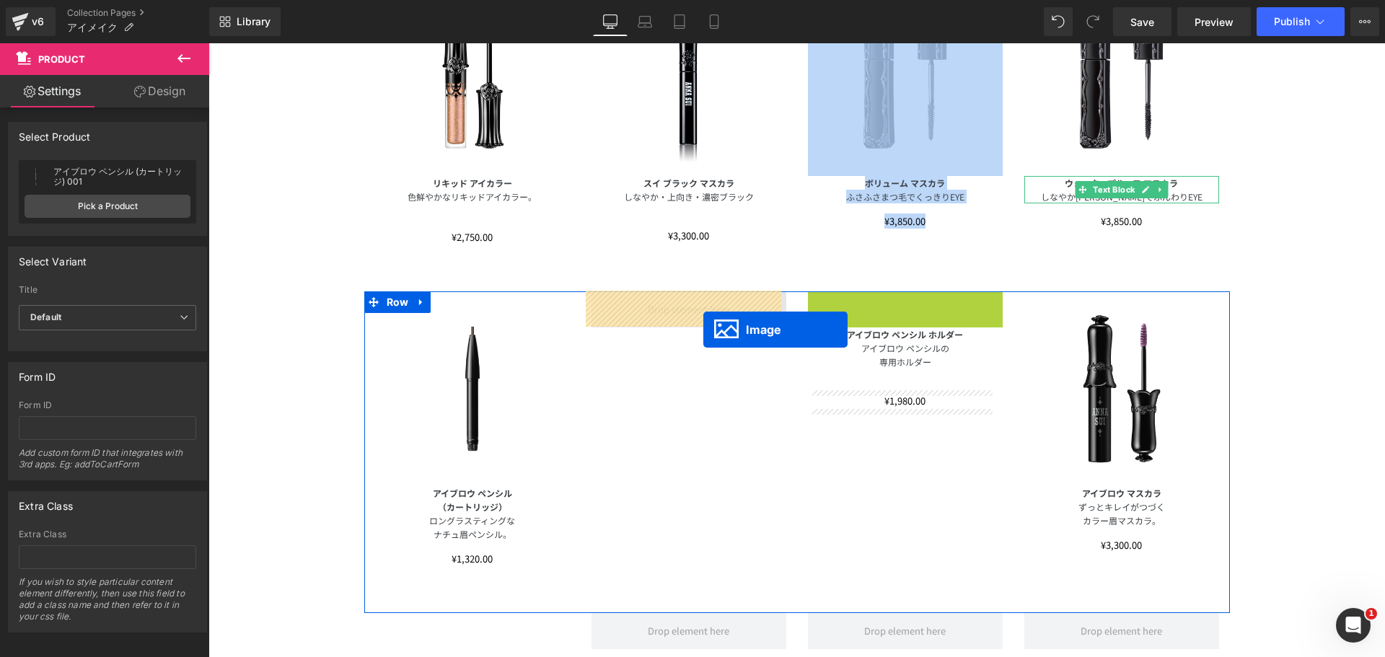
drag, startPoint x: 887, startPoint y: 388, endPoint x: 693, endPoint y: 325, distance: 203.2
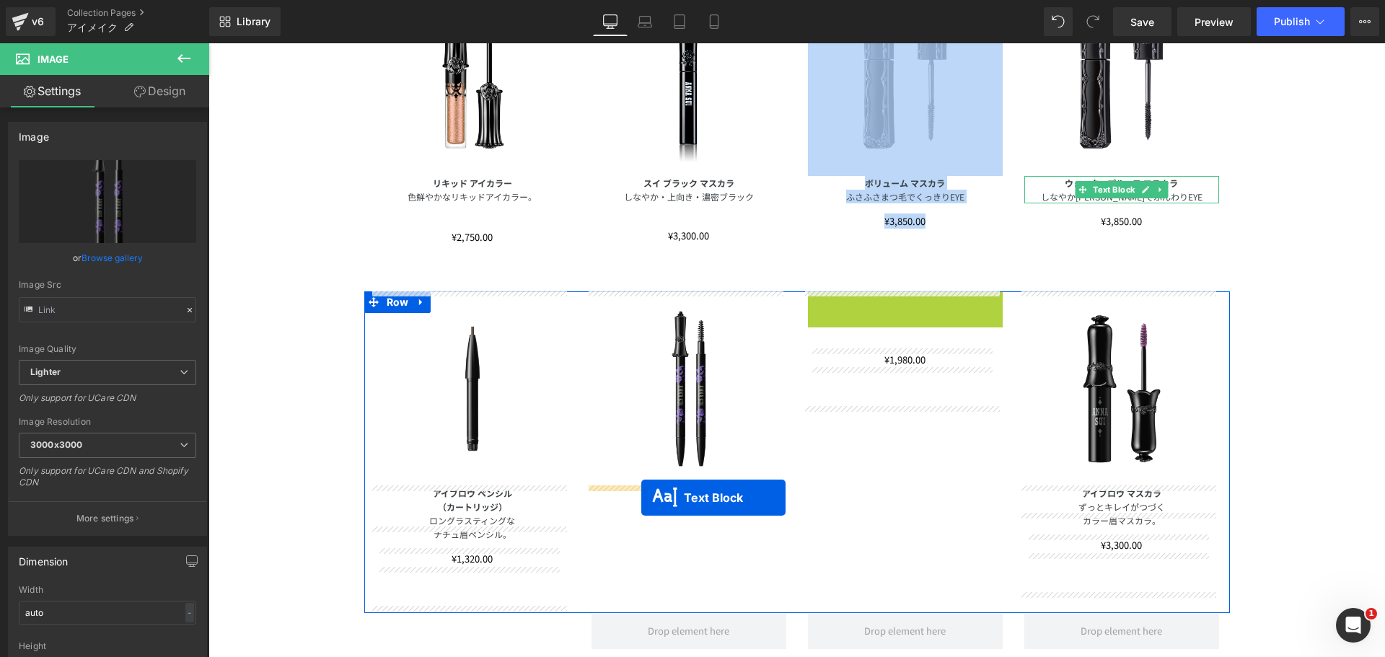
drag, startPoint x: 858, startPoint y: 305, endPoint x: 641, endPoint y: 498, distance: 289.7
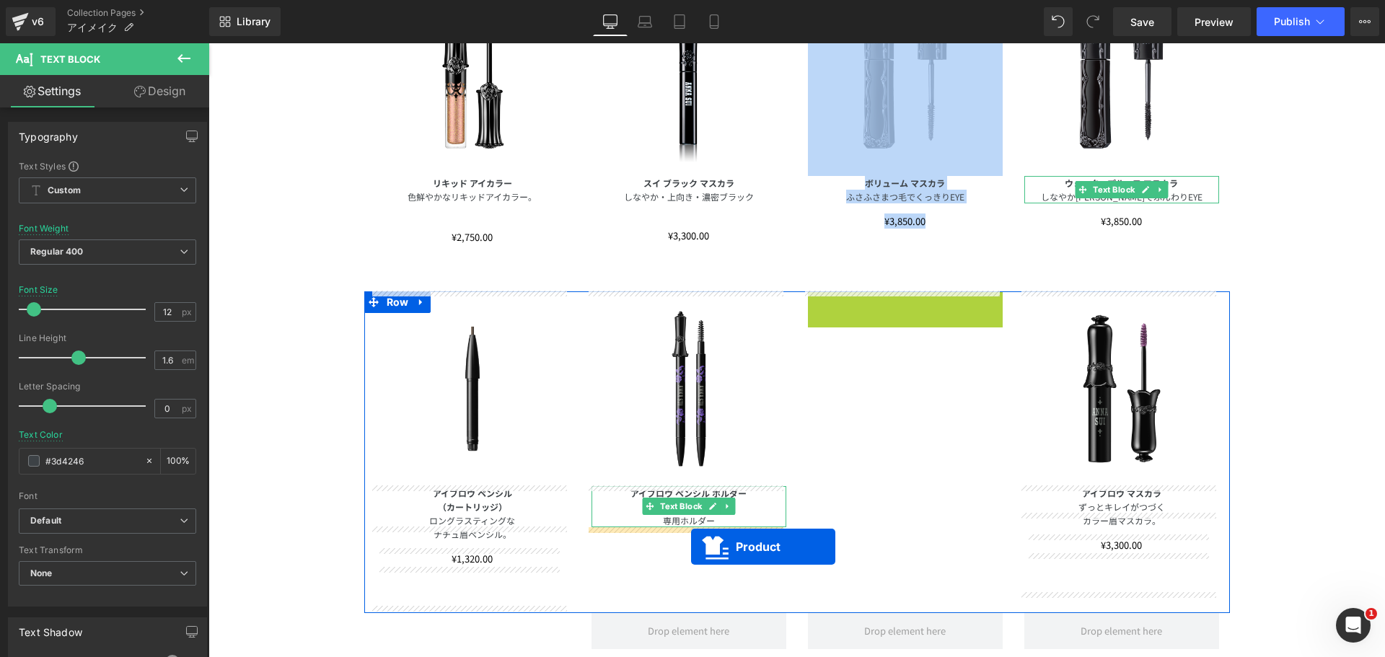
drag, startPoint x: 866, startPoint y: 302, endPoint x: 691, endPoint y: 547, distance: 301.5
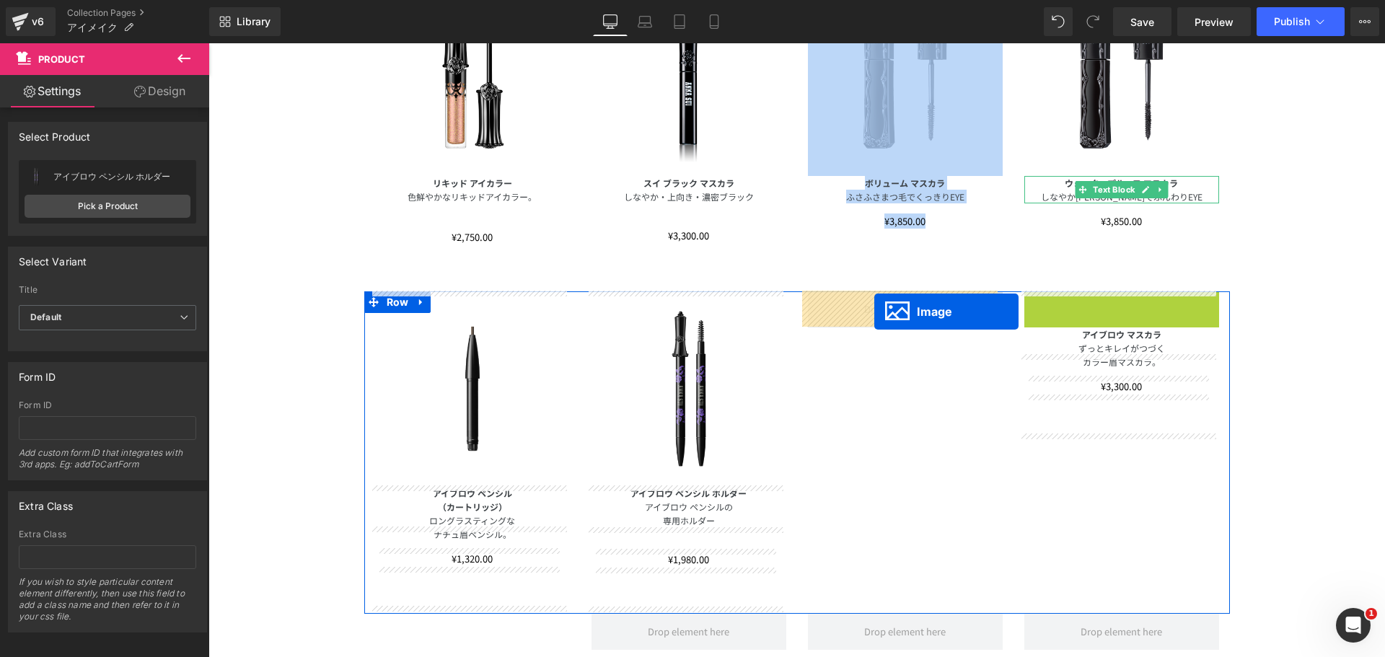
drag, startPoint x: 1089, startPoint y: 384, endPoint x: 874, endPoint y: 312, distance: 227.0
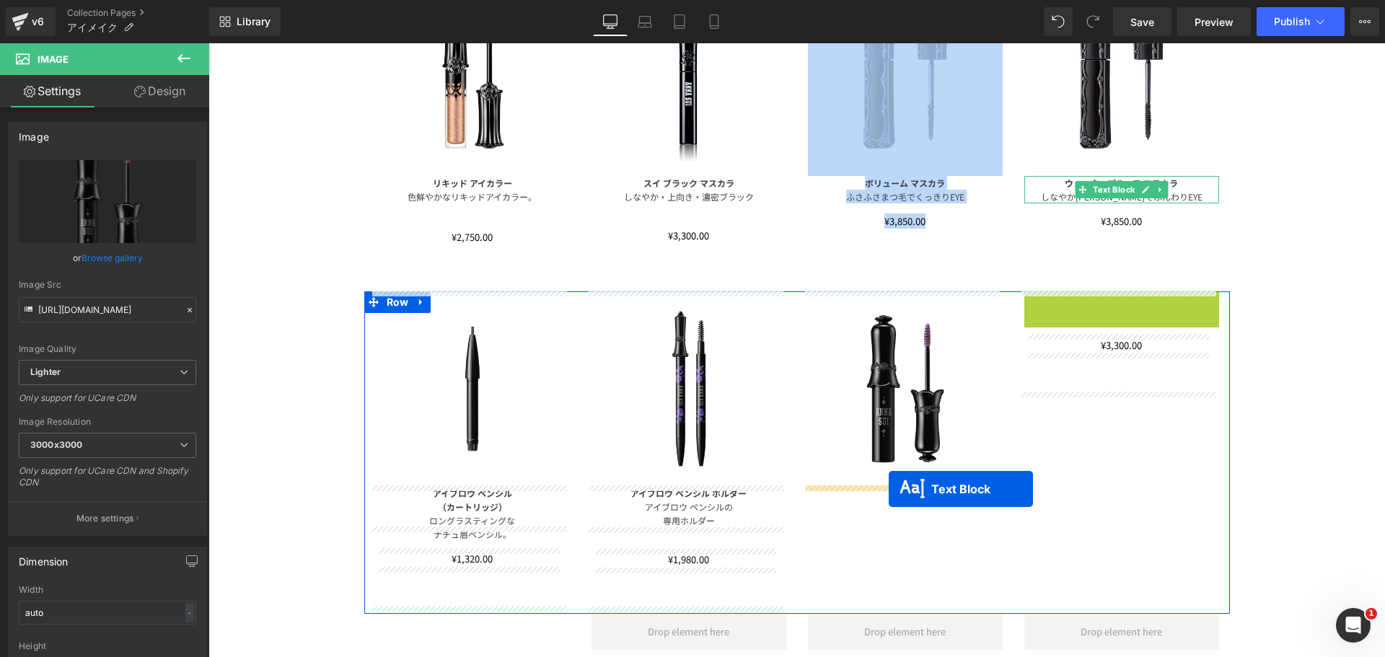
drag, startPoint x: 1080, startPoint y: 311, endPoint x: 889, endPoint y: 489, distance: 261.3
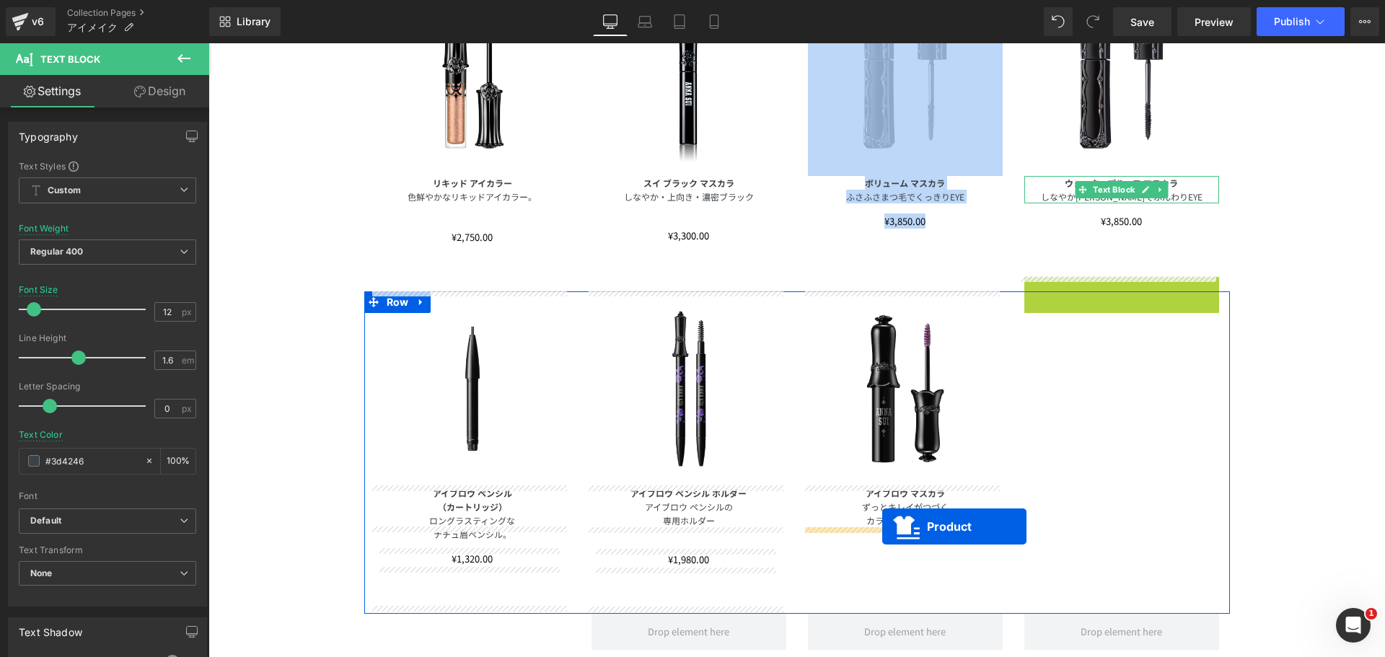
drag, startPoint x: 1084, startPoint y: 286, endPoint x: 882, endPoint y: 527, distance: 313.8
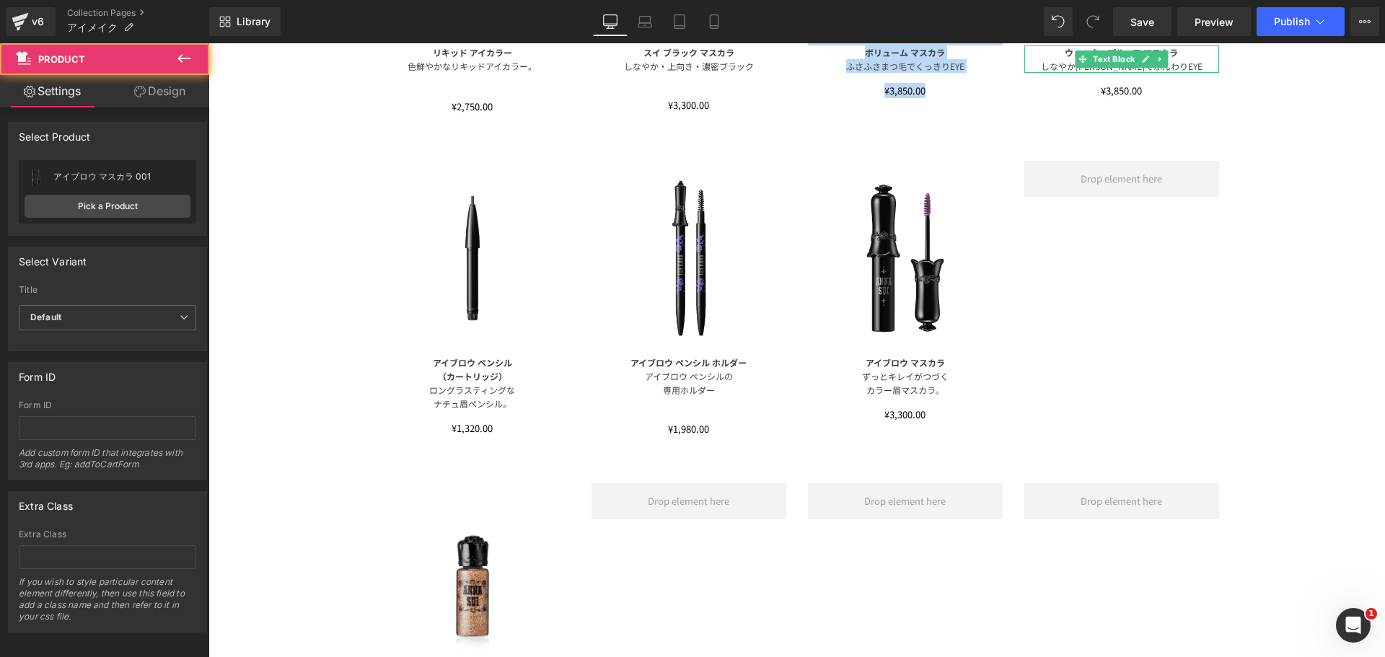
scroll to position [1500, 0]
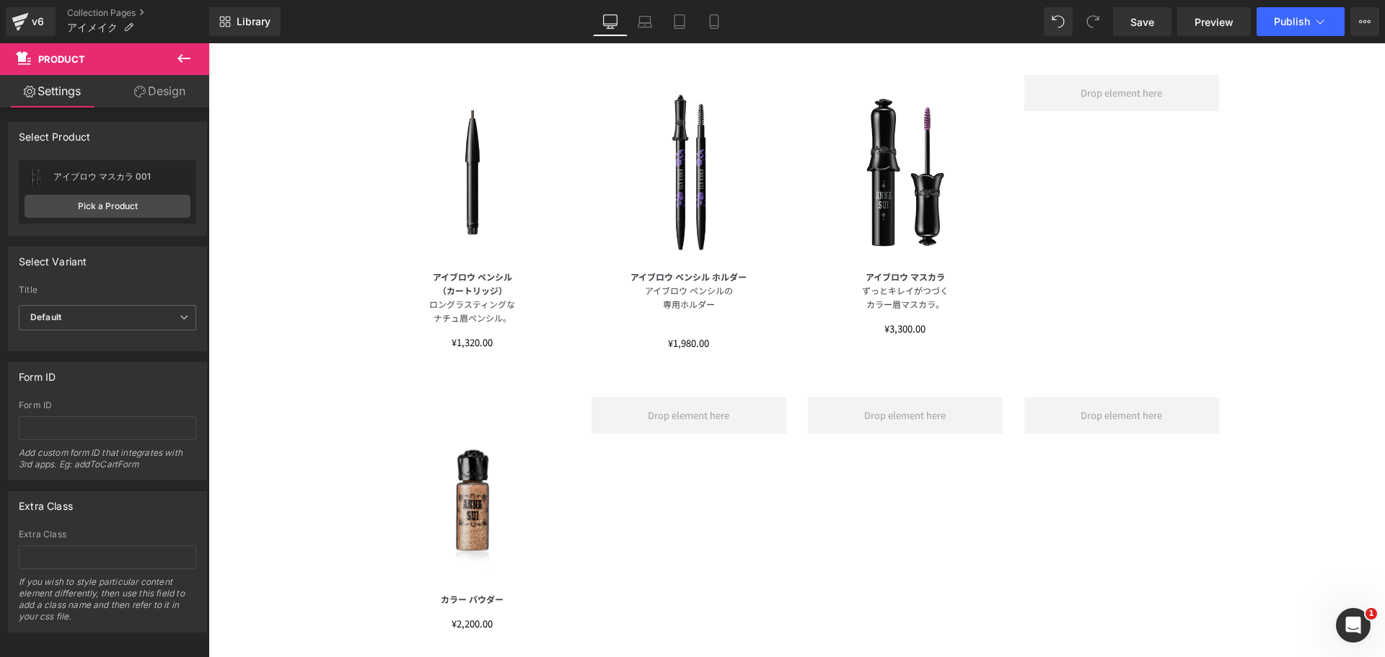
click at [459, 463] on img at bounding box center [472, 509] width 195 height 123
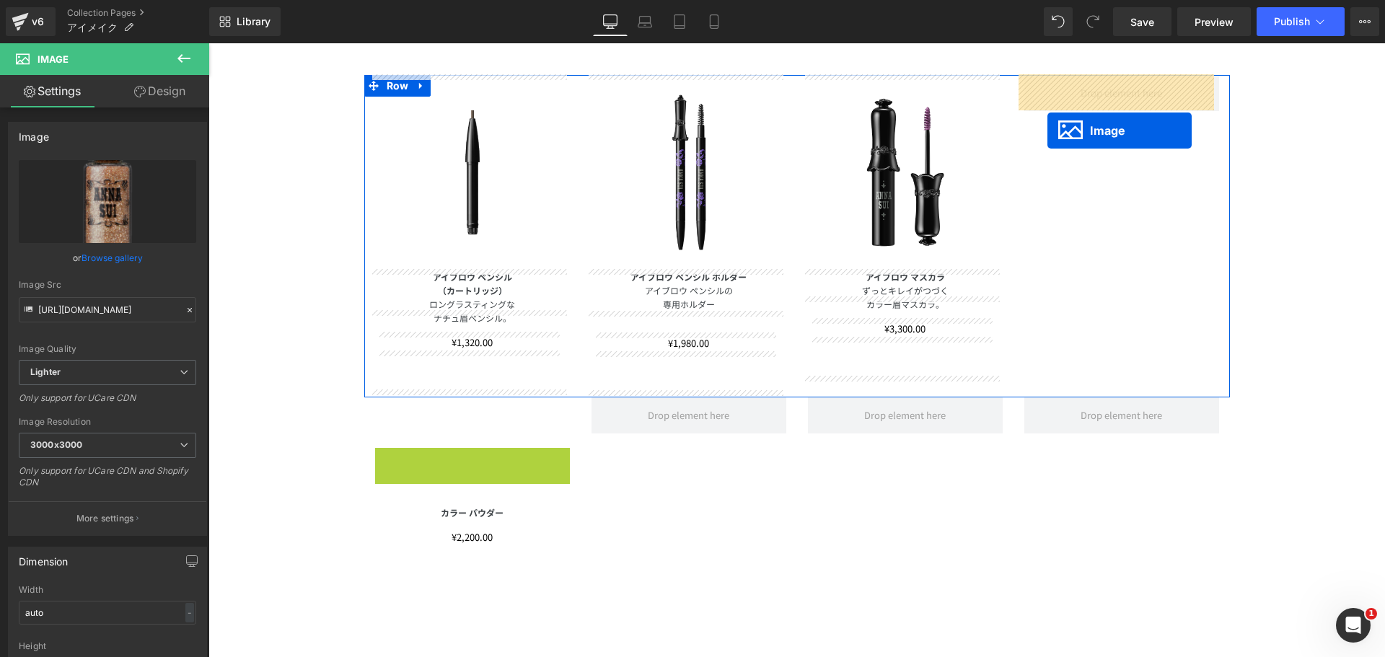
drag, startPoint x: 443, startPoint y: 506, endPoint x: 1047, endPoint y: 131, distance: 711.4
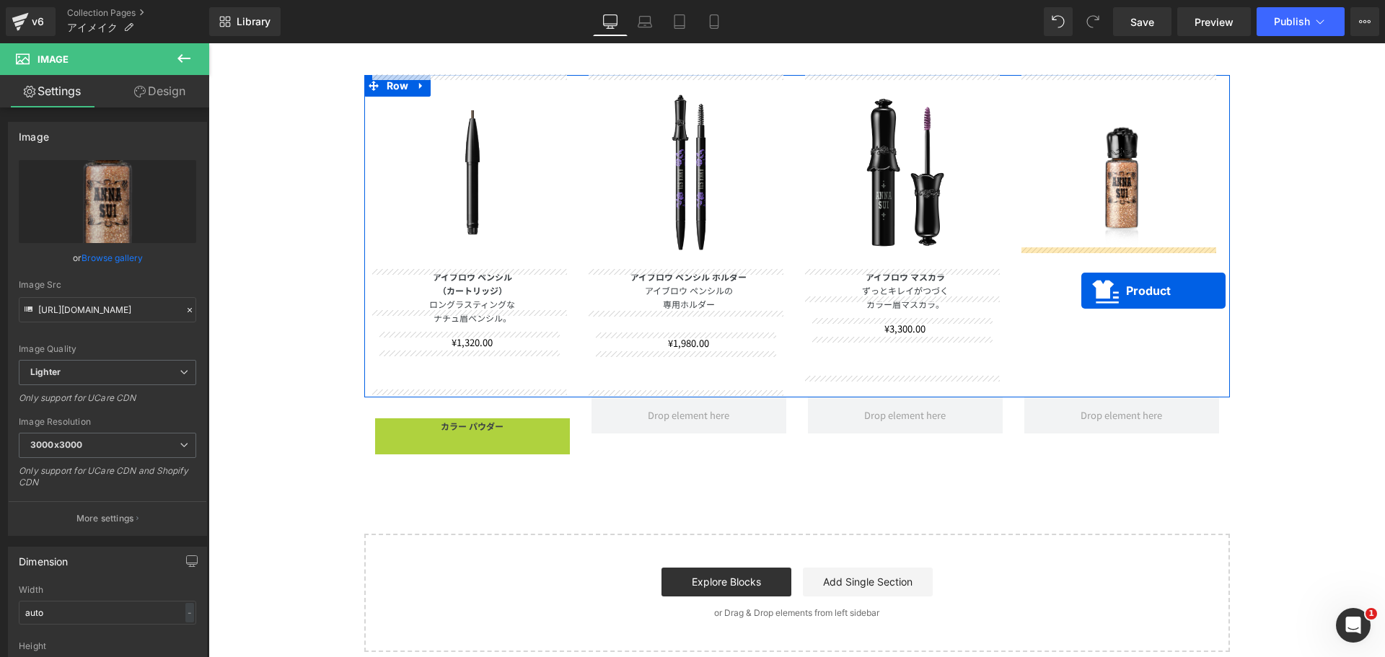
drag, startPoint x: 432, startPoint y: 431, endPoint x: 1081, endPoint y: 291, distance: 664.3
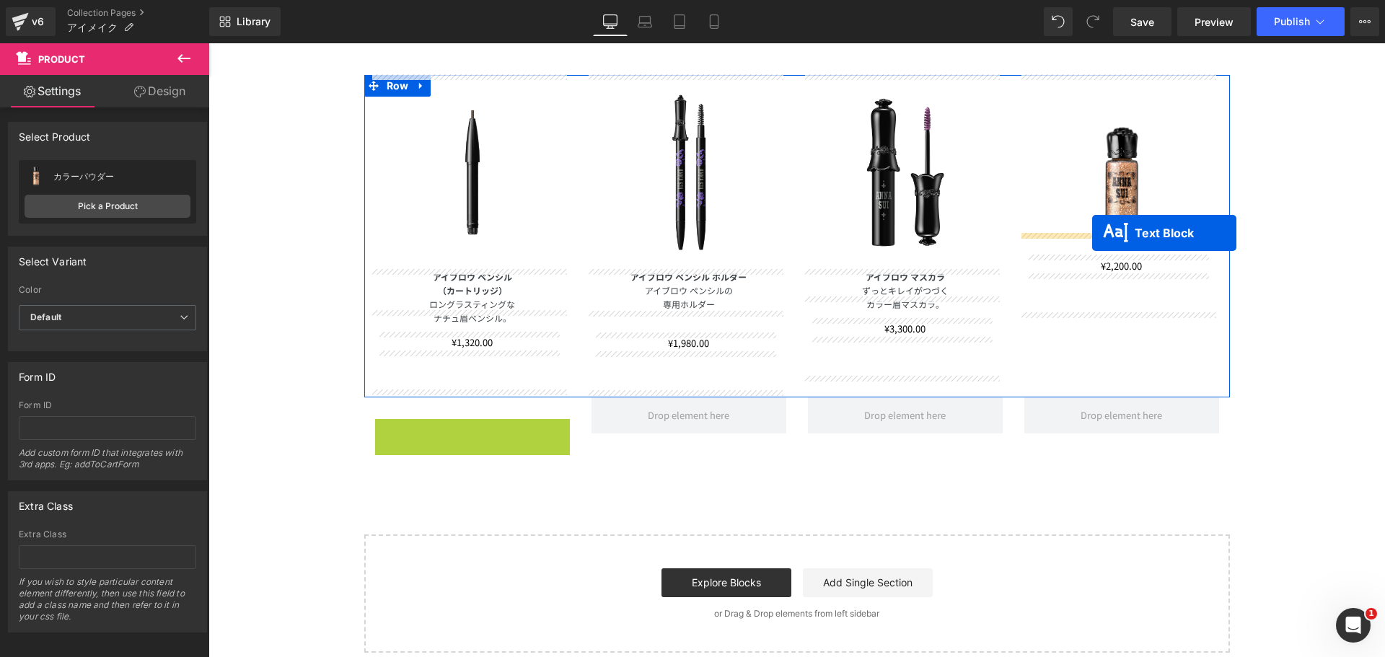
drag, startPoint x: 433, startPoint y: 424, endPoint x: 1092, endPoint y: 233, distance: 686.5
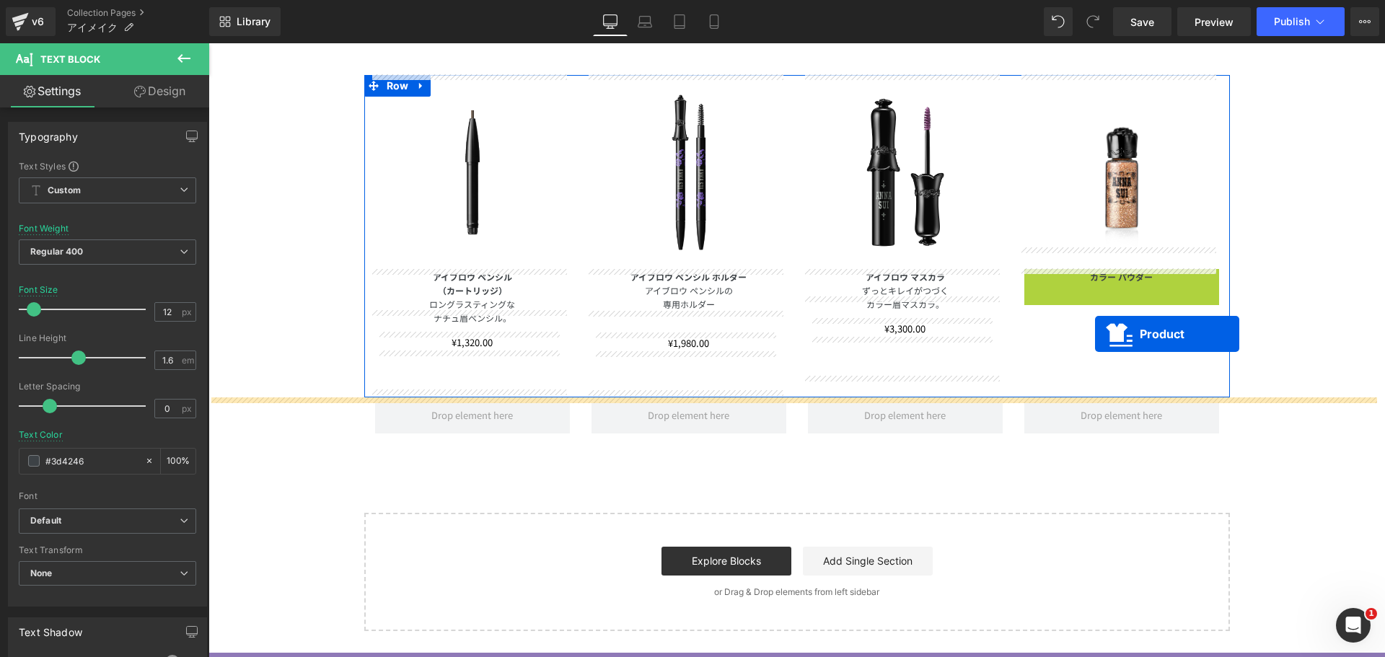
drag, startPoint x: 1080, startPoint y: 281, endPoint x: 1095, endPoint y: 334, distance: 55.5
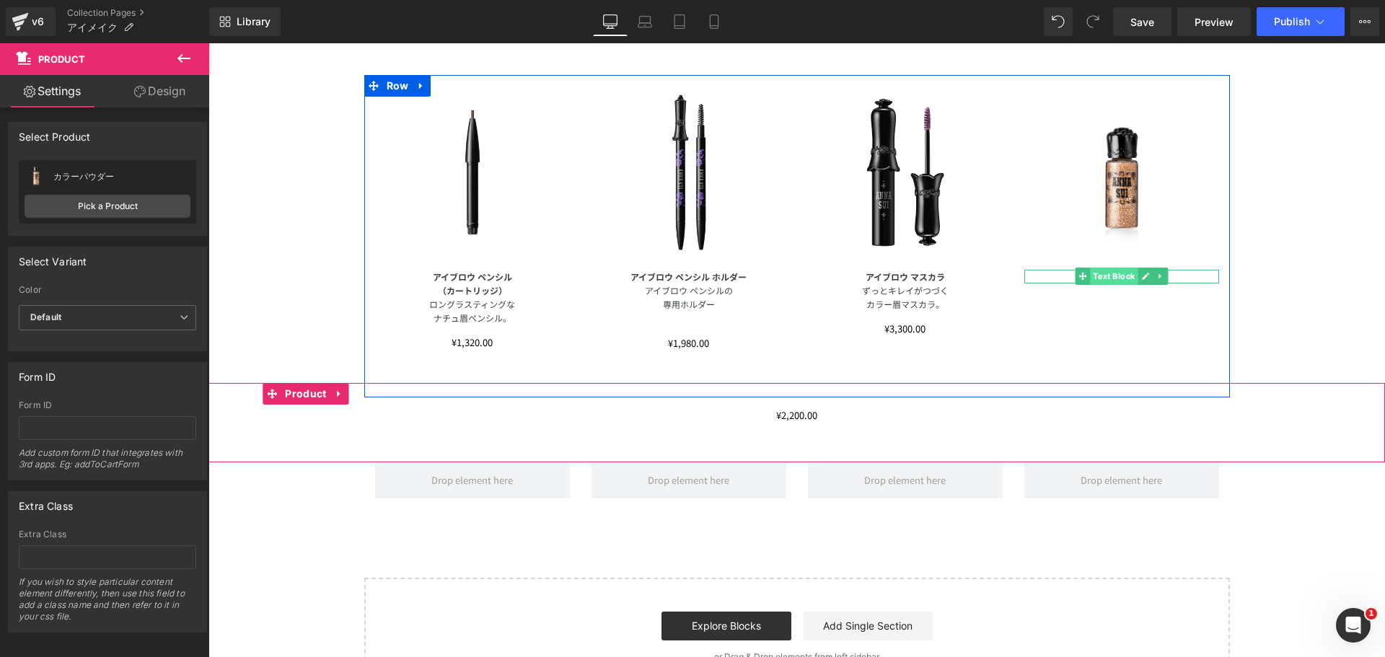
click at [1092, 278] on span "Text Block" at bounding box center [1114, 276] width 48 height 17
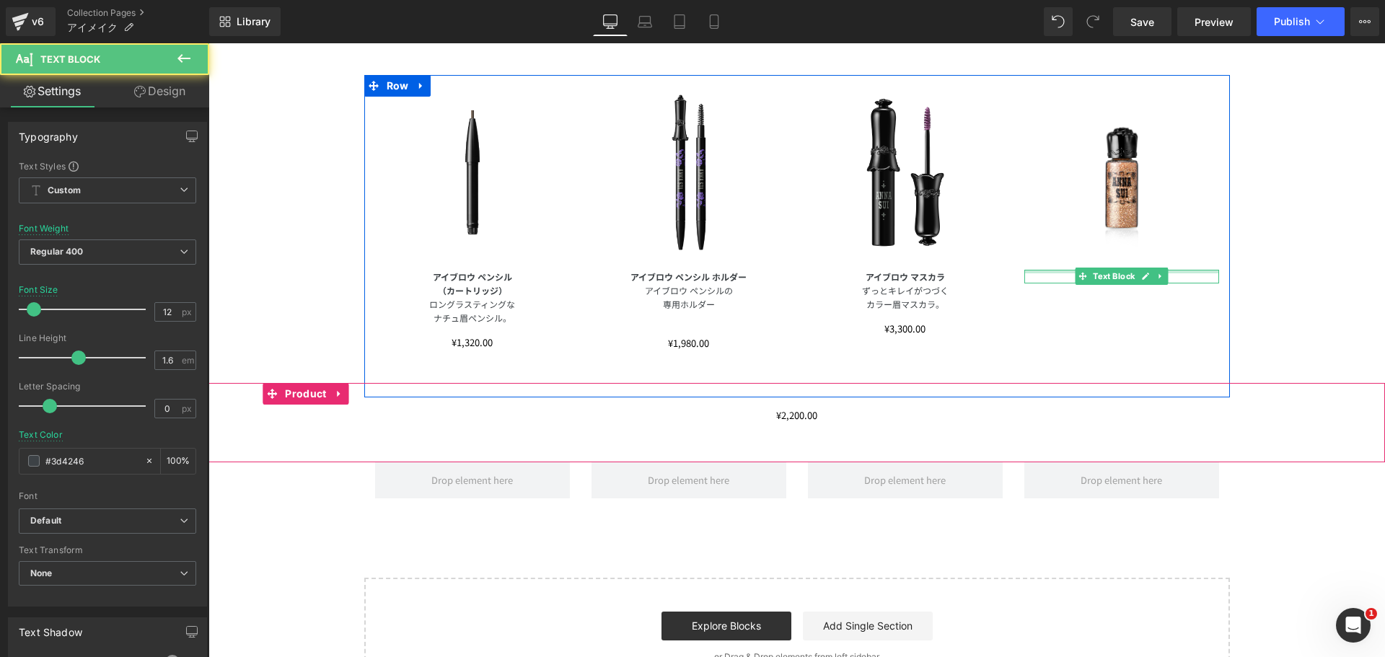
click at [1186, 273] on div "カラー パウダー Text Block" at bounding box center [1121, 277] width 195 height 14
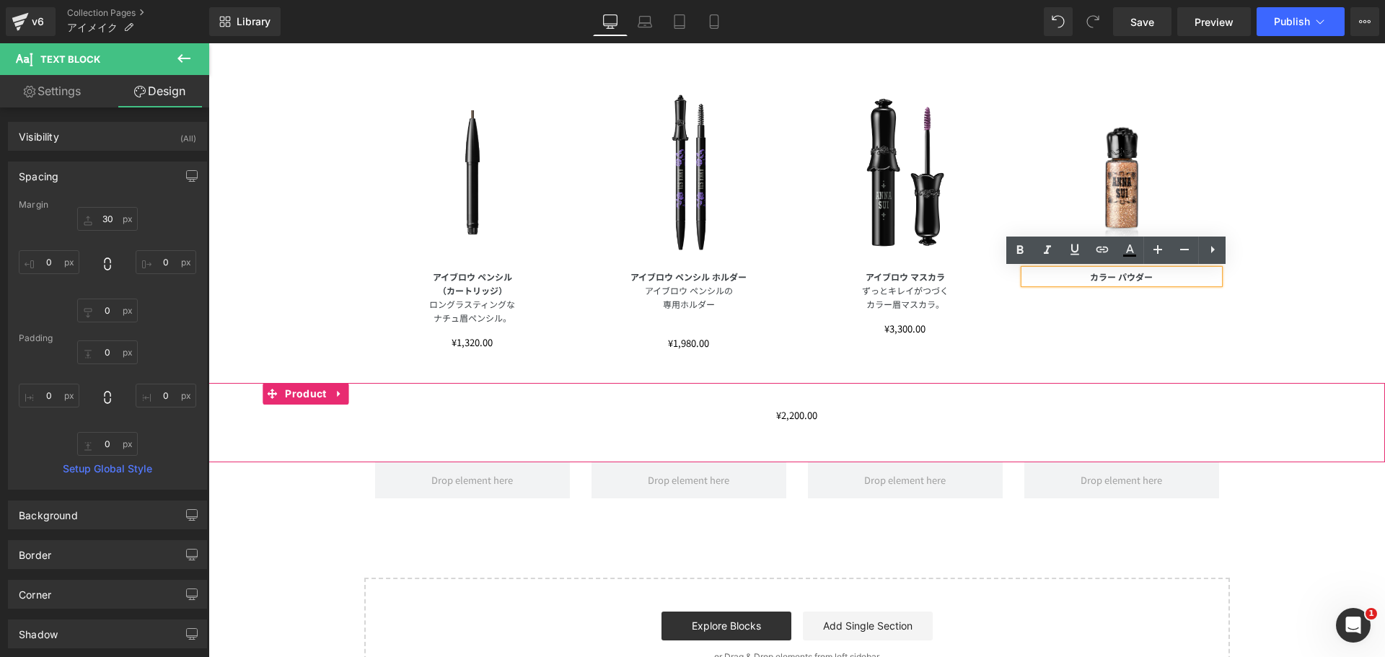
click at [1187, 277] on p "カラー パウダー" at bounding box center [1121, 277] width 195 height 14
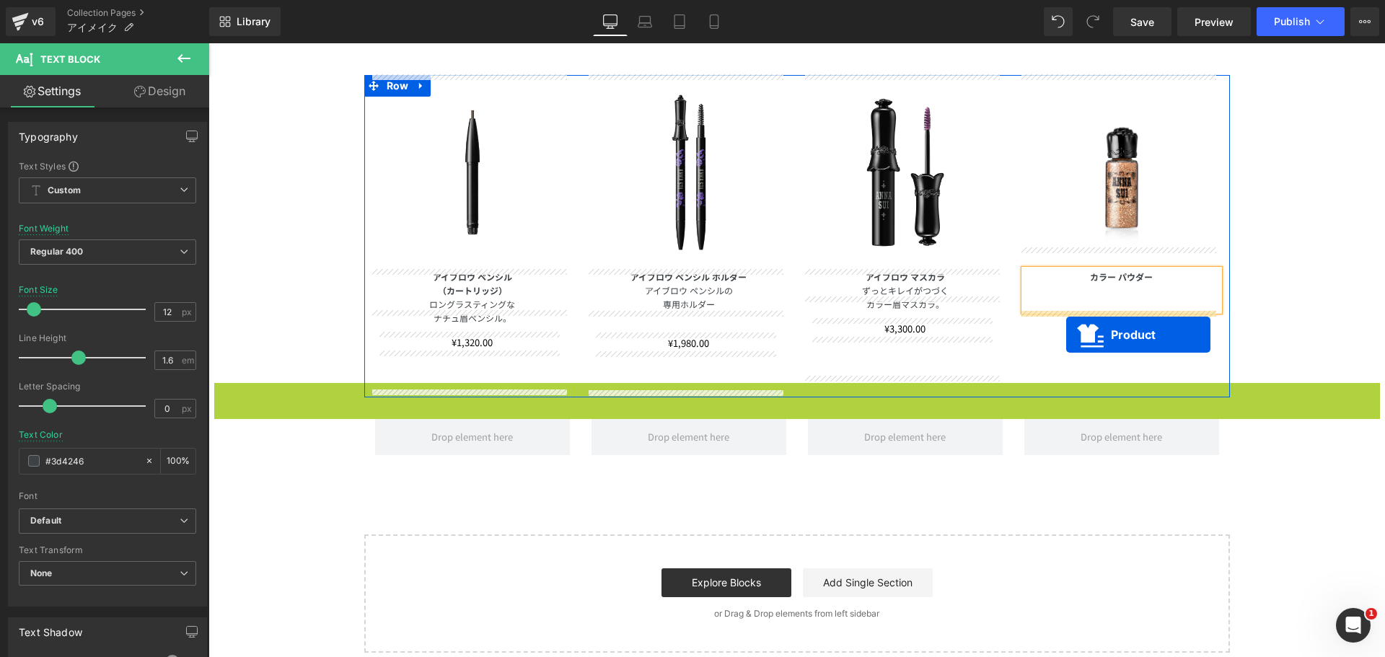
drag, startPoint x: 760, startPoint y: 396, endPoint x: 1066, endPoint y: 335, distance: 312.6
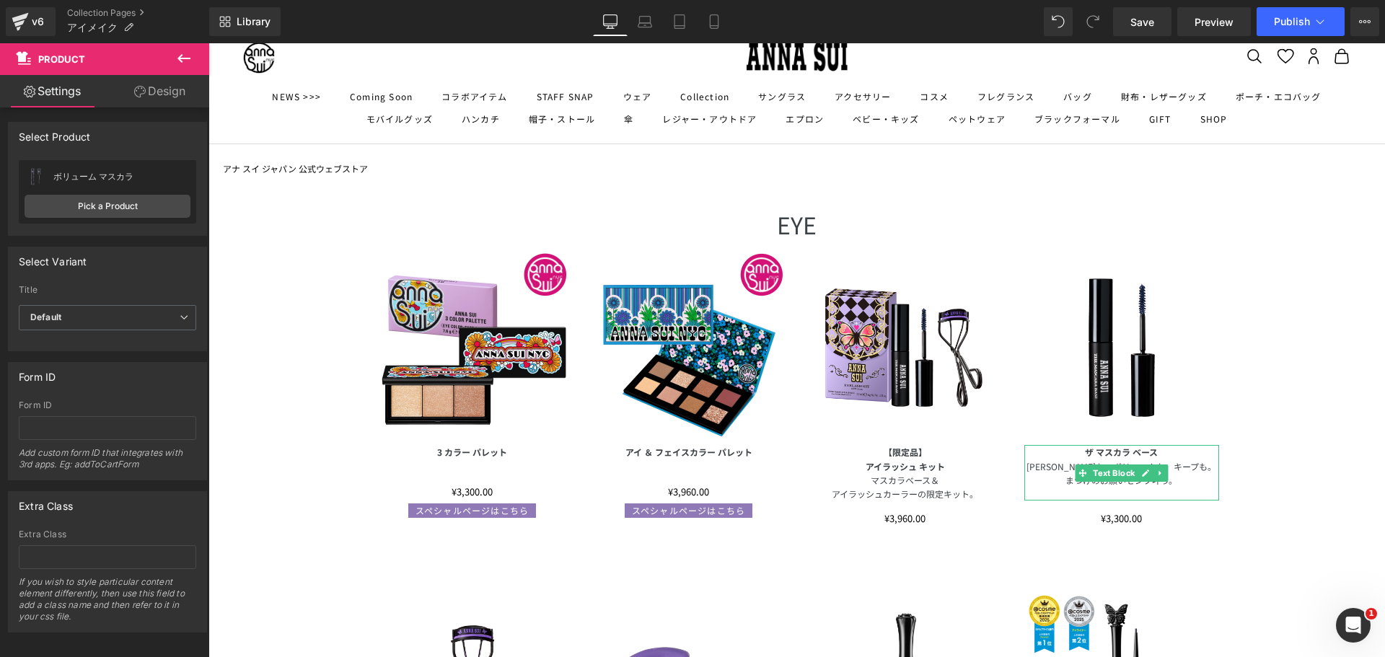
scroll to position [0, 0]
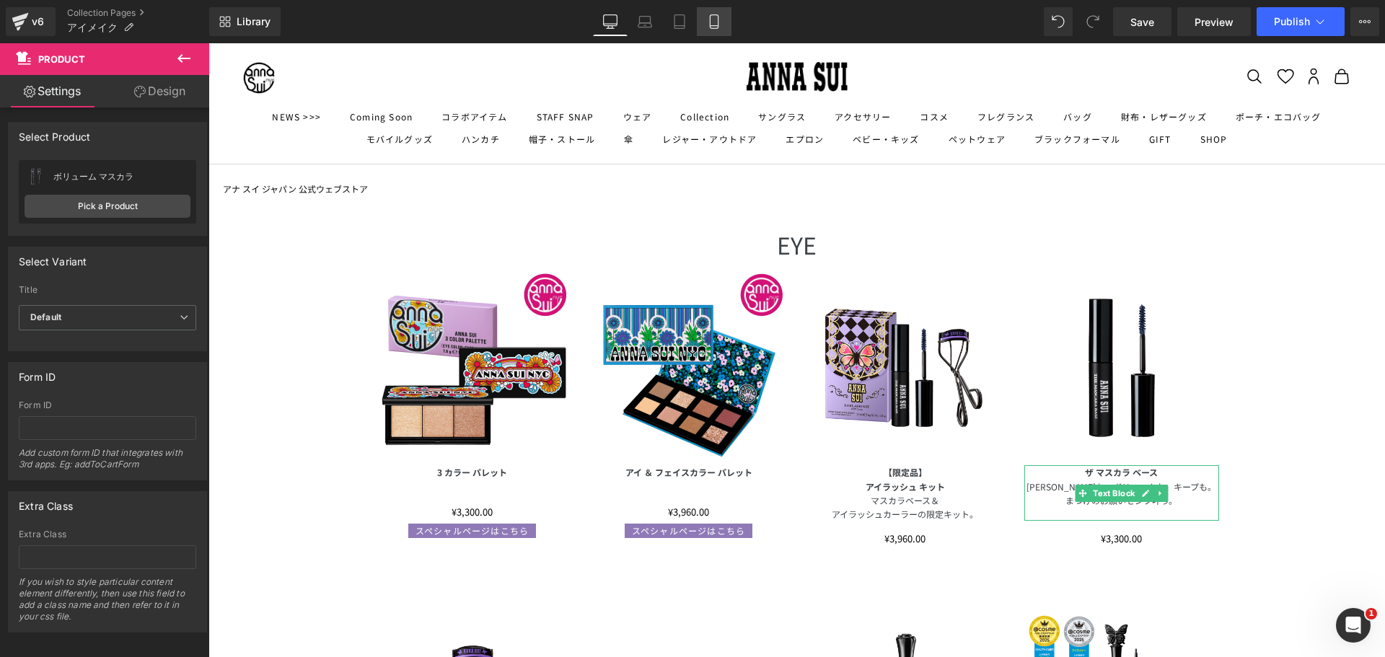
click at [724, 28] on link "Mobile" at bounding box center [714, 21] width 35 height 29
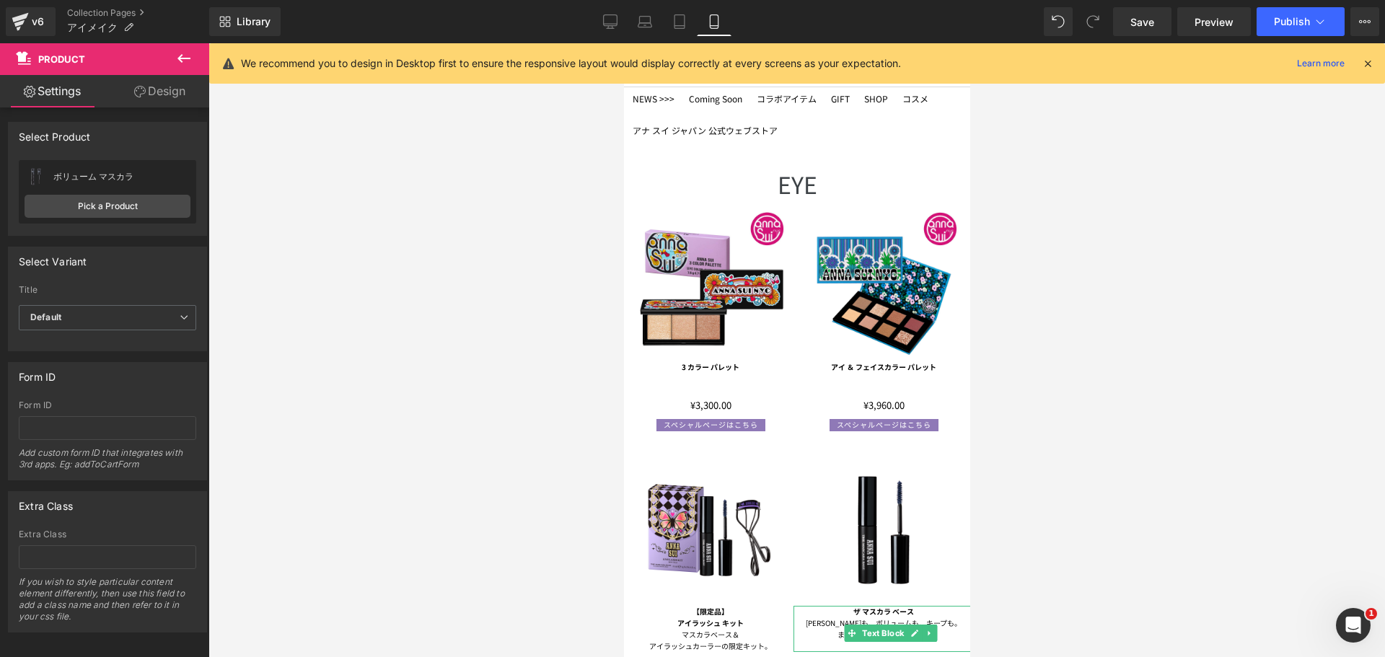
scroll to position [1852, 0]
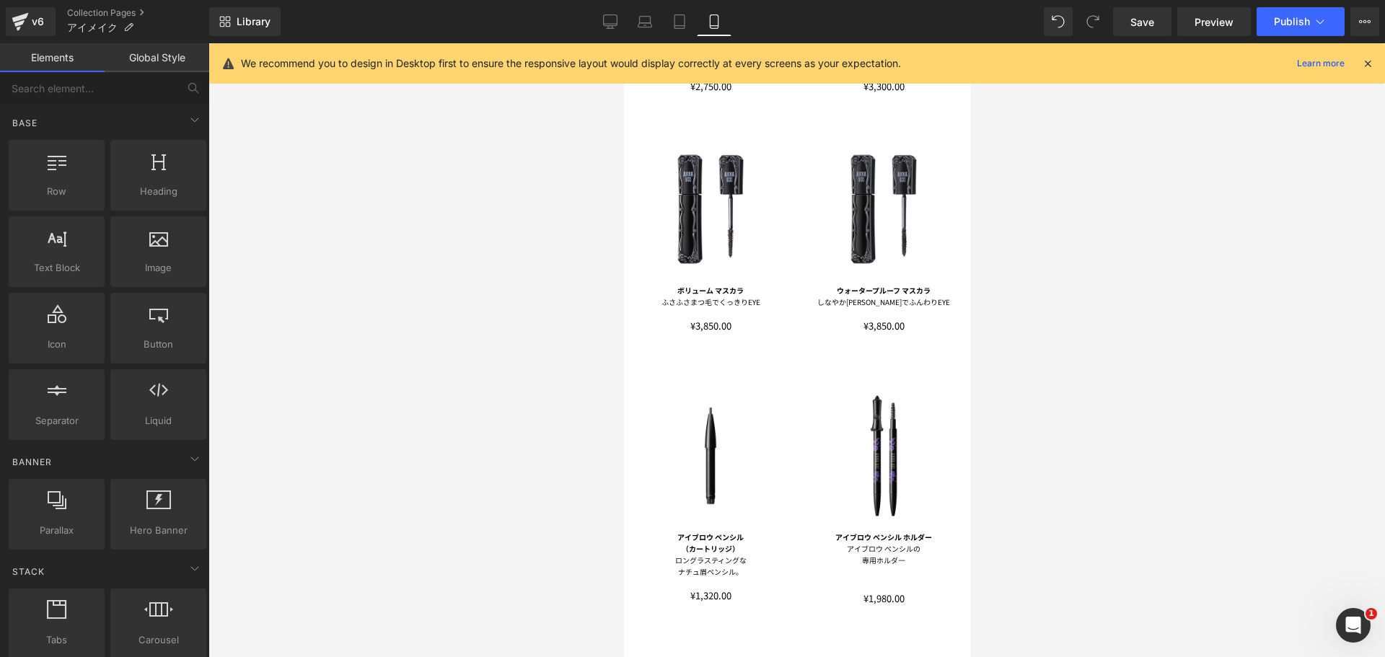
drag, startPoint x: 1381, startPoint y: 228, endPoint x: 1384, endPoint y: 201, distance: 27.6
click at [1384, 201] on div at bounding box center [796, 350] width 1177 height 614
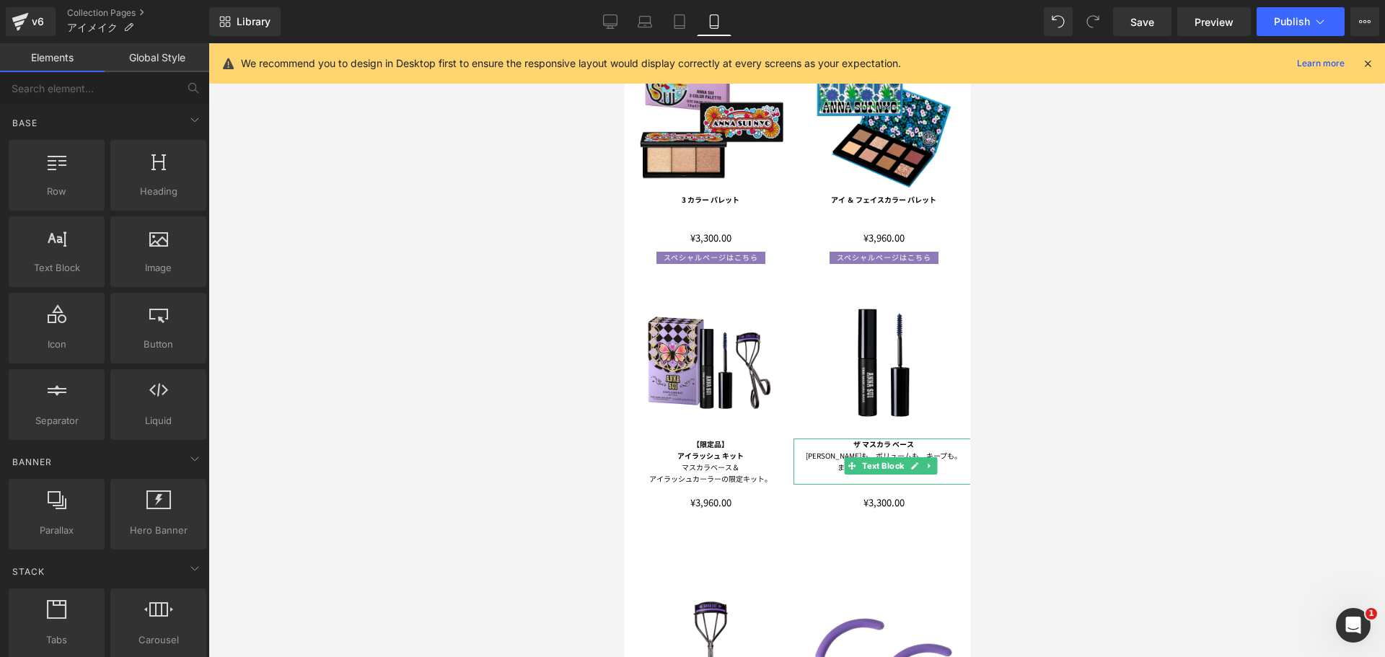
scroll to position [142, 0]
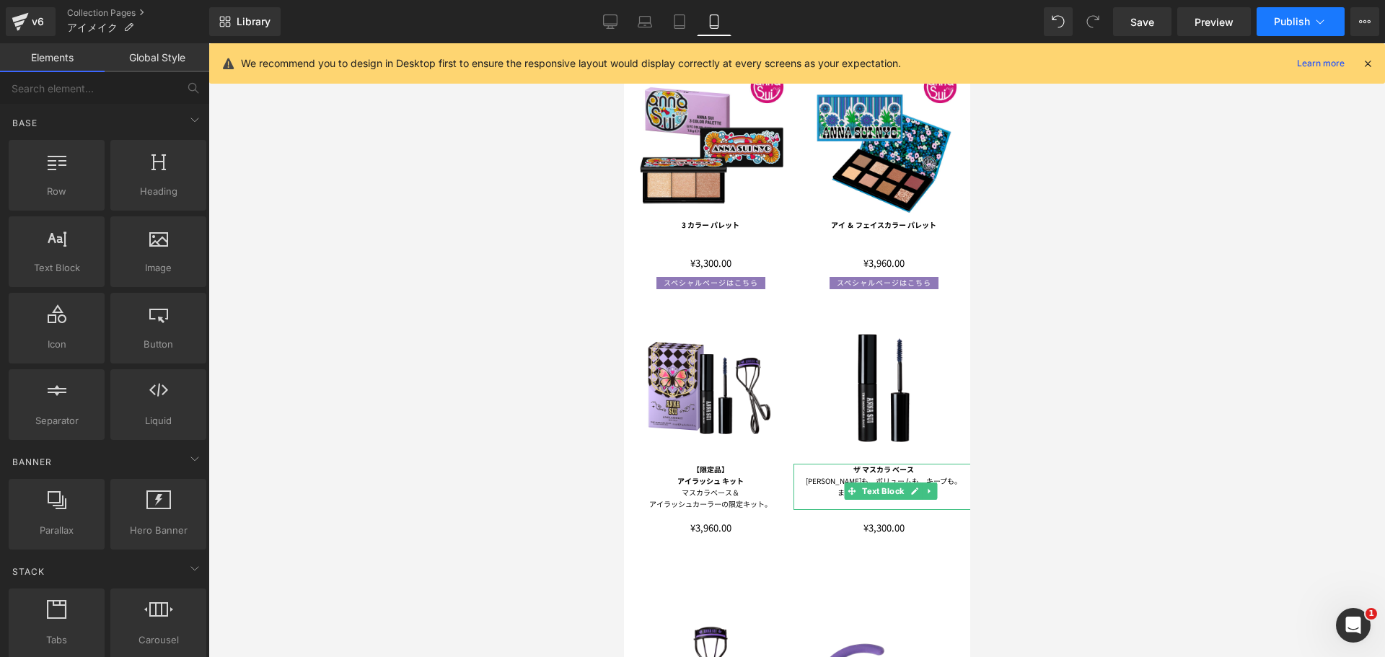
click at [1283, 20] on span "Publish" at bounding box center [1292, 22] width 36 height 12
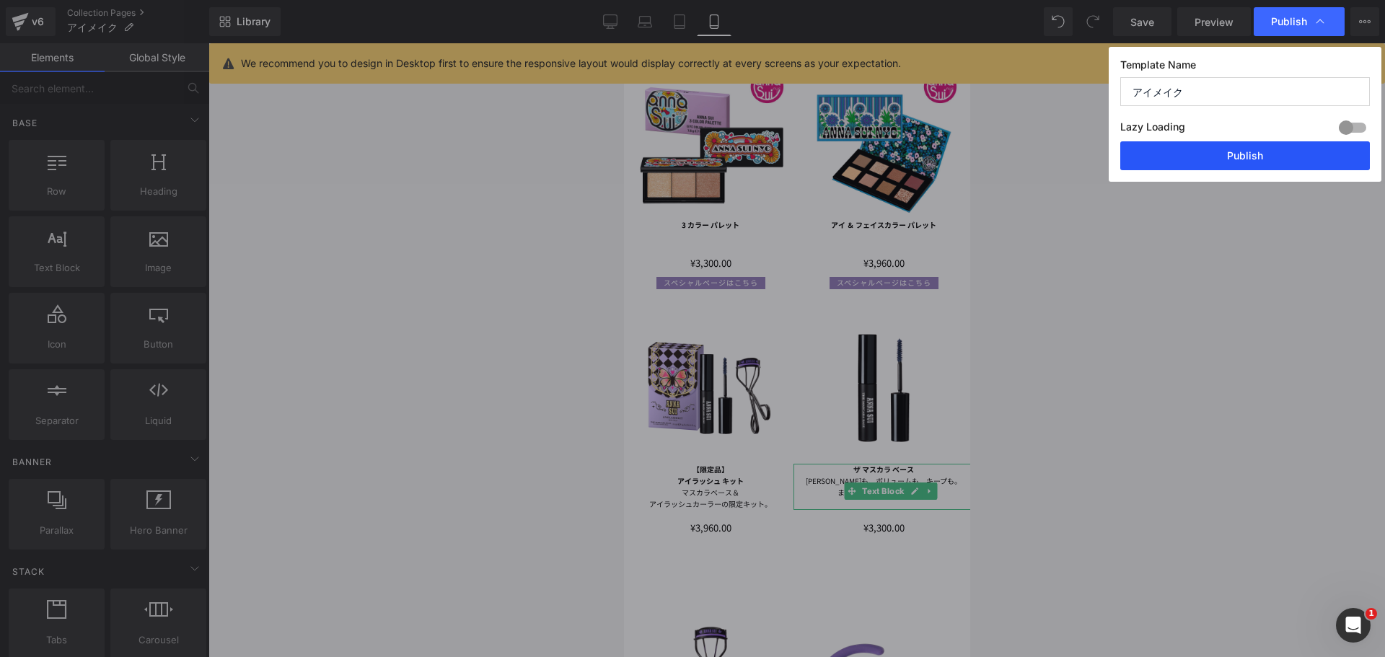
click at [1234, 146] on button "Publish" at bounding box center [1245, 155] width 250 height 29
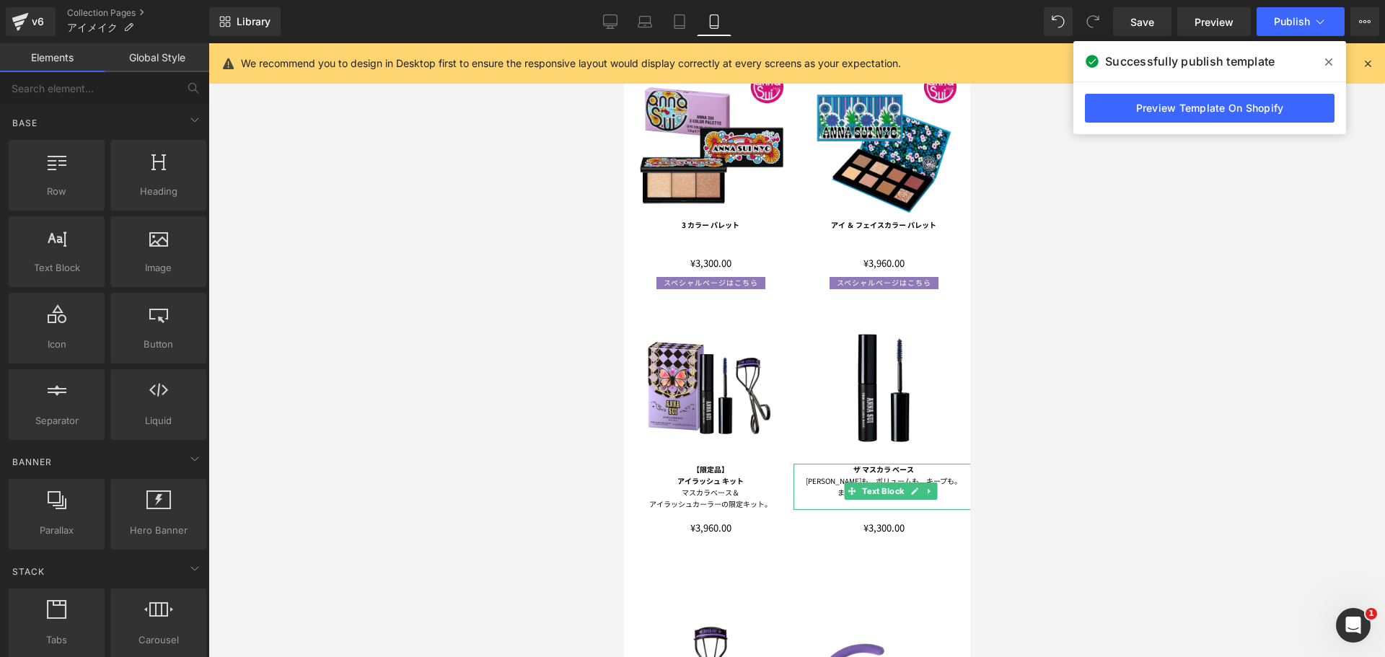
click at [1185, 105] on link "Preview Template On Shopify" at bounding box center [1210, 108] width 250 height 29
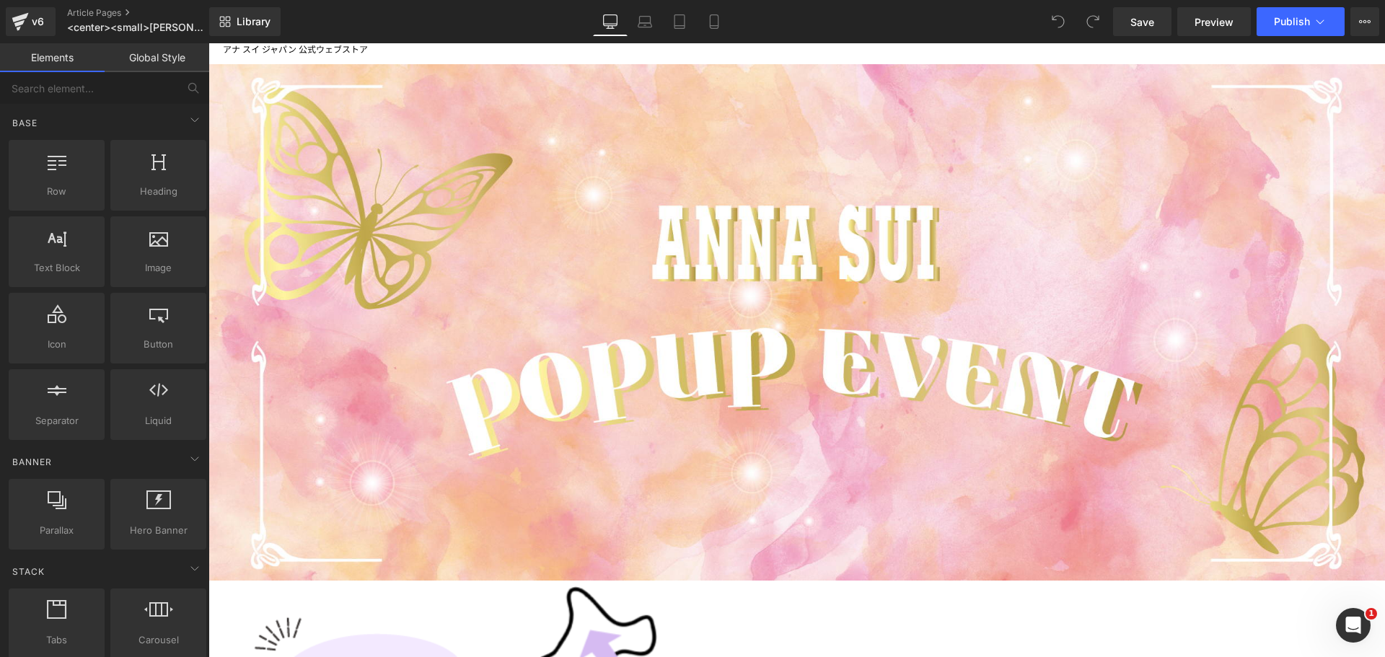
scroll to position [127, 0]
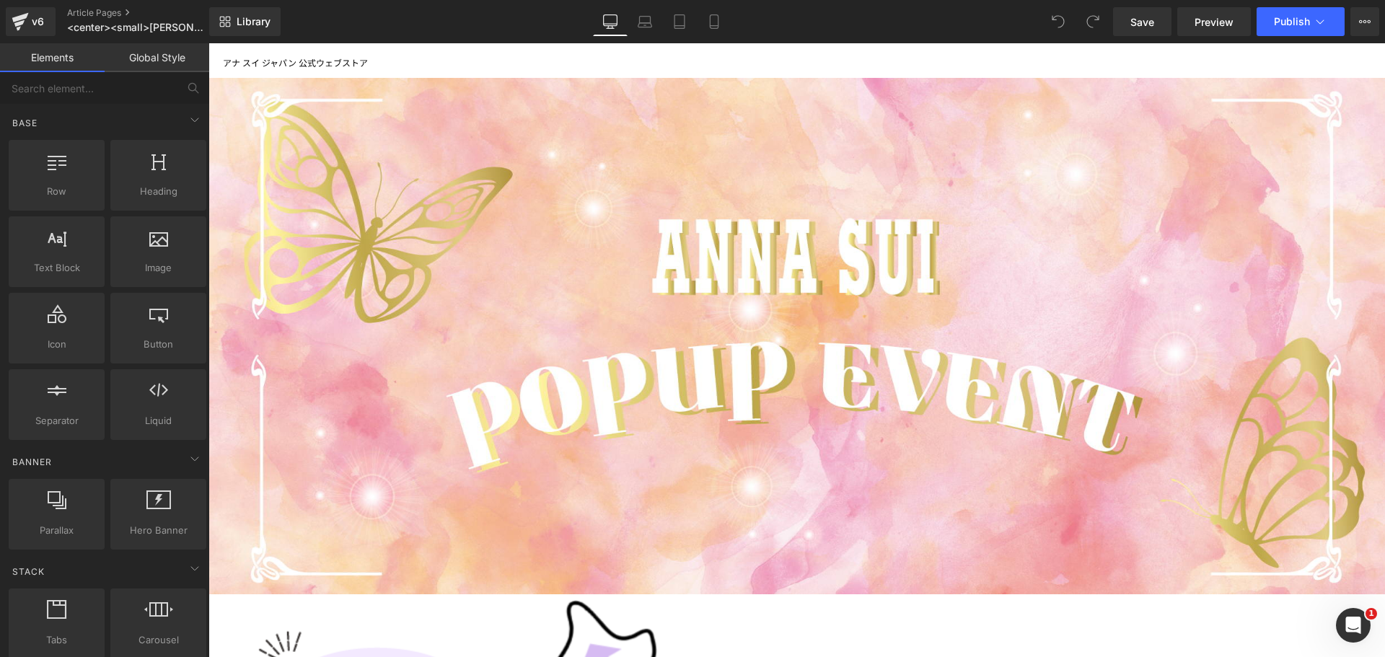
click at [1307, 36] on div "Library Desktop Desktop Laptop Tablet Mobile Save Preview Publish Scheduled Vie…" at bounding box center [797, 21] width 1176 height 43
click at [1289, 30] on button "Publish" at bounding box center [1301, 21] width 88 height 29
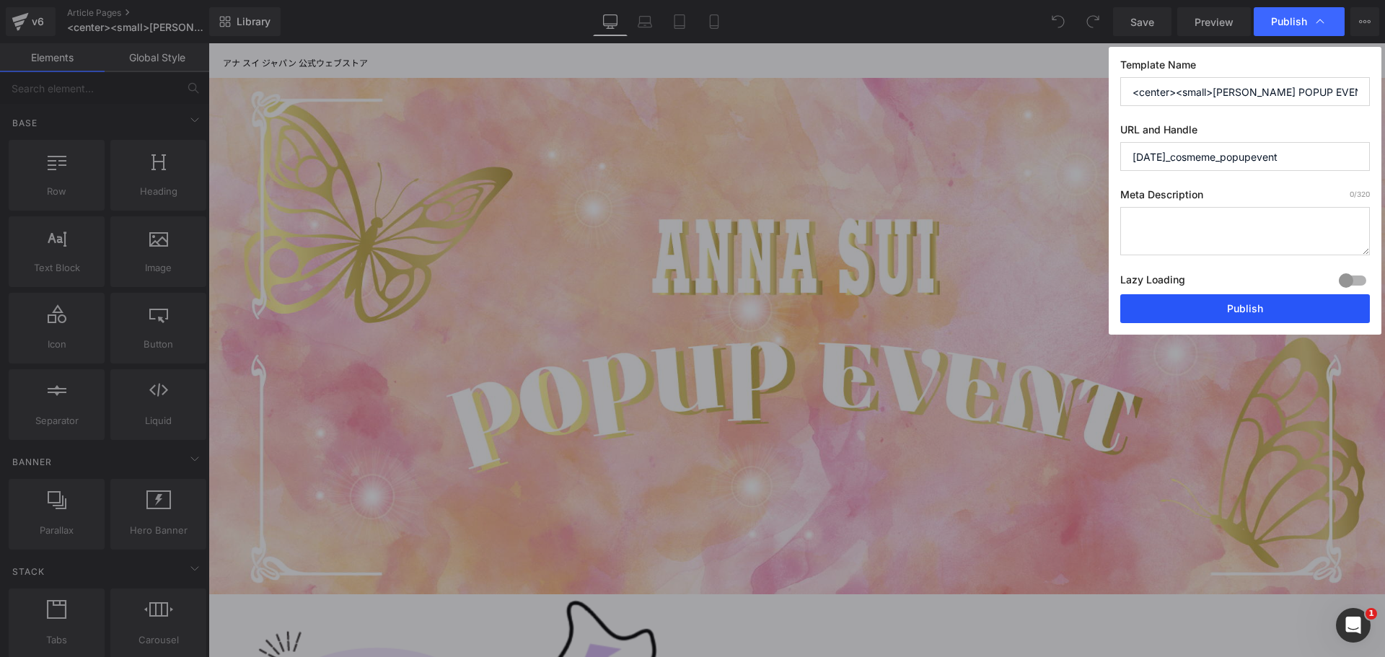
click at [1220, 303] on button "Publish" at bounding box center [1245, 308] width 250 height 29
